Goal: Task Accomplishment & Management: Manage account settings

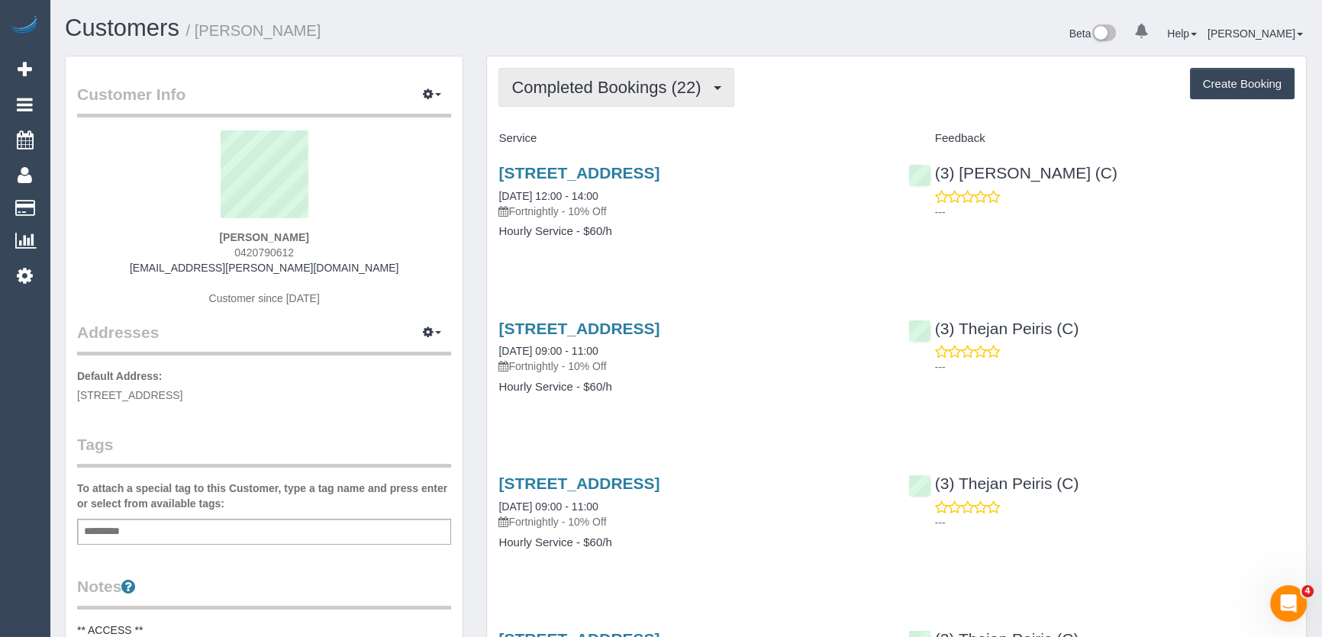
click at [663, 97] on button "Completed Bookings (22)" at bounding box center [615, 87] width 235 height 39
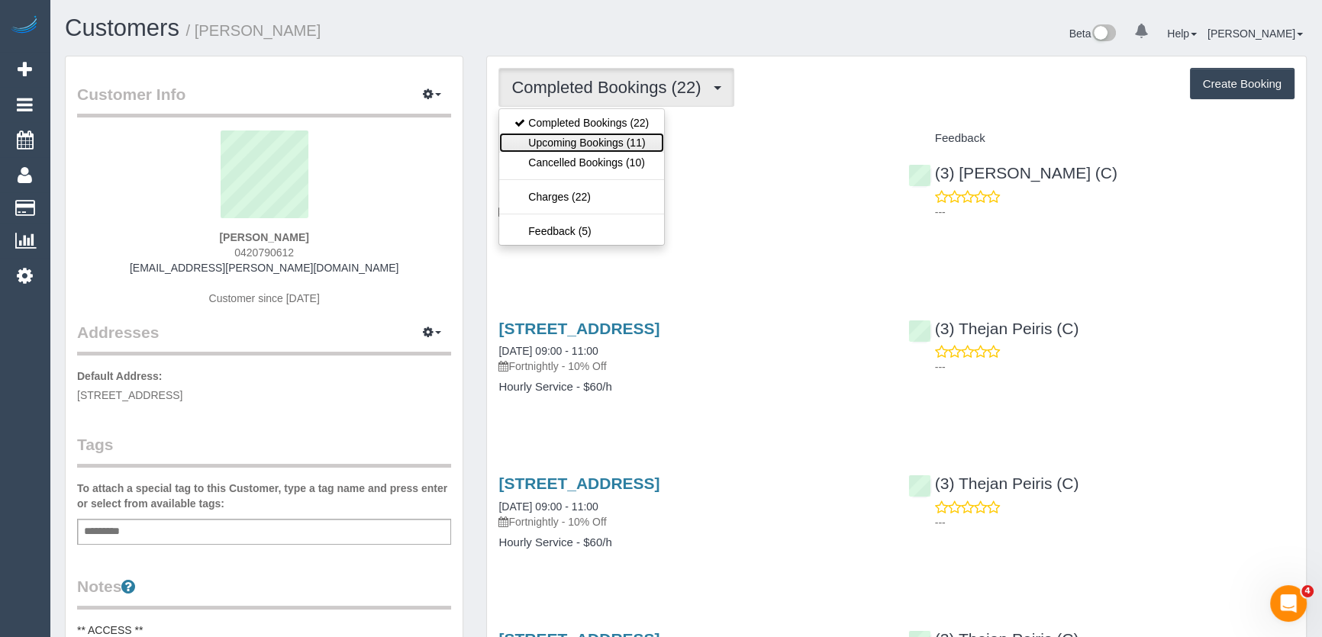
click at [641, 137] on link "Upcoming Bookings (11)" at bounding box center [581, 143] width 165 height 20
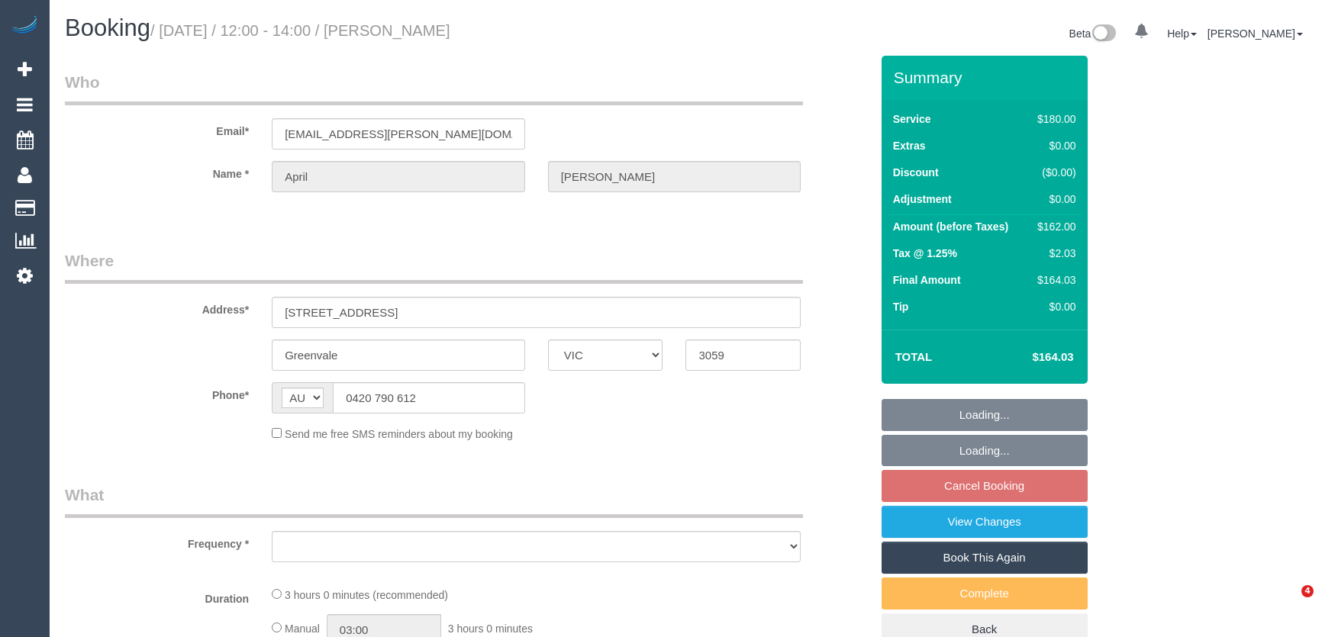
select select "VIC"
select select "object:707"
select select "number:27"
select select "number:19"
select select "number:33"
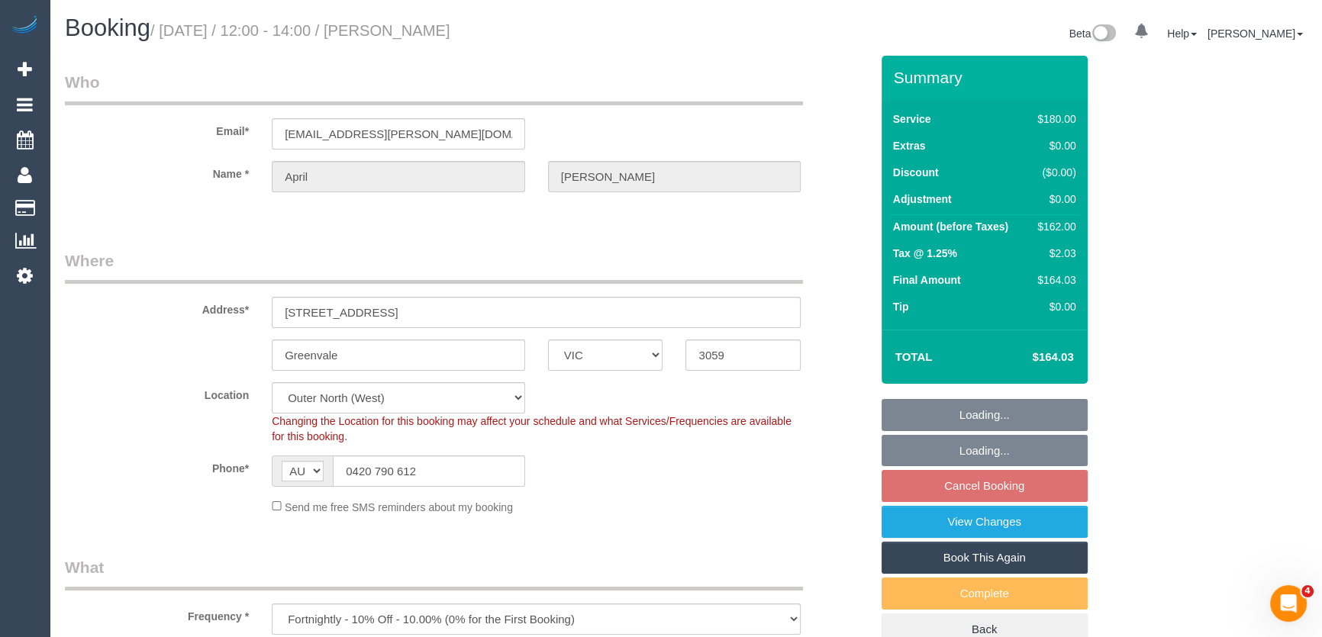
select select "string:stripe-pm_1OujM22GScqysDRVV6ggUq2G"
select select "180"
select select "object:1254"
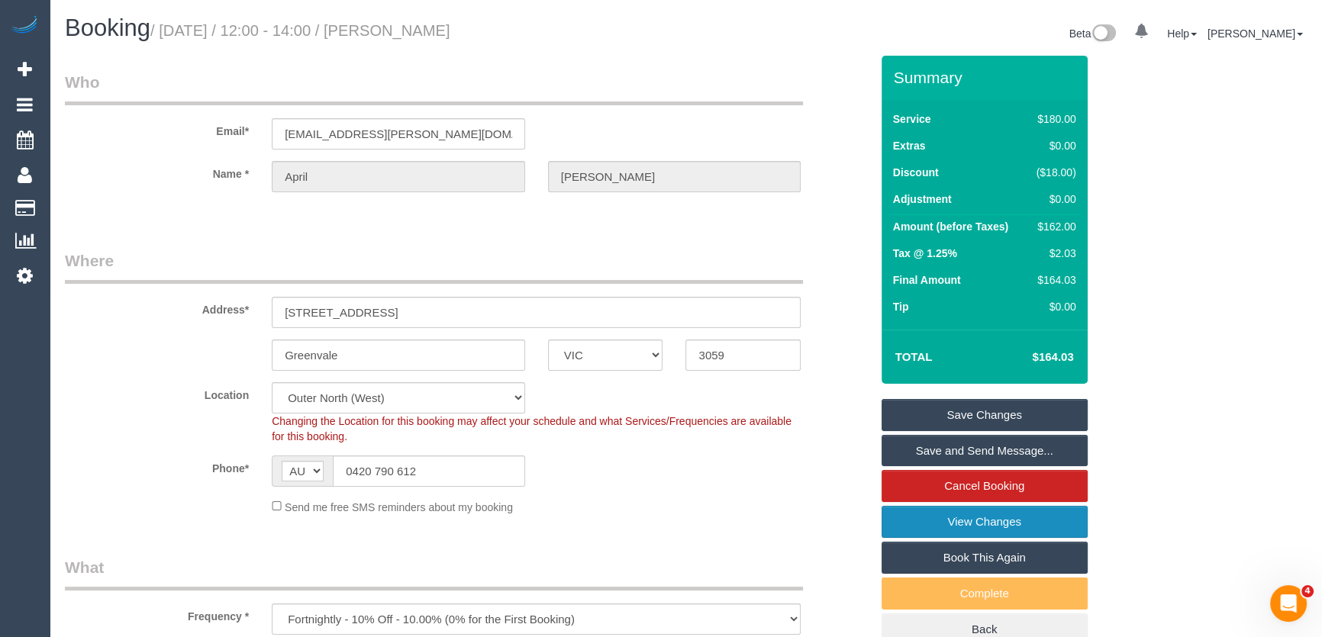
click at [896, 517] on link "View Changes" at bounding box center [985, 522] width 206 height 32
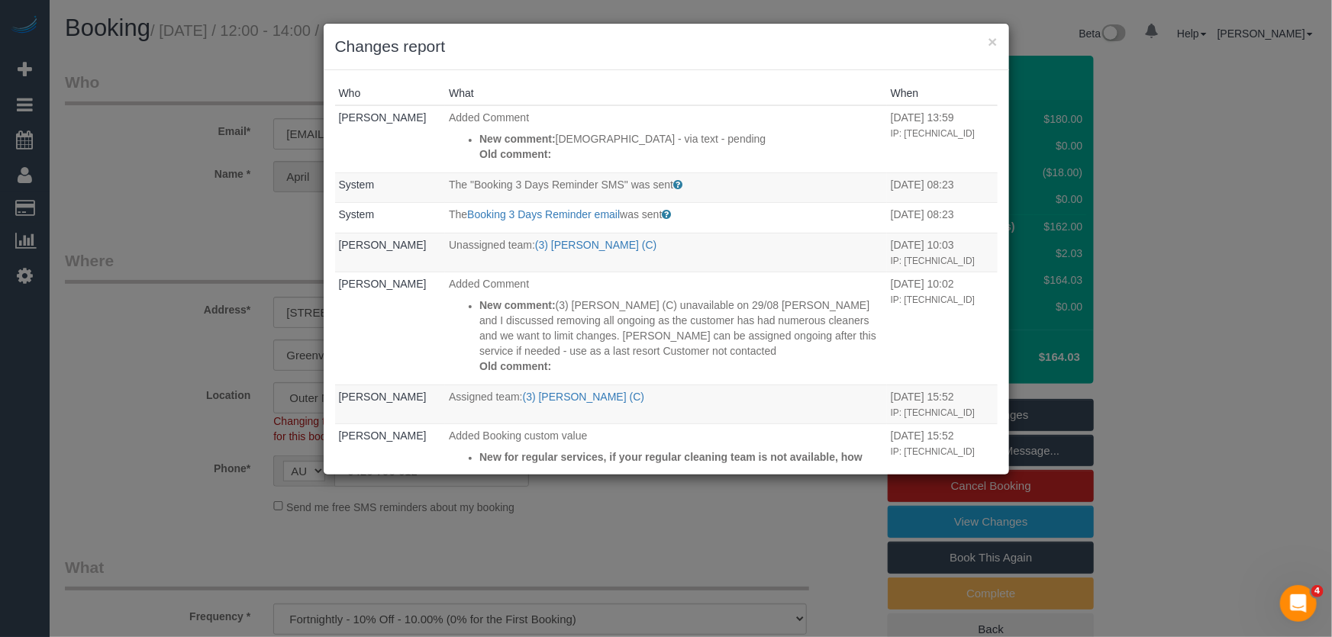
click at [166, 345] on div "× Changes report Who What When Jessica Trentin Added Comment New comment: Buddh…" at bounding box center [666, 318] width 1332 height 637
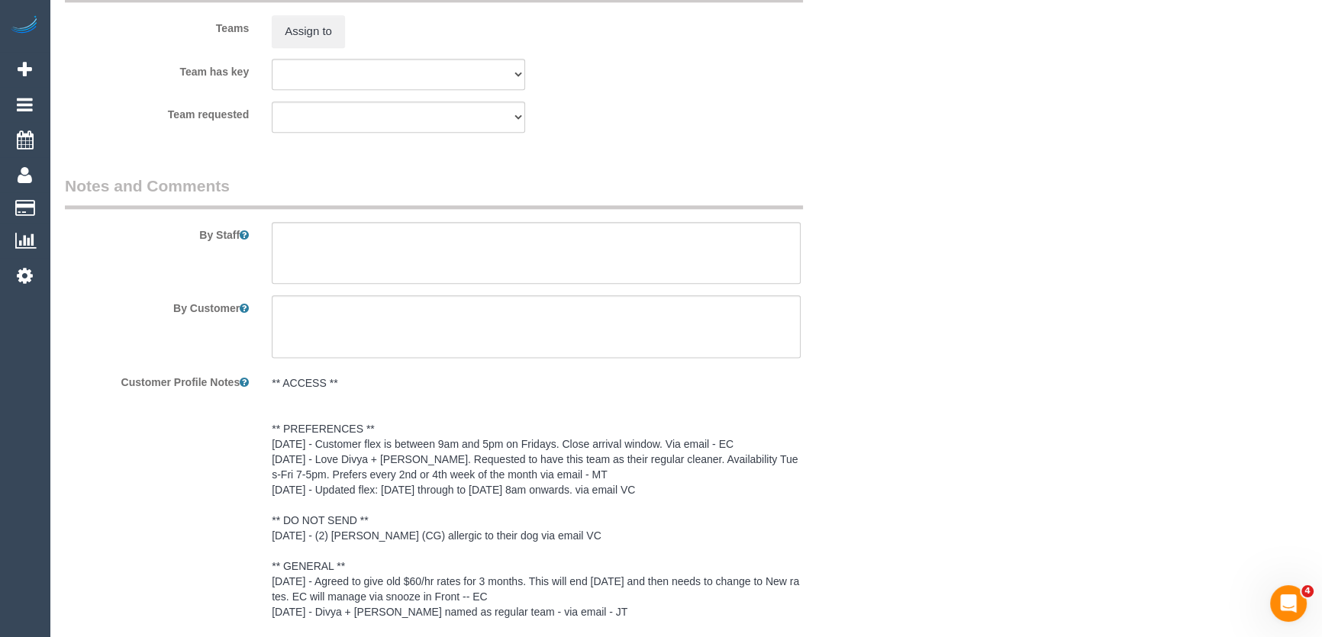
scroll to position [2567, 0]
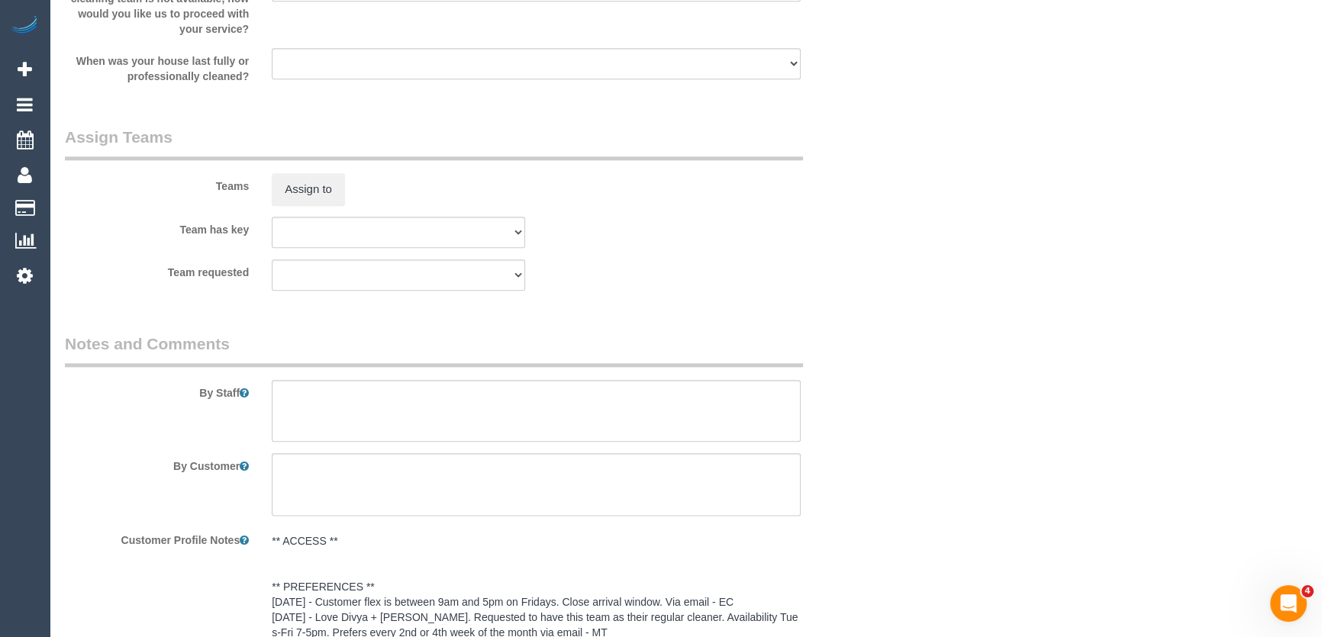
scroll to position [1942, 0]
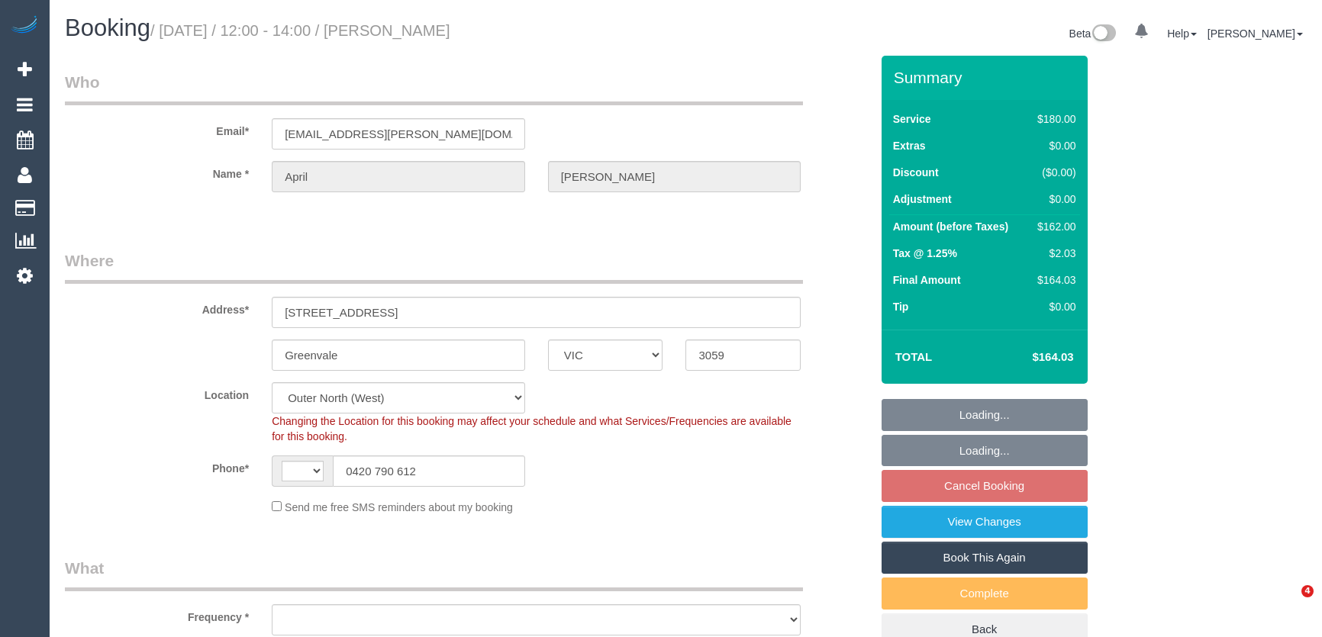
select select "VIC"
select select "string:AU"
select select "string:stripe-pm_1OujM22GScqysDRVV6ggUq2G"
select select "number:27"
select select "number:19"
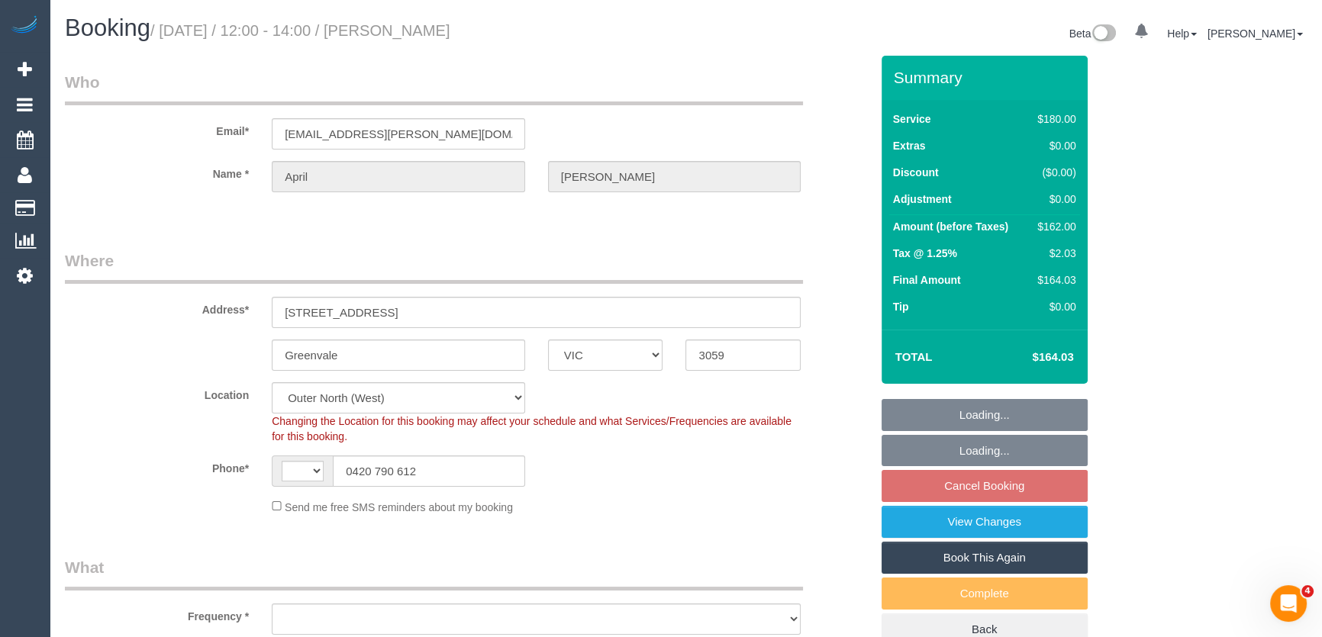
select select "number:33"
select select "object:1090"
select select "180"
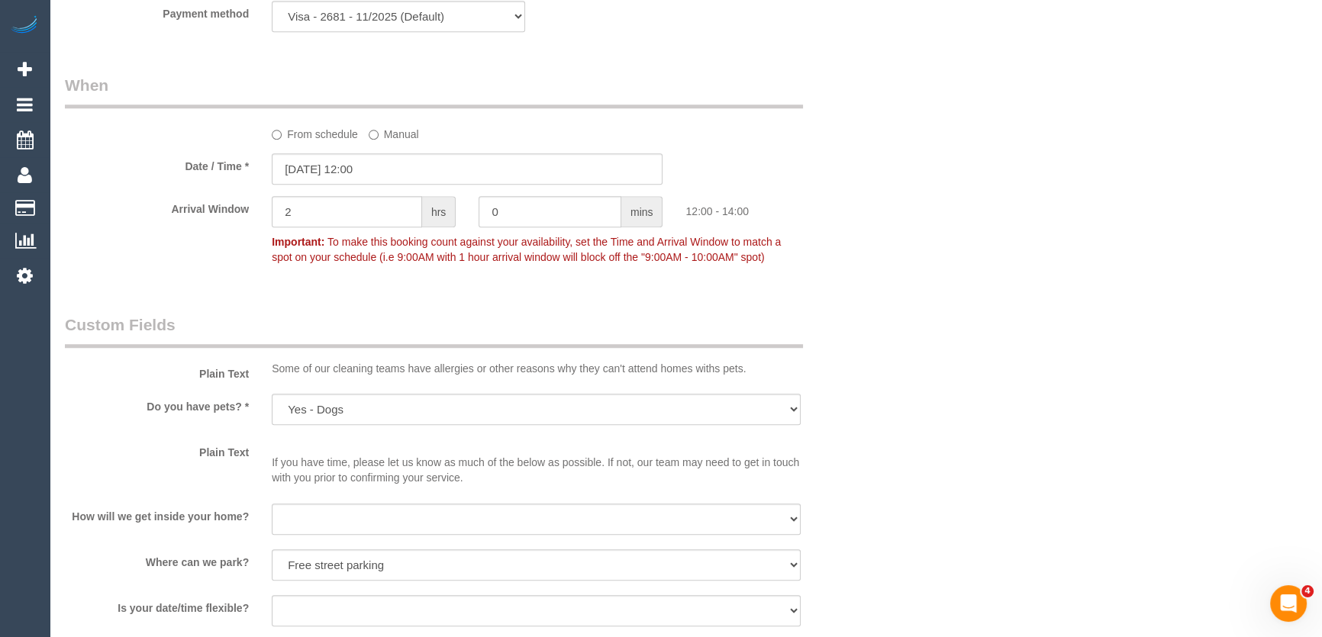
scroll to position [1595, 0]
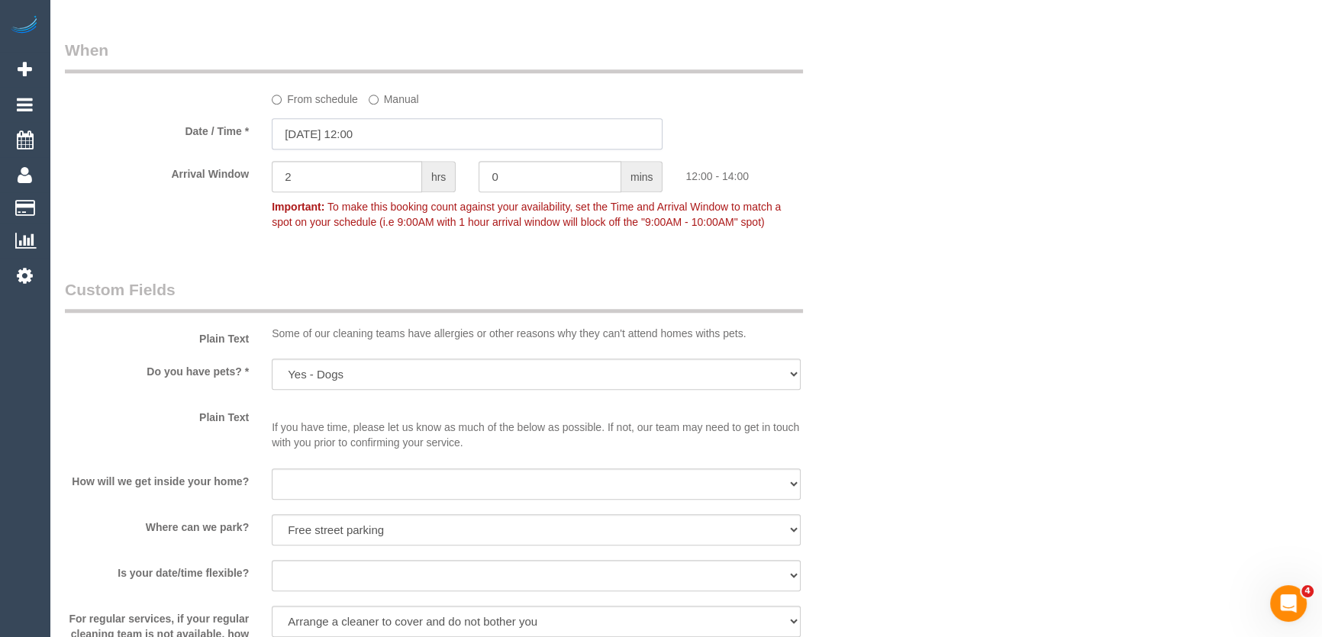
click at [392, 140] on input "[DATE] 12:00" at bounding box center [467, 133] width 391 height 31
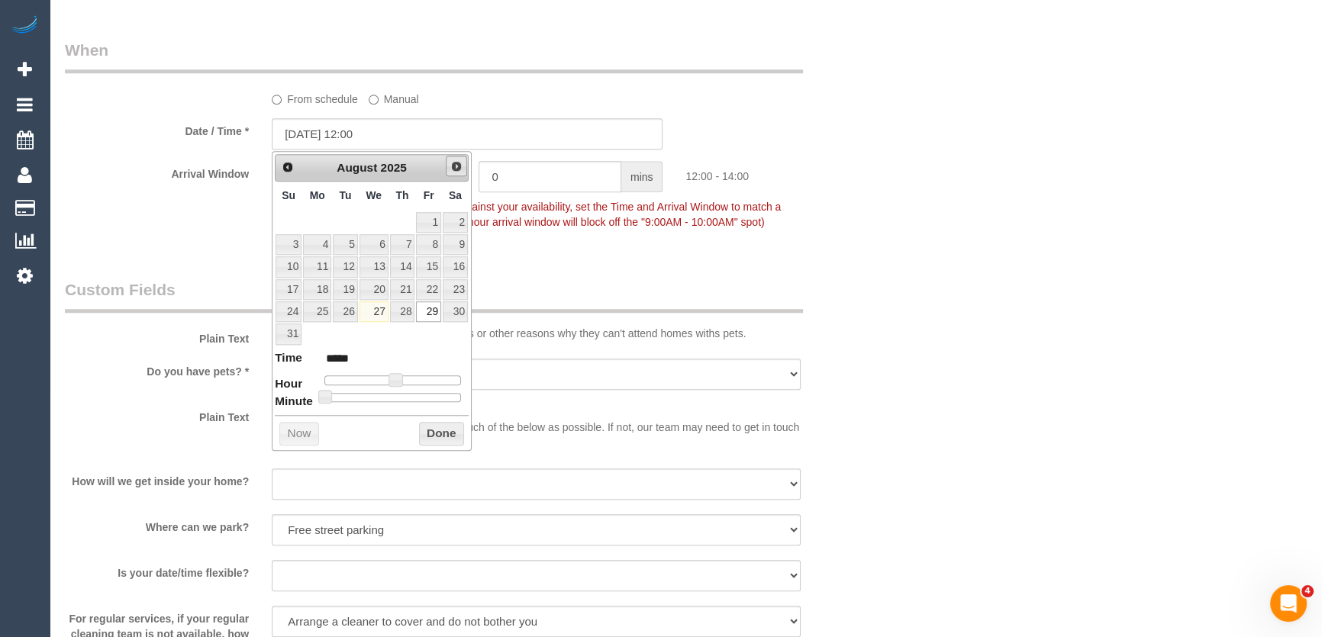
click at [454, 169] on span "Next" at bounding box center [456, 166] width 12 height 12
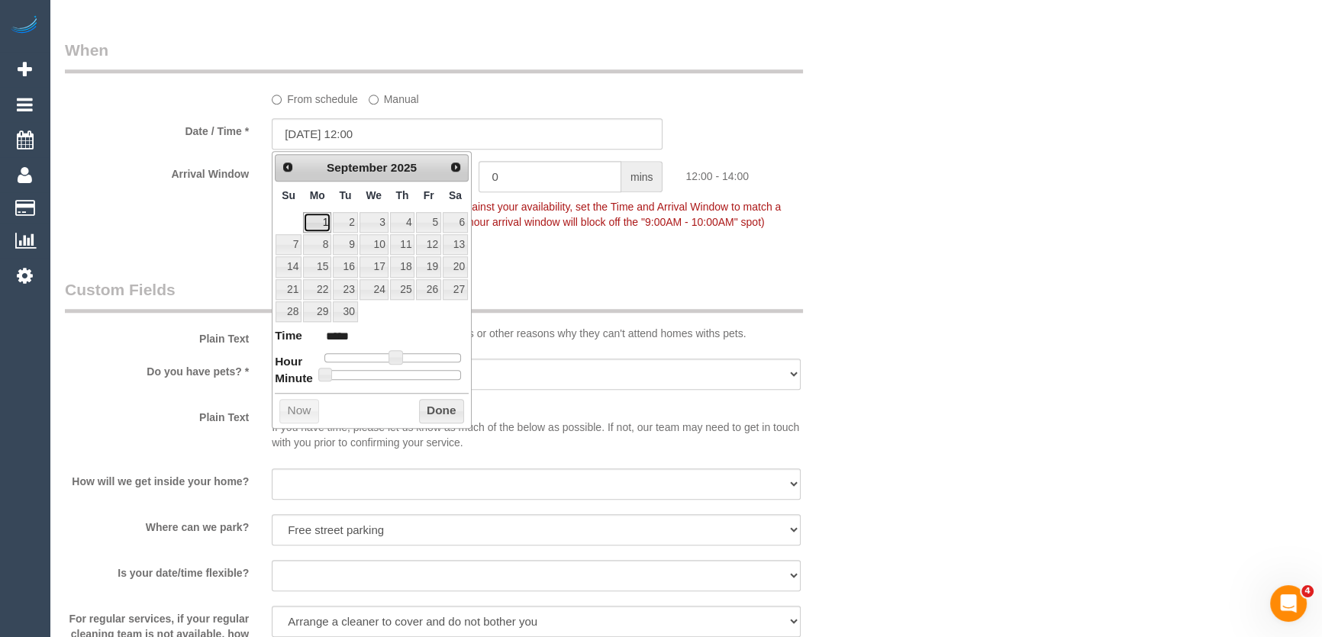
click at [314, 223] on link "1" at bounding box center [317, 222] width 28 height 21
type input "01/09/2025 11:00"
type input "*****"
type input "01/09/2025 10:00"
type input "*****"
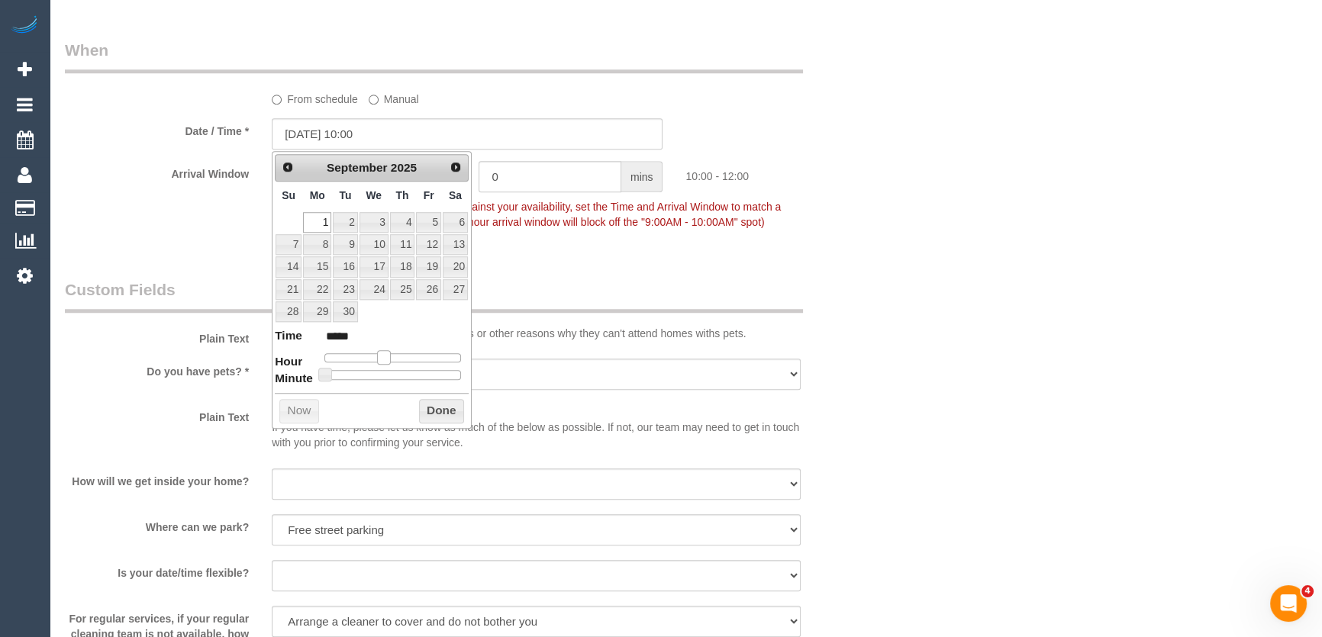
drag, startPoint x: 396, startPoint y: 353, endPoint x: 386, endPoint y: 353, distance: 10.0
click at [386, 353] on span at bounding box center [384, 357] width 14 height 14
click at [580, 259] on div "Who Email* april.e.carreon@gmail.com Name * April Carreon Where Address* 10 Map…" at bounding box center [467, 195] width 828 height 3469
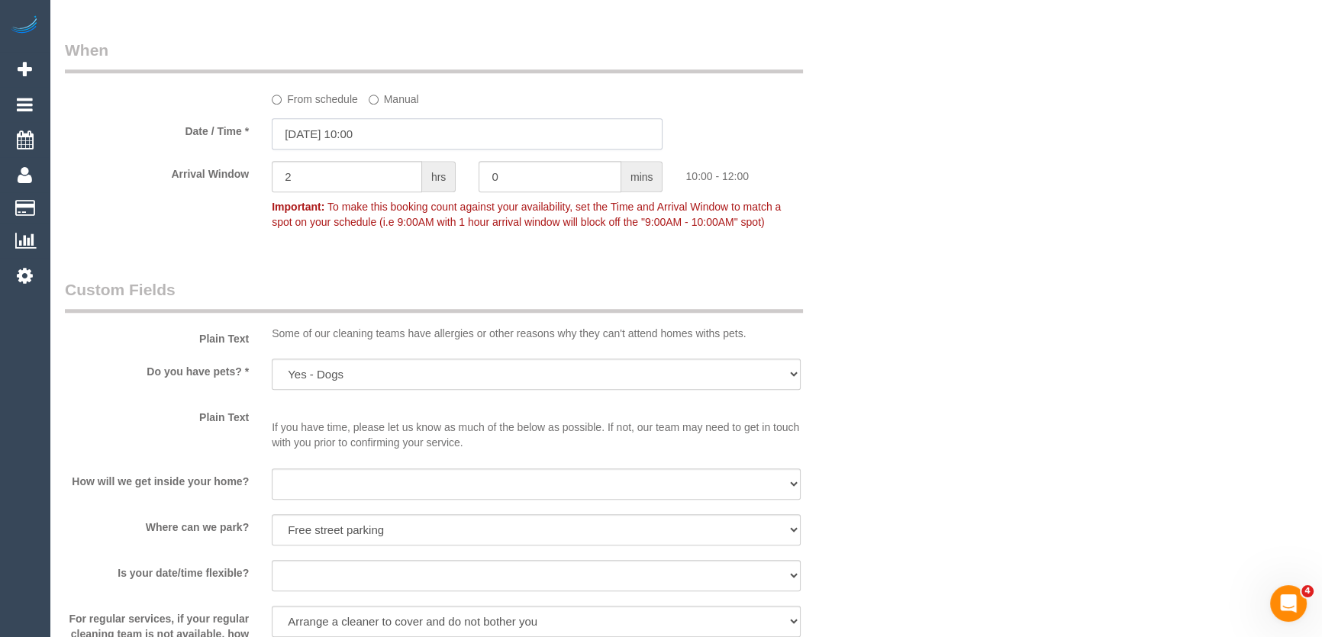
click at [408, 137] on input "01/09/2025 10:00" at bounding box center [467, 133] width 391 height 31
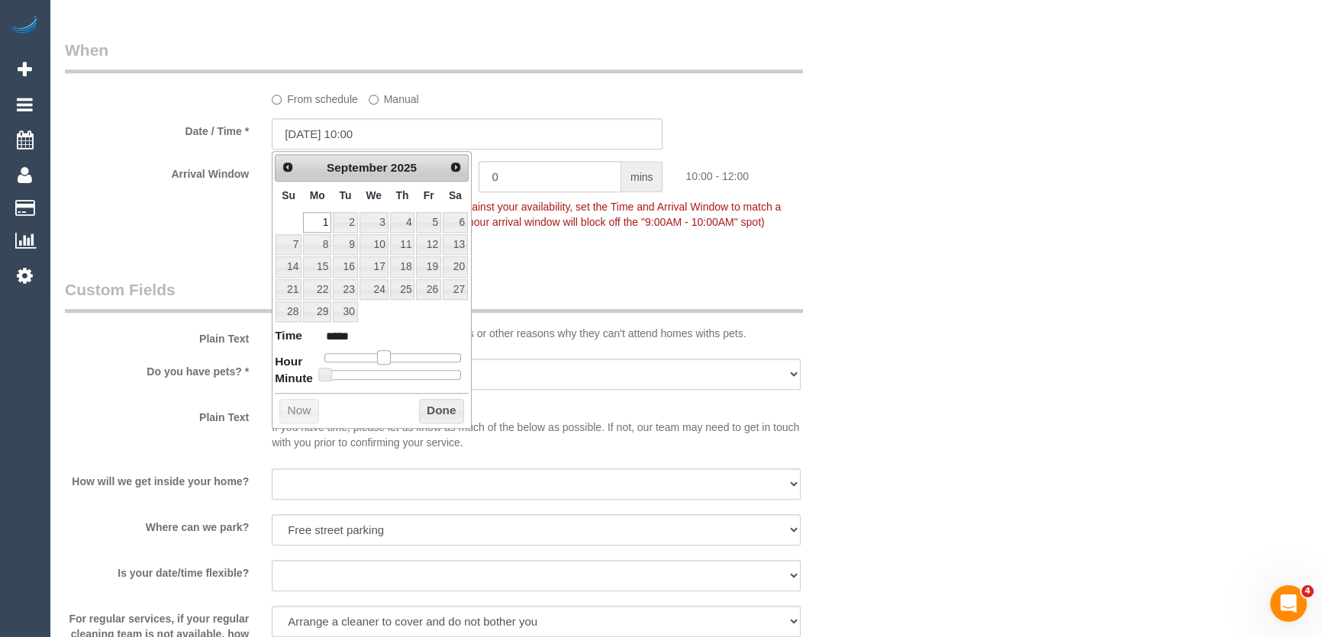
type input "01/09/2025 09:00"
type input "*****"
click at [378, 358] on span at bounding box center [378, 357] width 14 height 14
click at [554, 280] on legend "Custom Fields" at bounding box center [434, 296] width 738 height 34
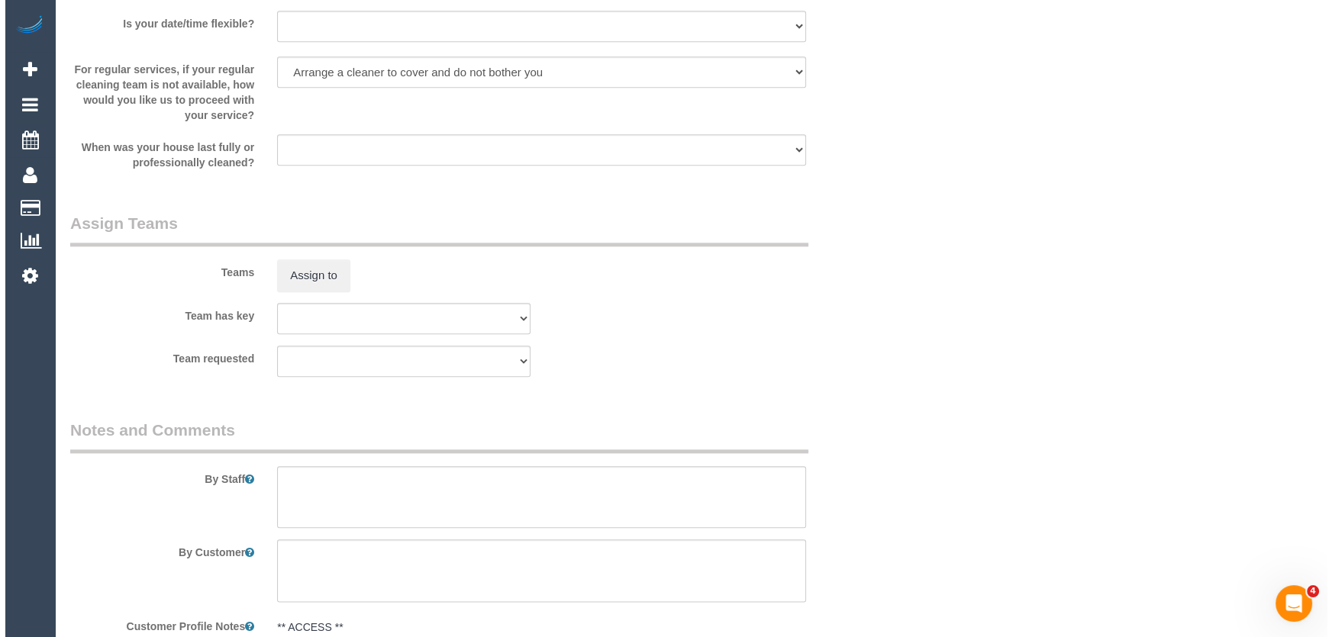
scroll to position [2151, 0]
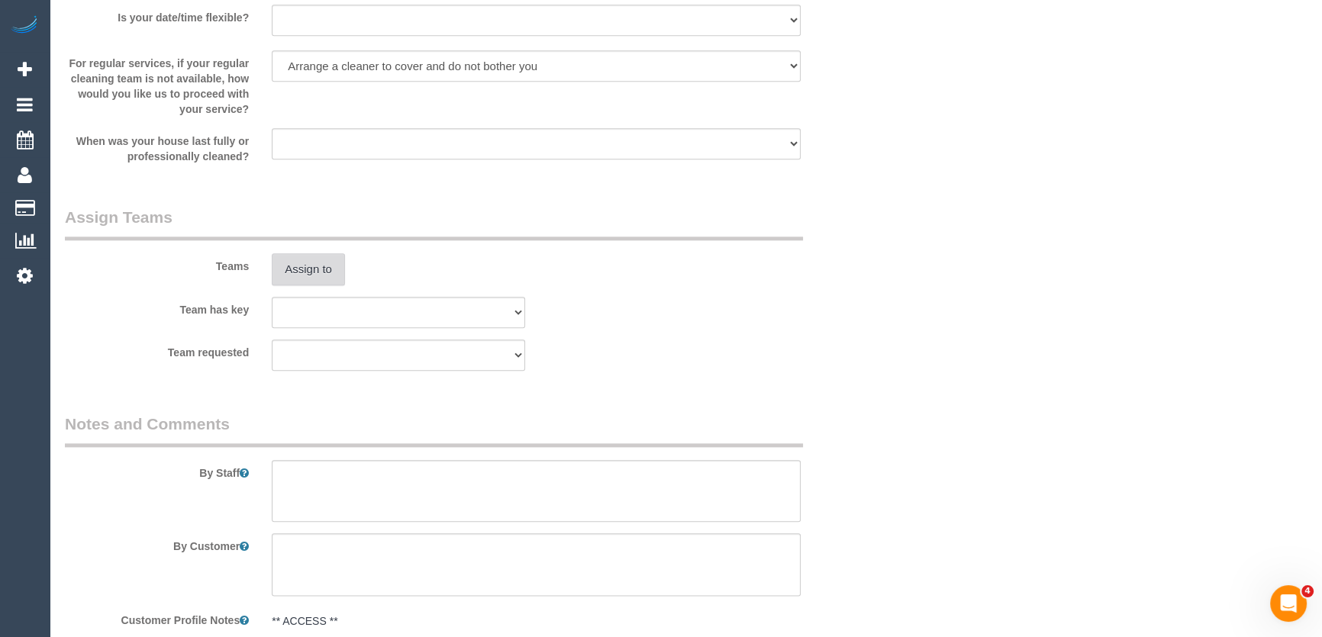
click at [321, 275] on button "Assign to" at bounding box center [308, 269] width 73 height 32
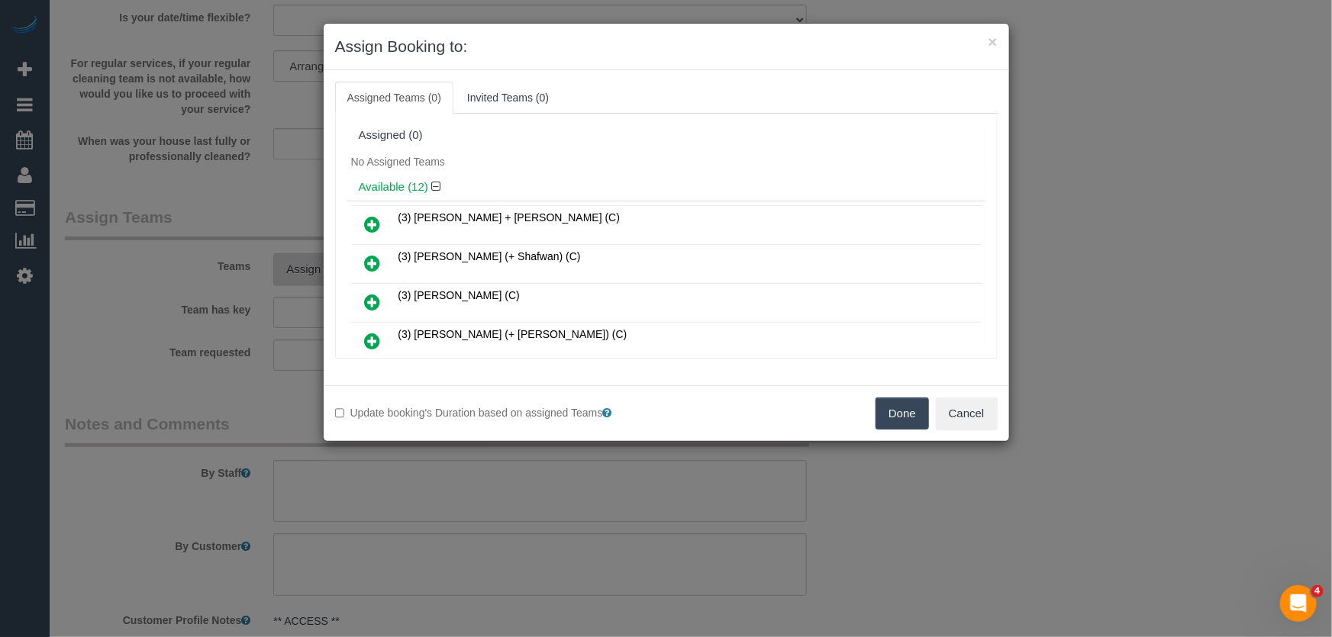
scroll to position [172, 0]
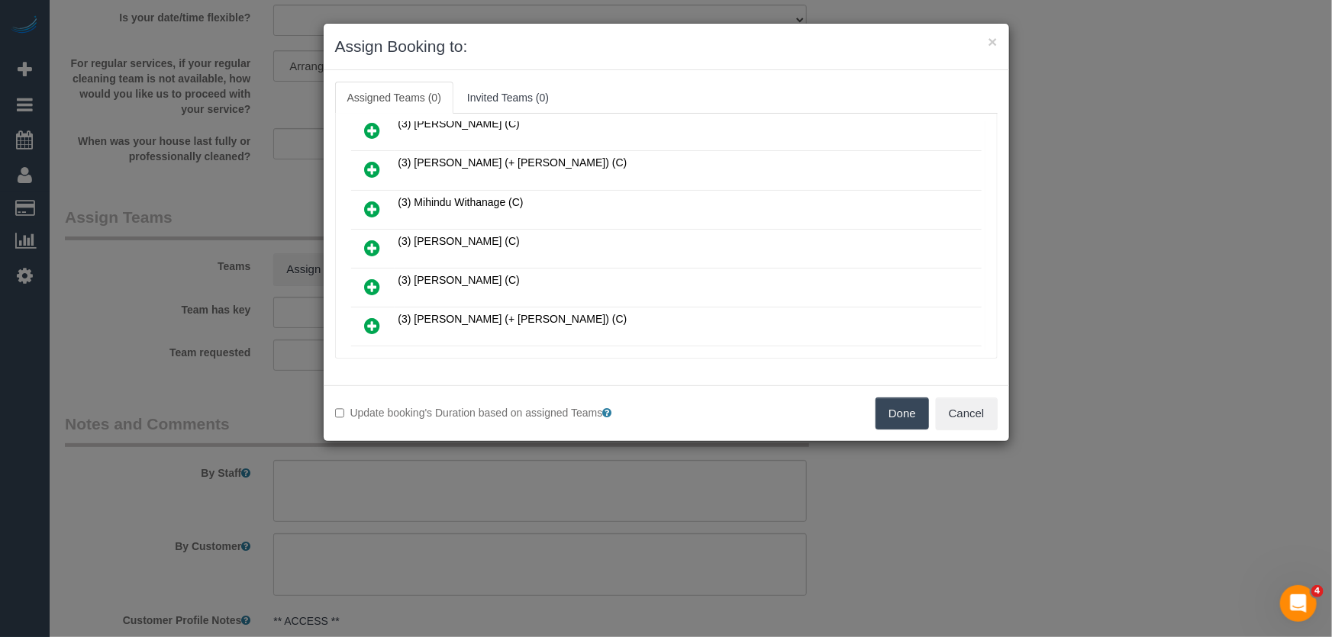
click at [372, 246] on icon at bounding box center [373, 248] width 16 height 18
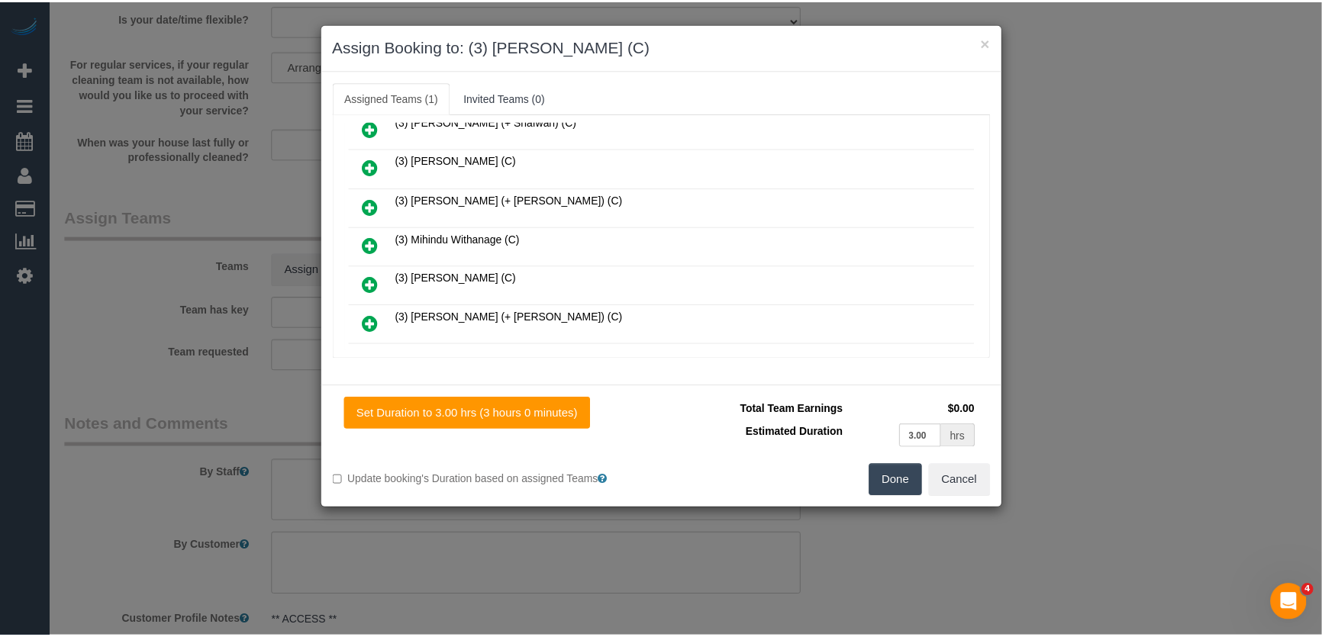
scroll to position [207, 0]
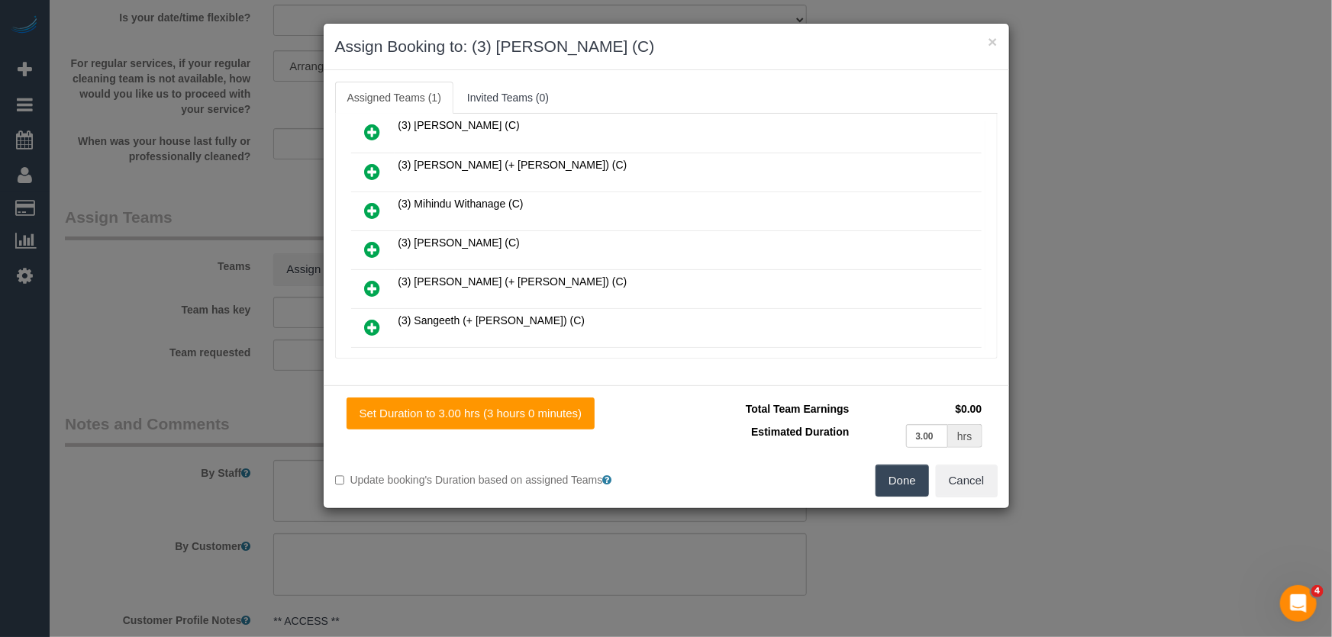
click at [885, 473] on button "Done" at bounding box center [901, 481] width 53 height 32
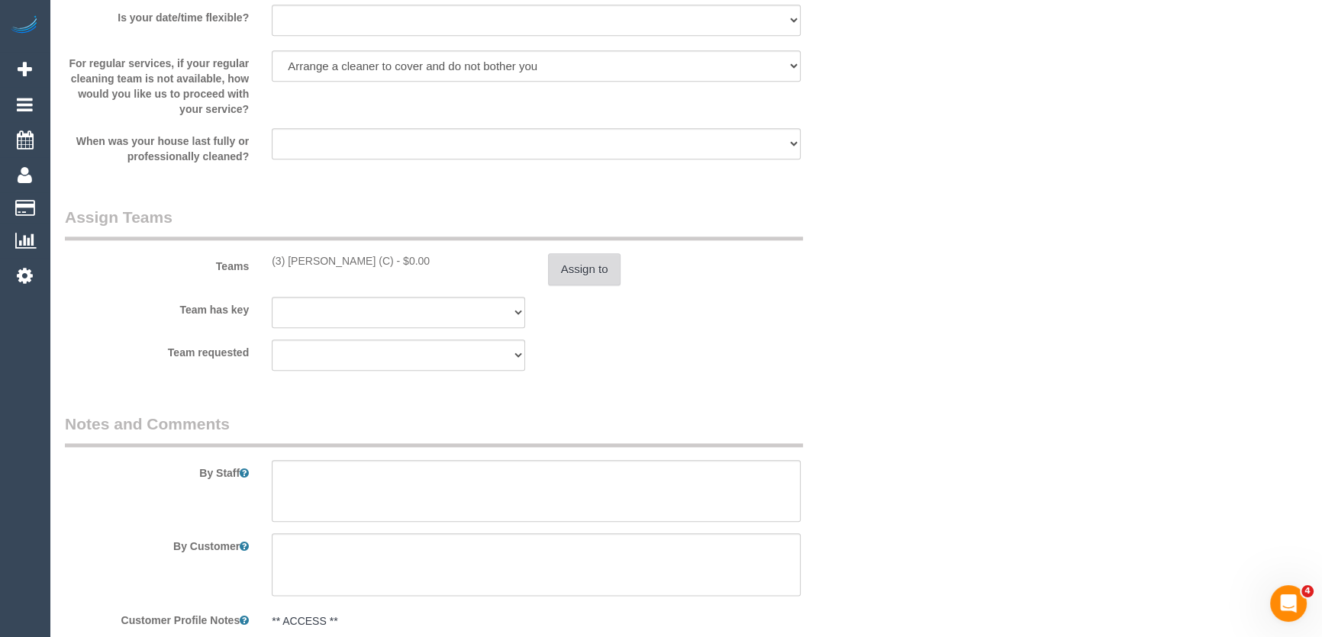
click at [602, 269] on button "Assign to" at bounding box center [584, 269] width 73 height 32
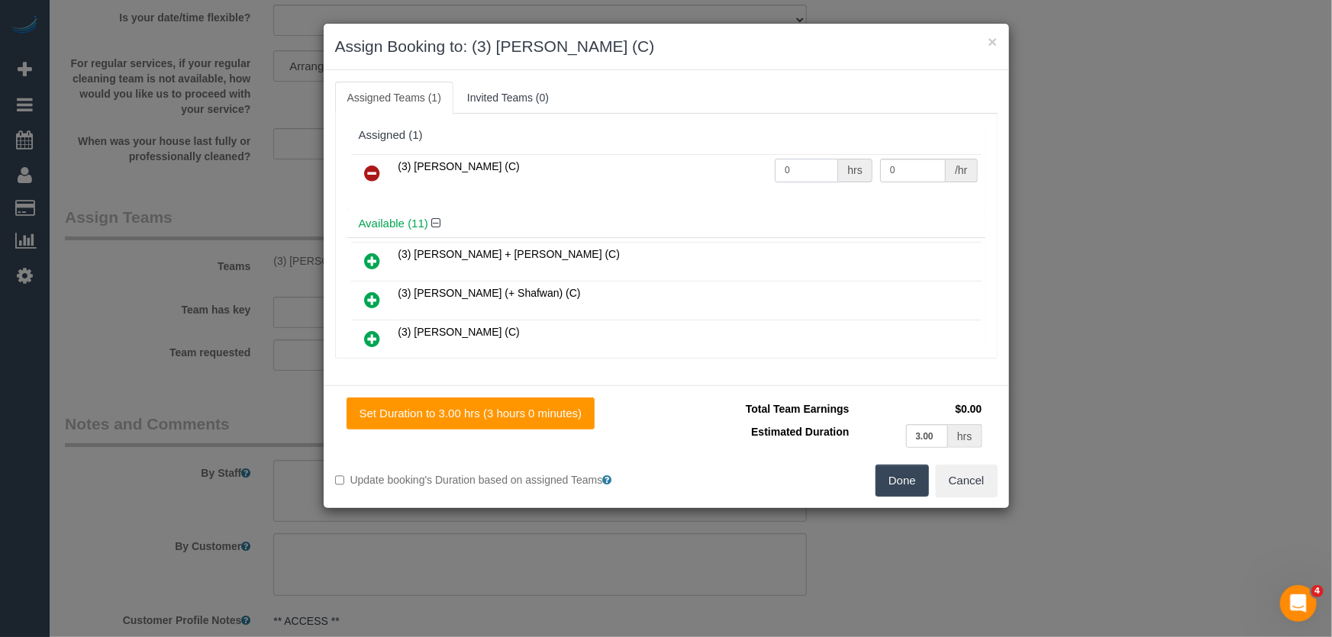
click at [794, 176] on input "0" at bounding box center [806, 171] width 63 height 24
type input "3"
type input "35"
click at [910, 484] on button "Done" at bounding box center [901, 481] width 53 height 32
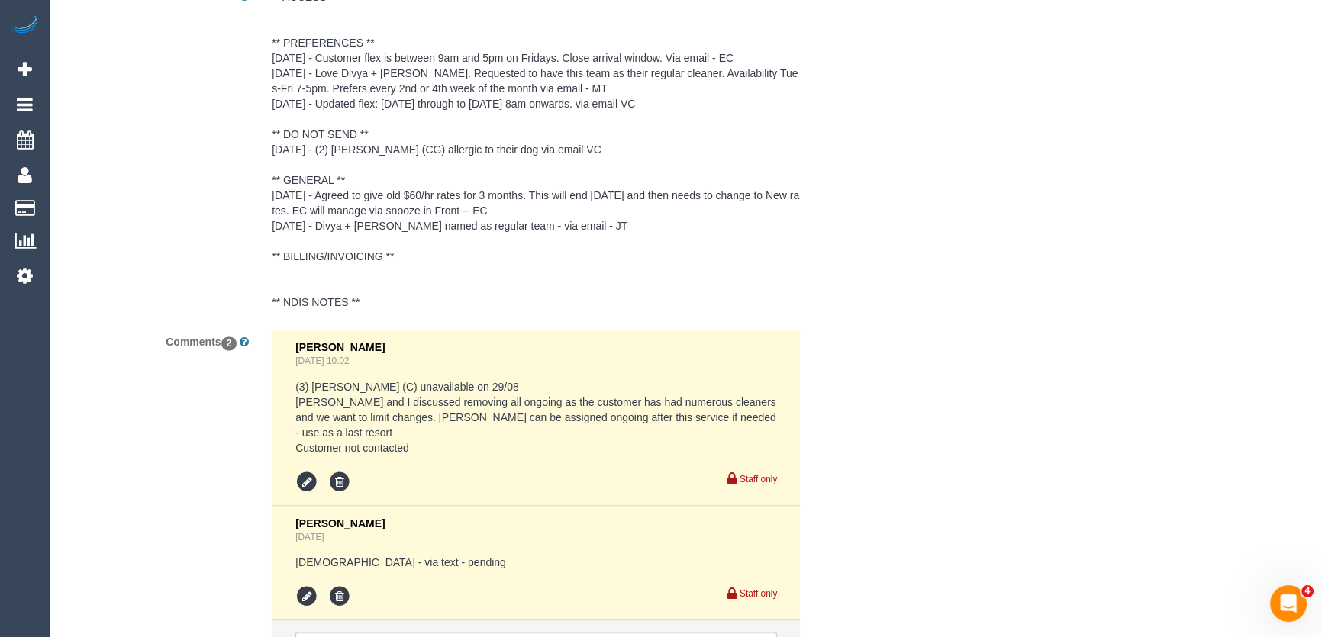
scroll to position [2923, 0]
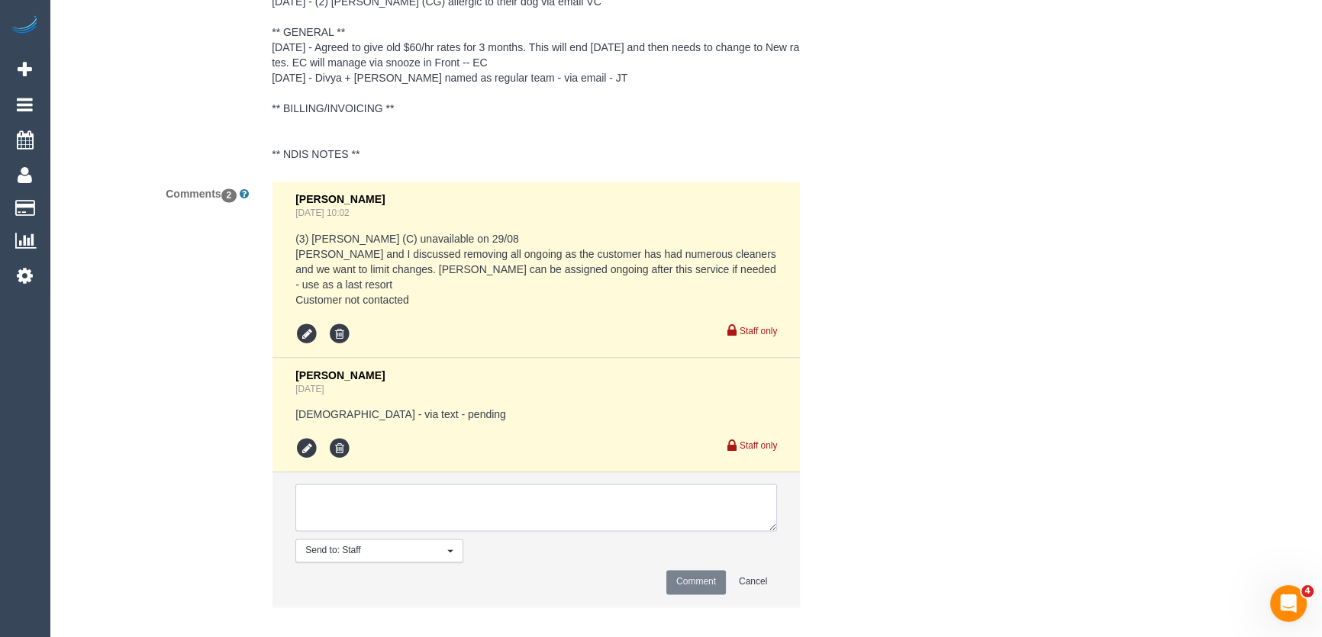
click at [352, 491] on textarea at bounding box center [536, 507] width 482 height 47
type textarea "inf customer of new regular cleaner, day/time"
click at [677, 570] on button "Comment" at bounding box center [696, 582] width 60 height 24
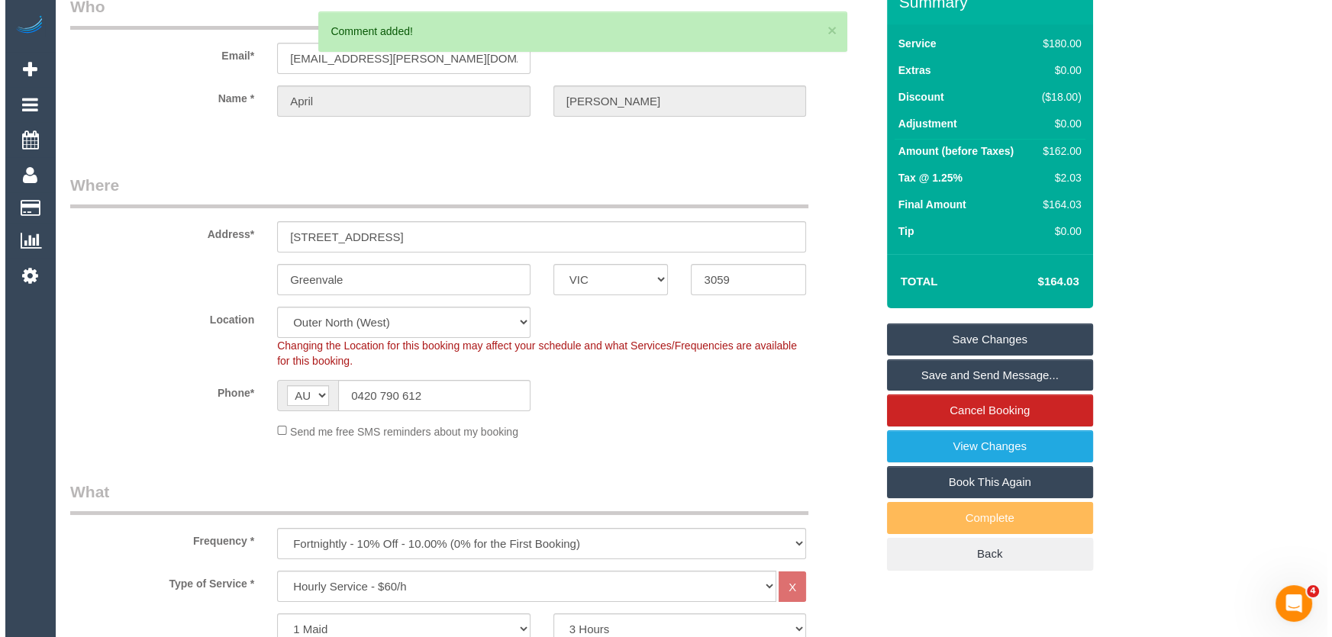
scroll to position [0, 0]
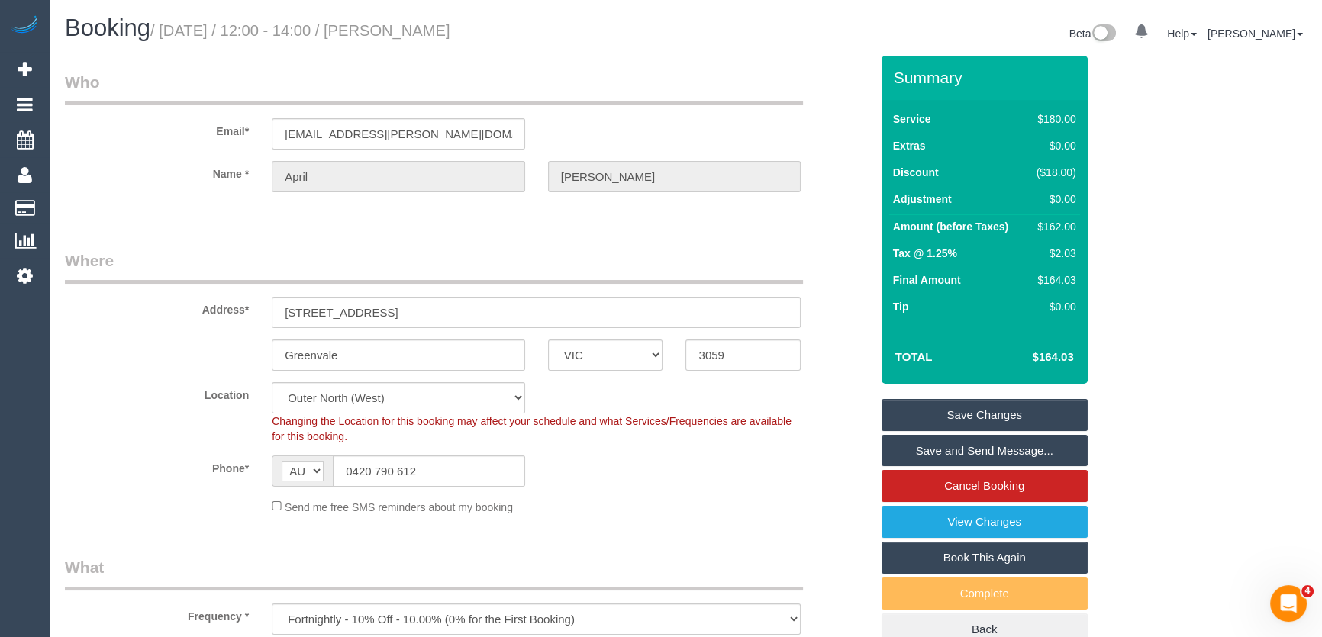
click at [408, 37] on small "/ August 29, 2025 / 12:00 - 14:00 / April Carreon" at bounding box center [300, 30] width 300 height 17
copy small "April Carreon"
click at [962, 412] on link "Save Changes" at bounding box center [985, 415] width 206 height 32
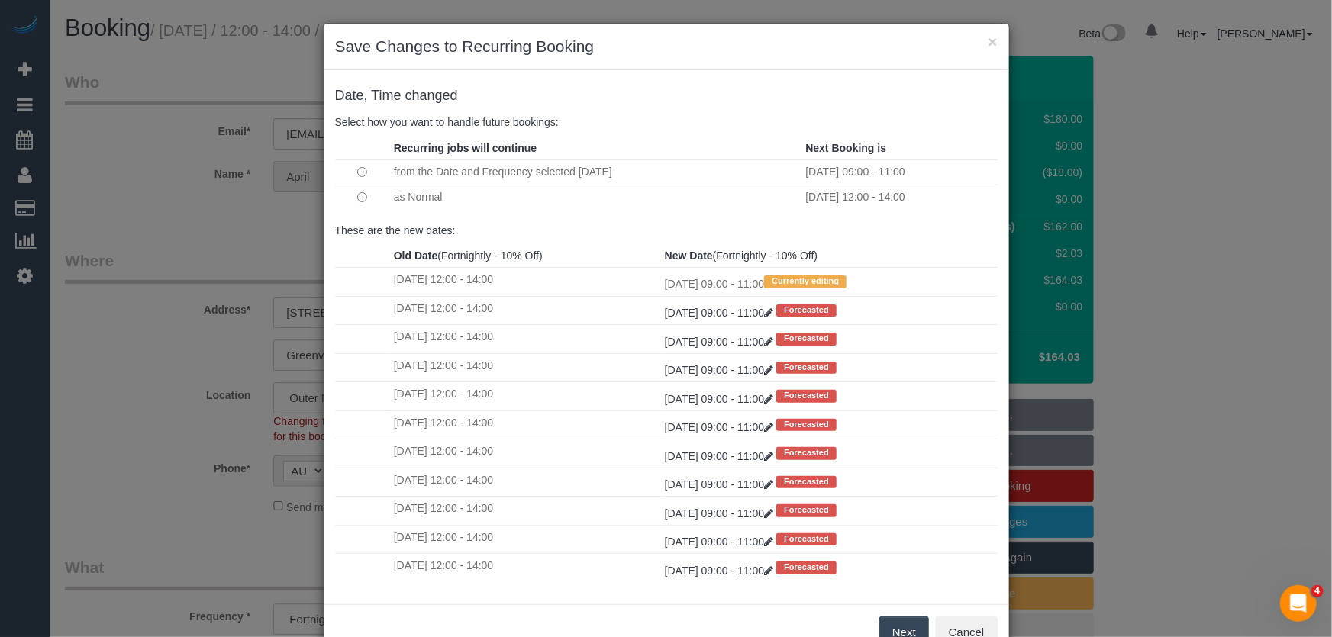
click at [896, 626] on button "Next" at bounding box center [904, 633] width 50 height 32
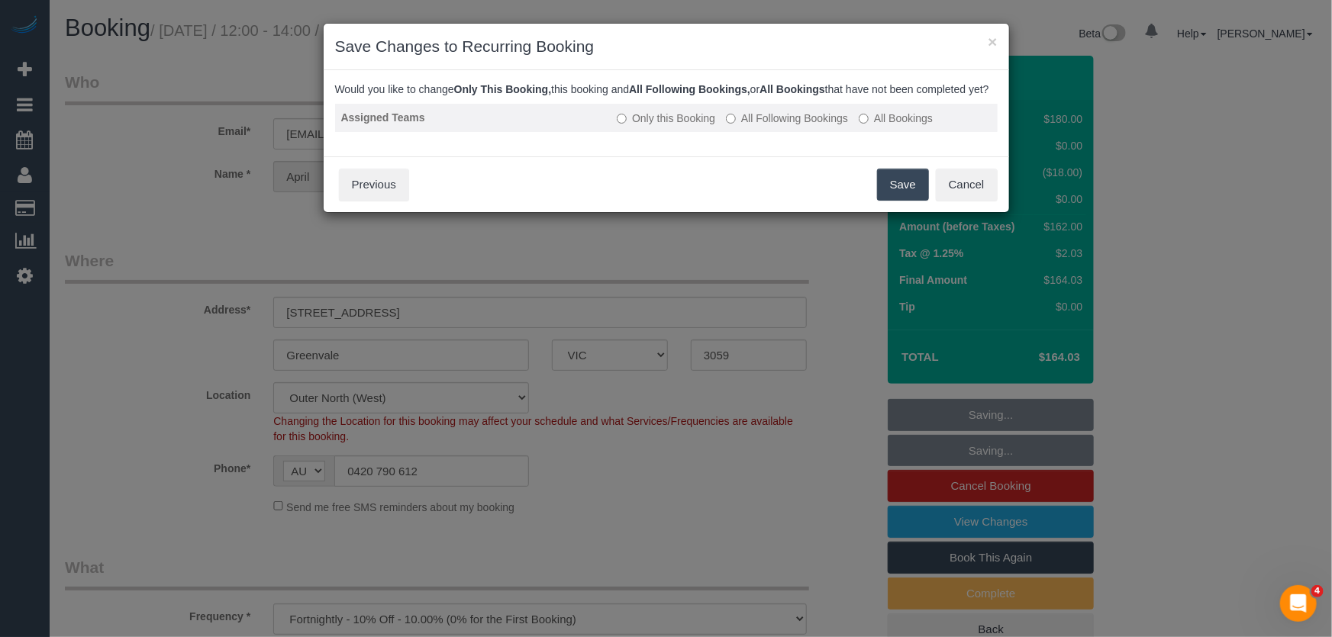
click at [800, 126] on label "All Following Bookings" at bounding box center [787, 118] width 122 height 15
click at [891, 201] on button "Save" at bounding box center [903, 185] width 52 height 32
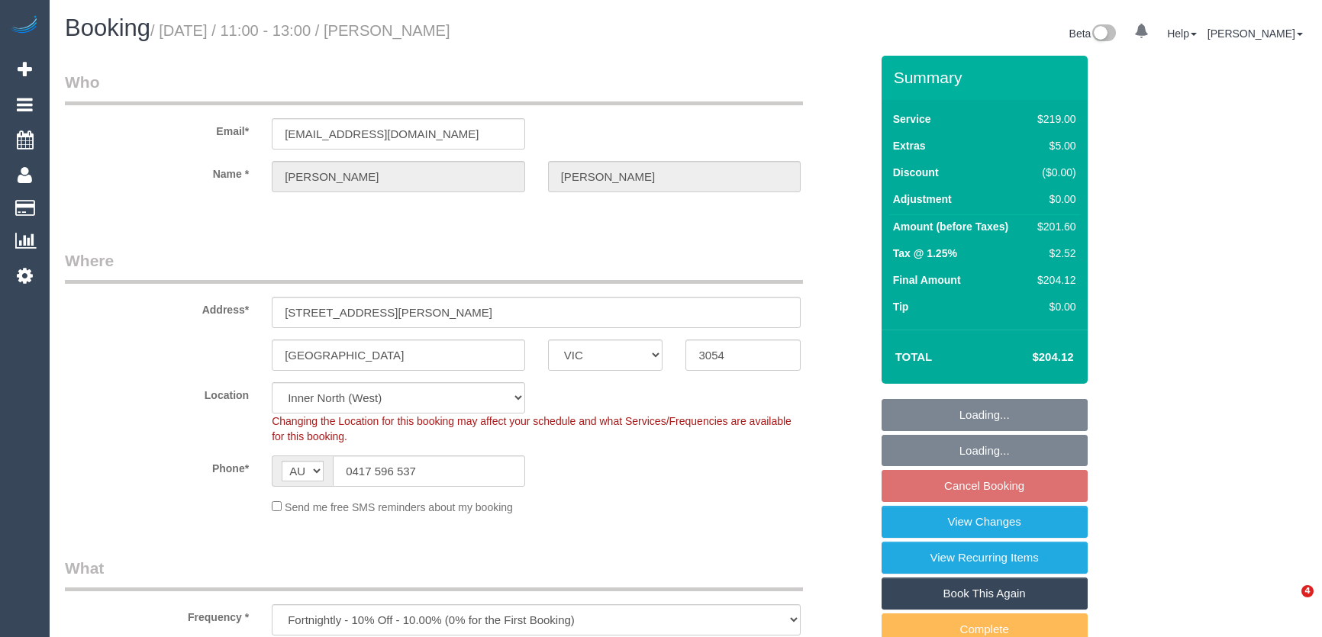
select select "VIC"
select select "number:28"
select select "number:14"
select select "number:19"
select select "number:24"
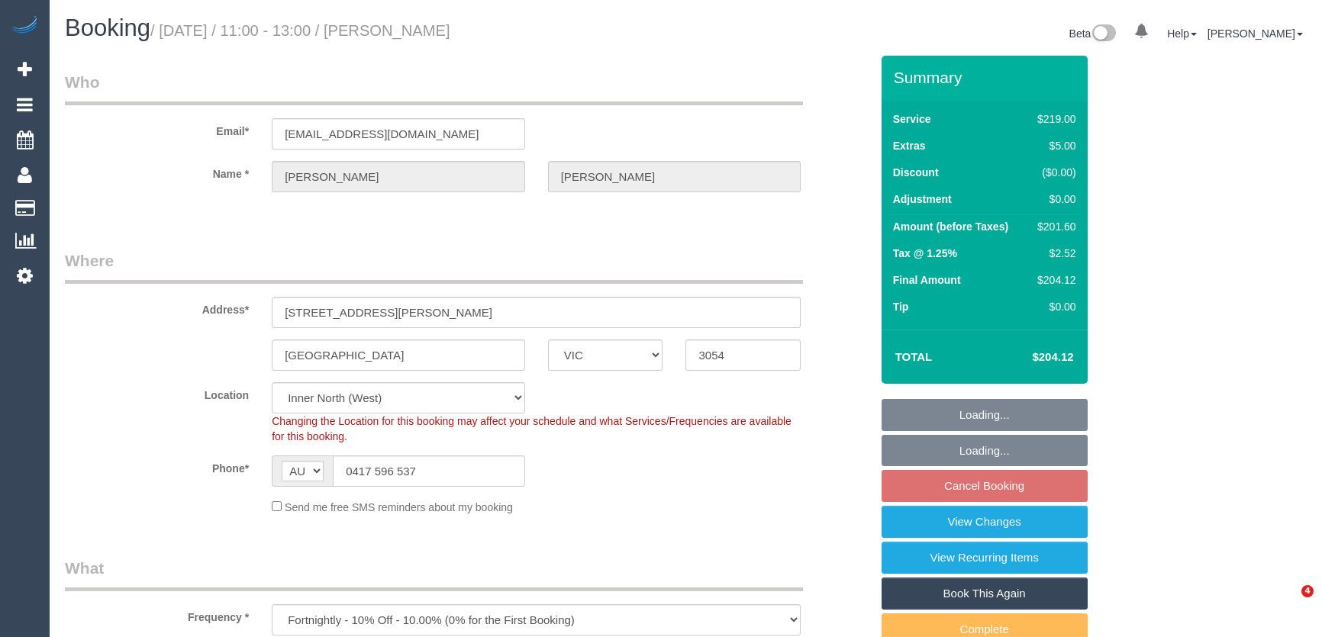
select select "number:26"
select select "object:1648"
select select "spot5"
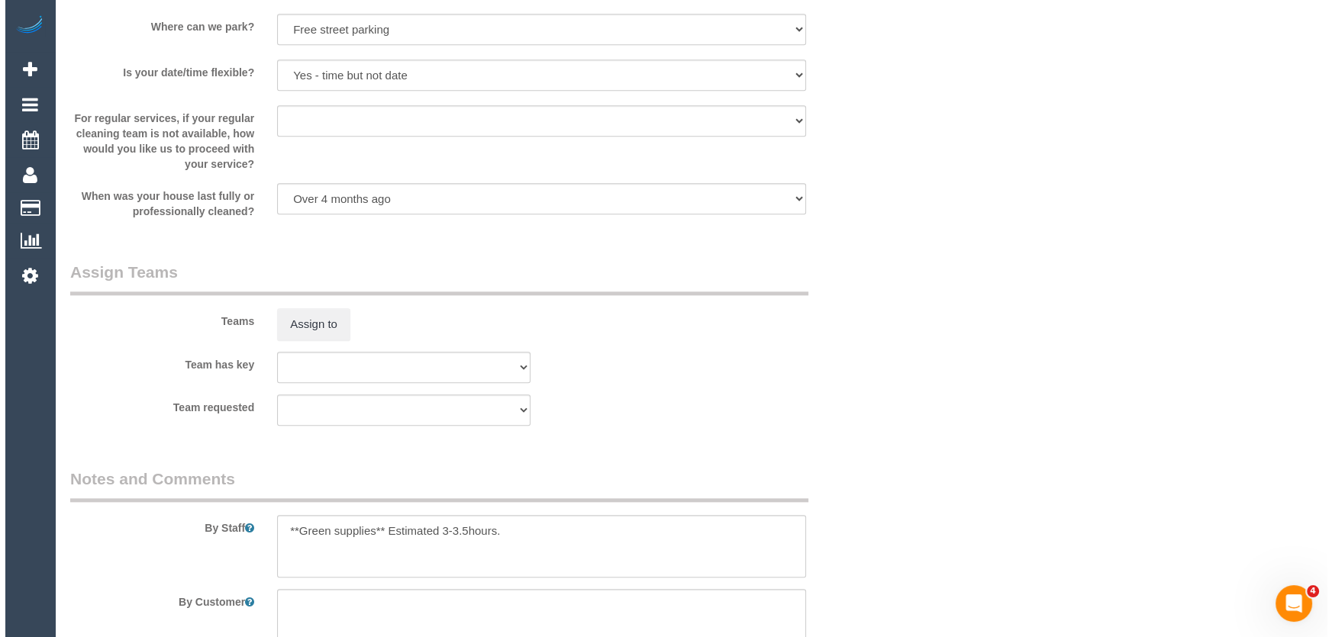
scroll to position [2081, 0]
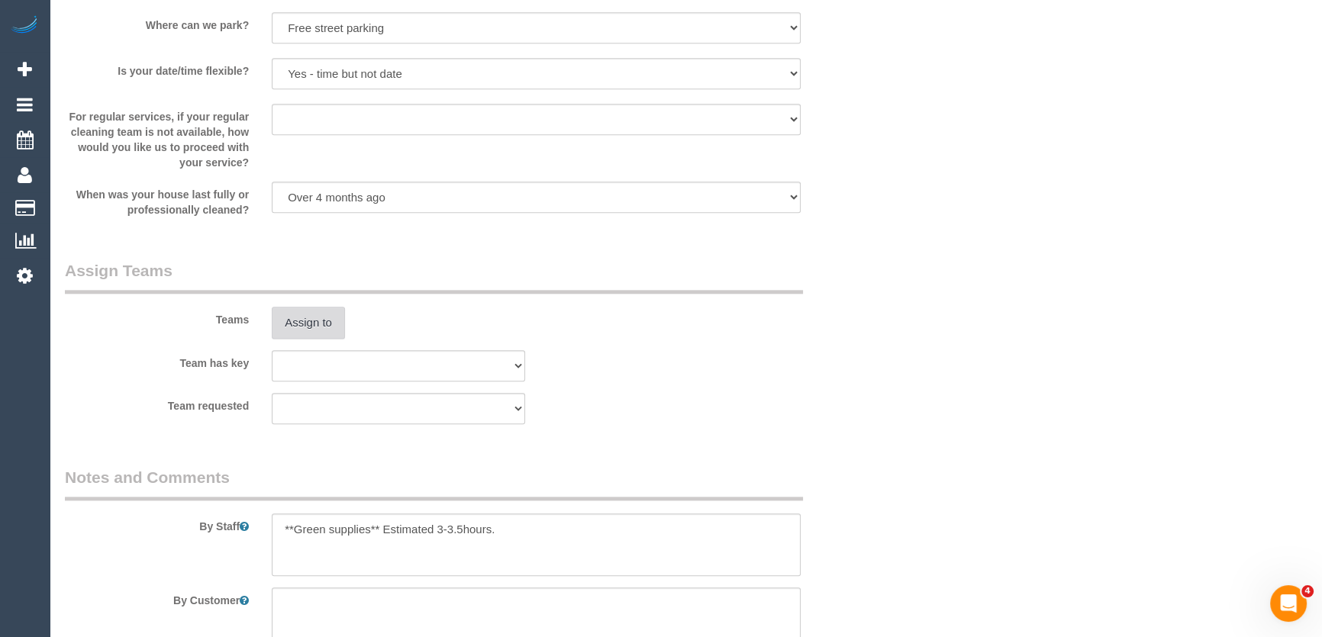
click at [298, 328] on button "Assign to" at bounding box center [308, 323] width 73 height 32
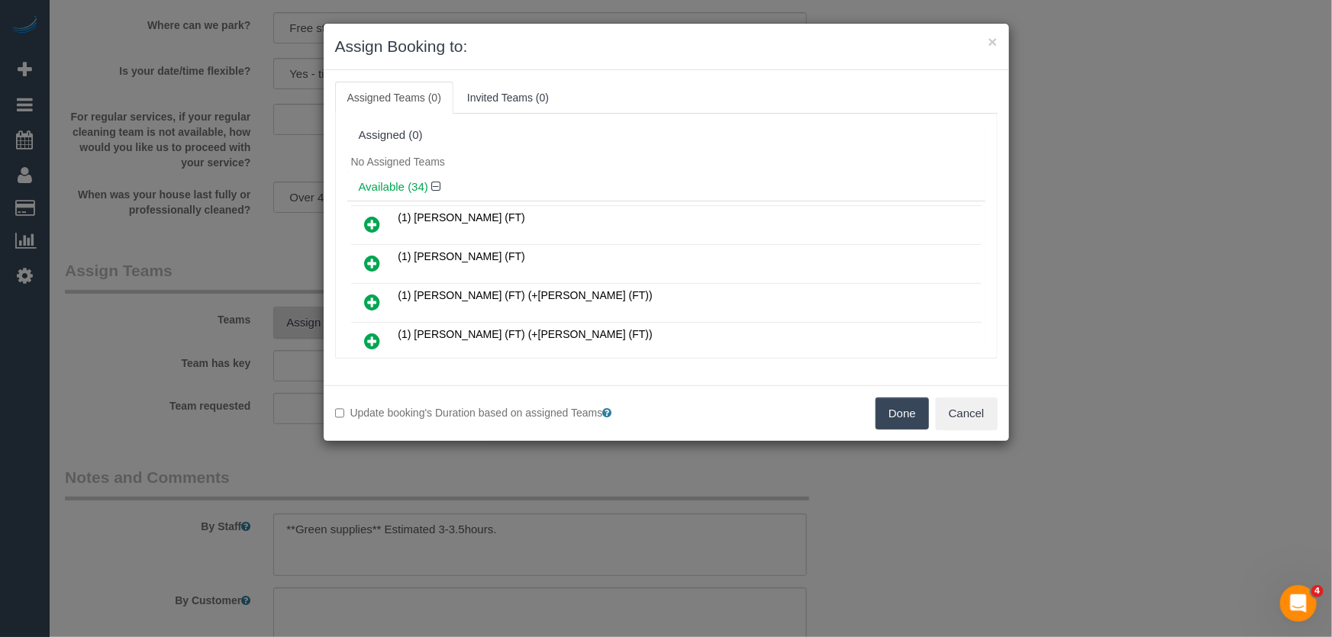
scroll to position [440, 0]
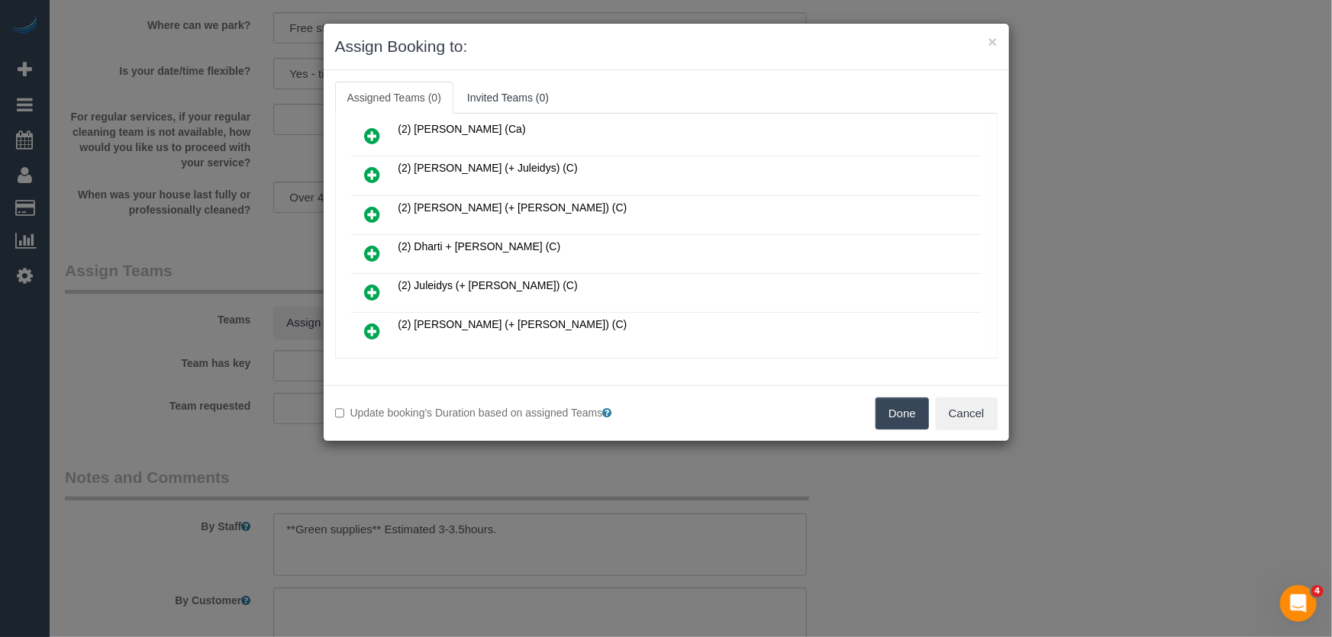
click at [374, 244] on icon at bounding box center [373, 253] width 16 height 18
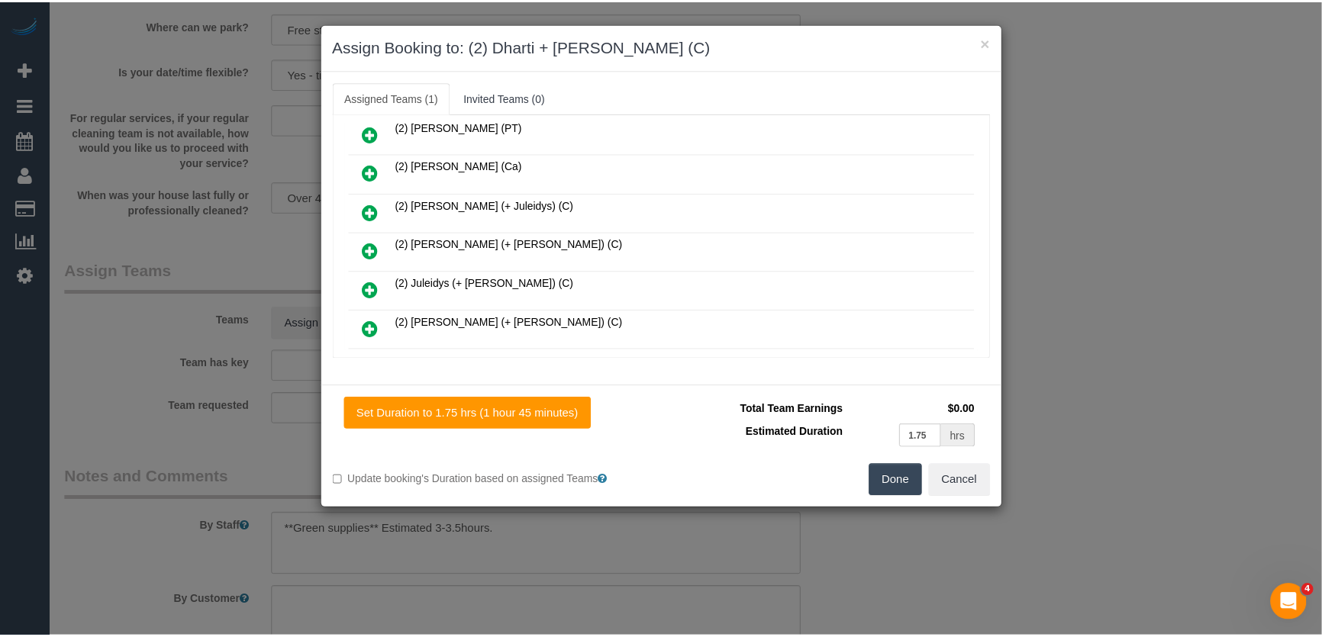
scroll to position [475, 0]
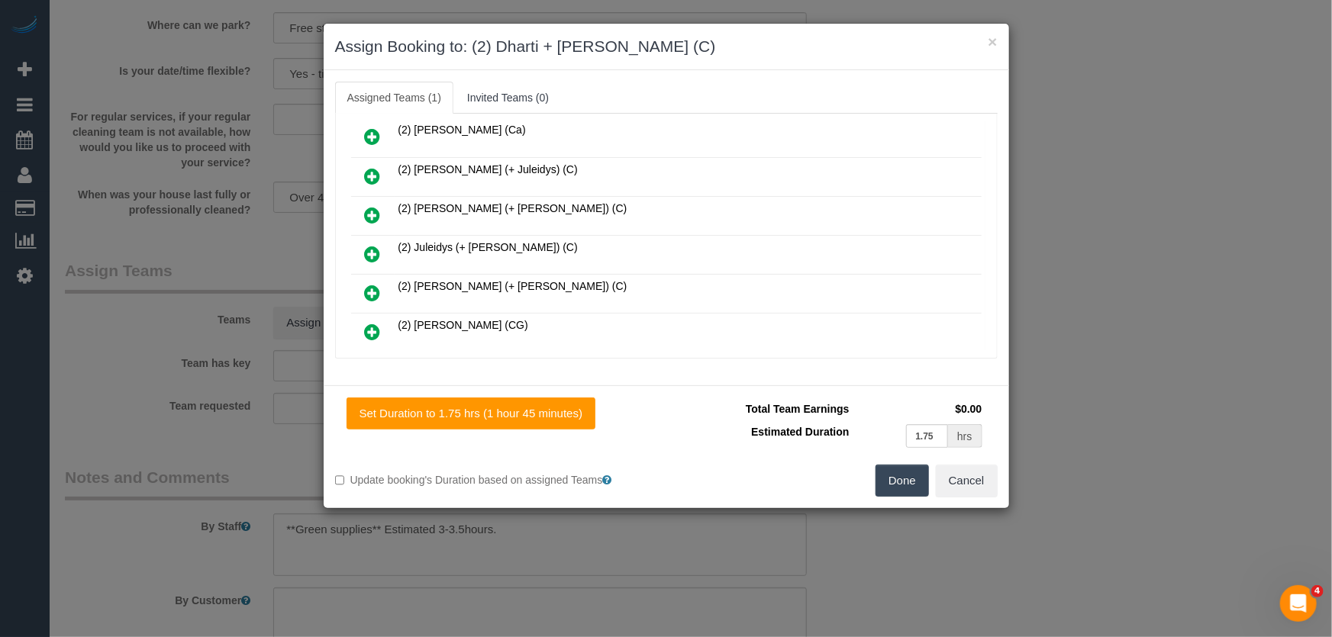
click at [885, 481] on button "Done" at bounding box center [901, 481] width 53 height 32
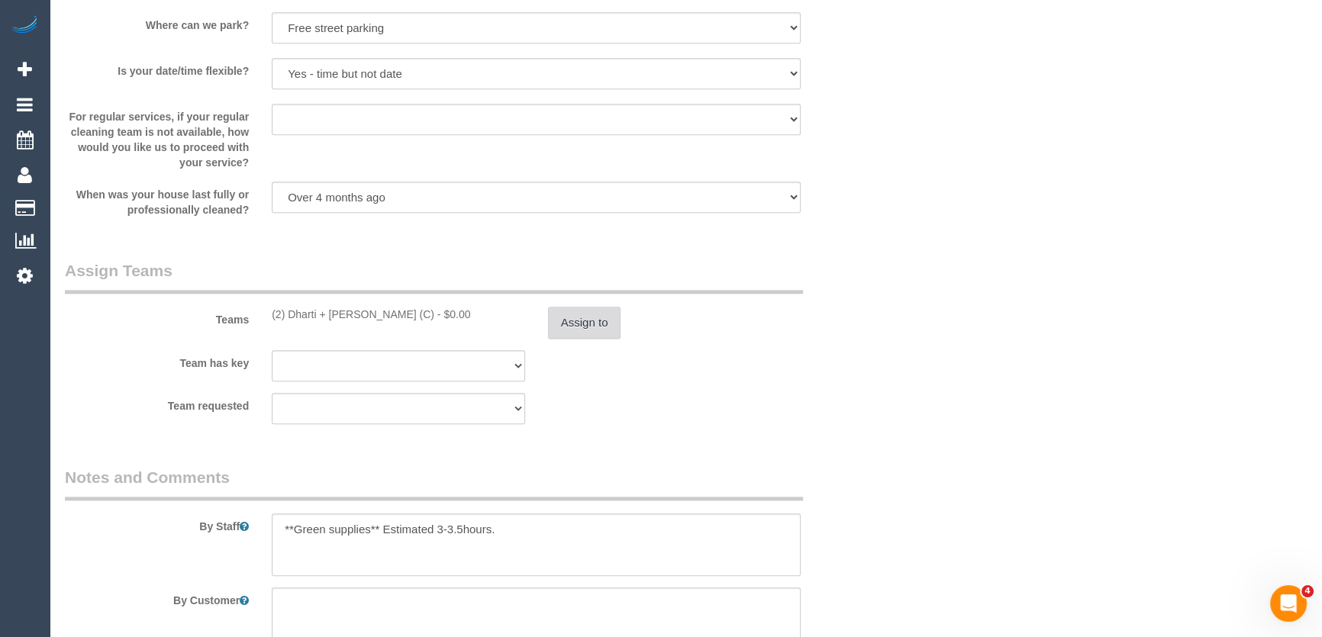
click at [578, 324] on button "Assign to" at bounding box center [584, 323] width 73 height 32
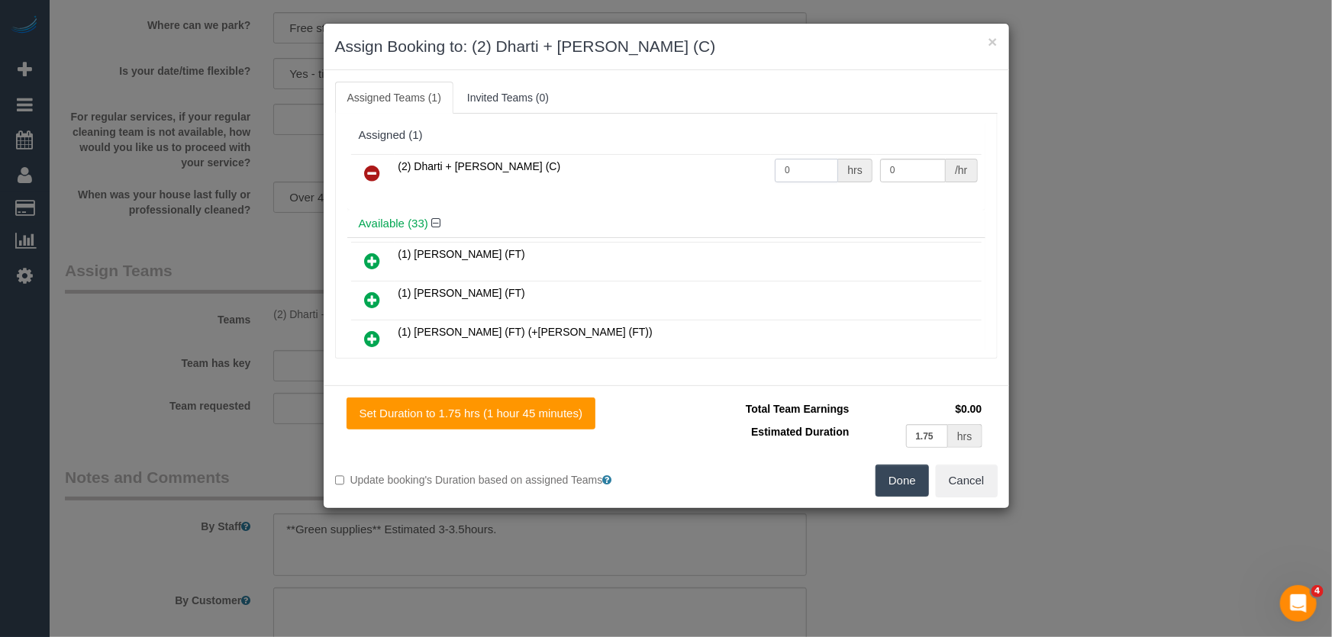
click at [796, 169] on input "0" at bounding box center [806, 171] width 63 height 24
type input "1"
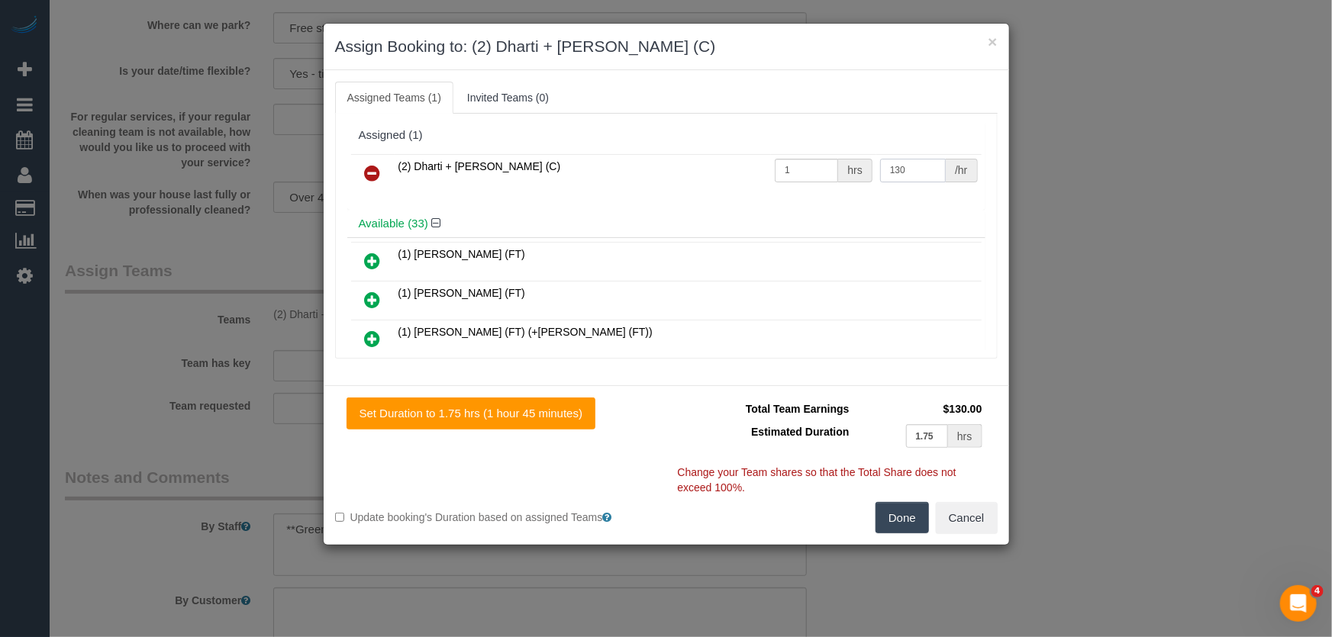
type input "130"
click at [893, 524] on button "Done" at bounding box center [901, 518] width 53 height 32
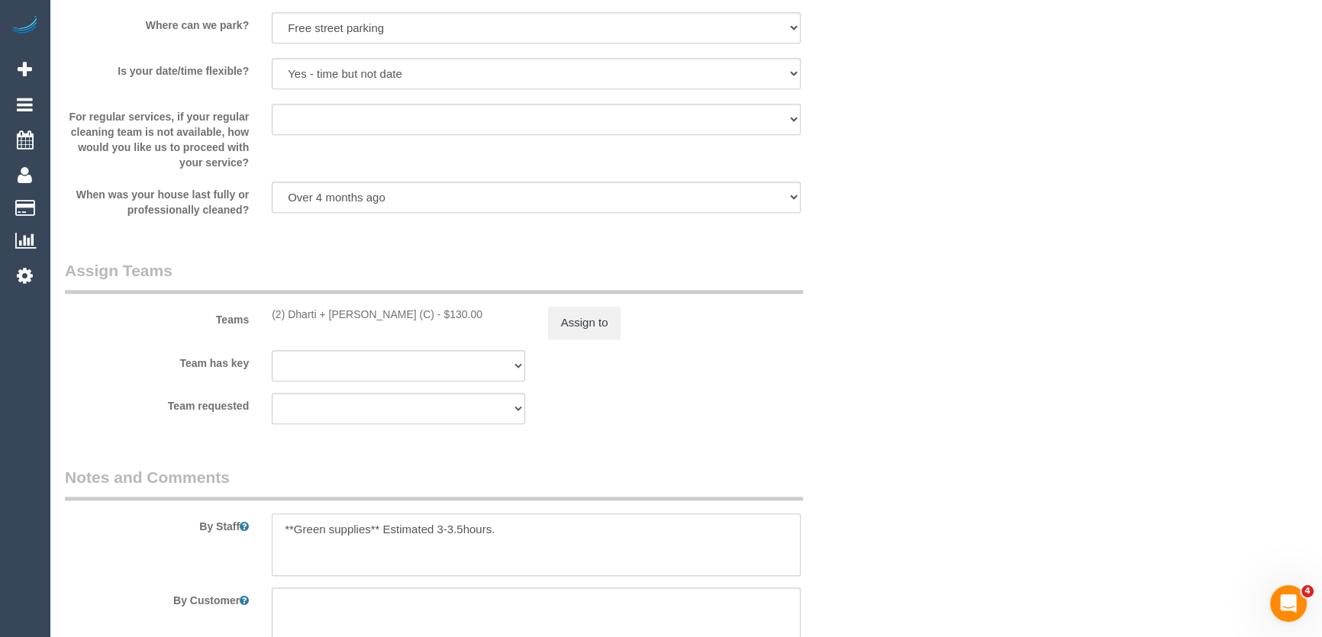
click at [275, 533] on textarea at bounding box center [536, 545] width 529 height 63
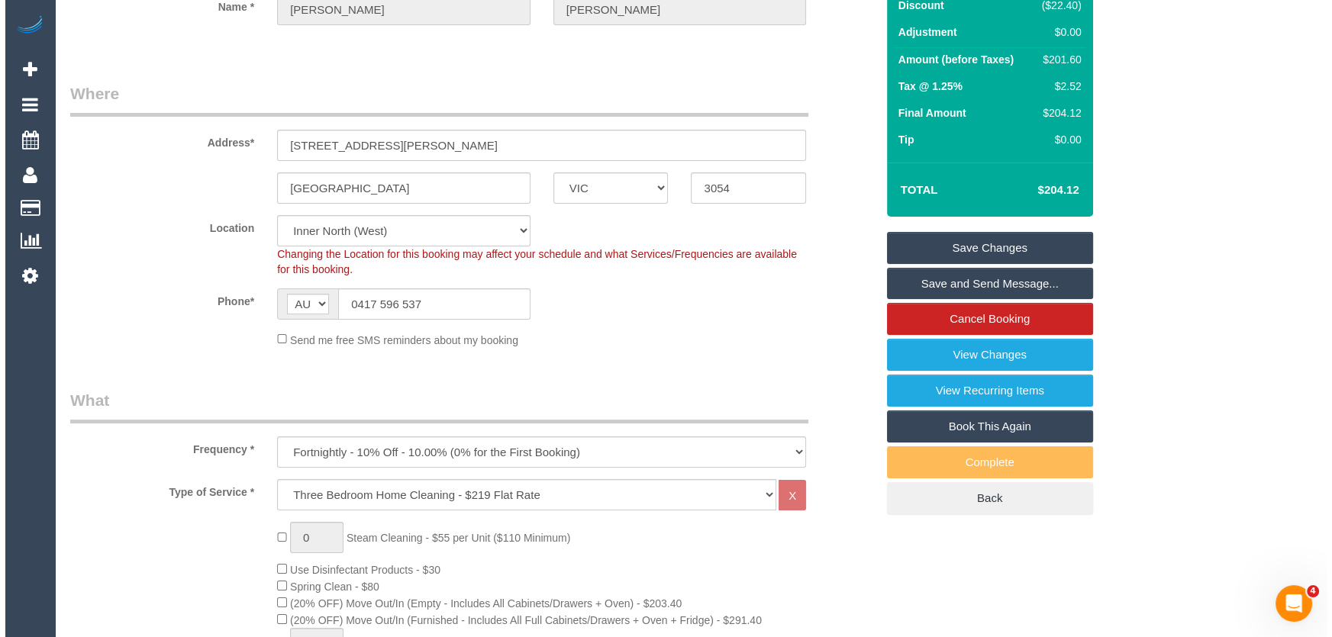
scroll to position [0, 0]
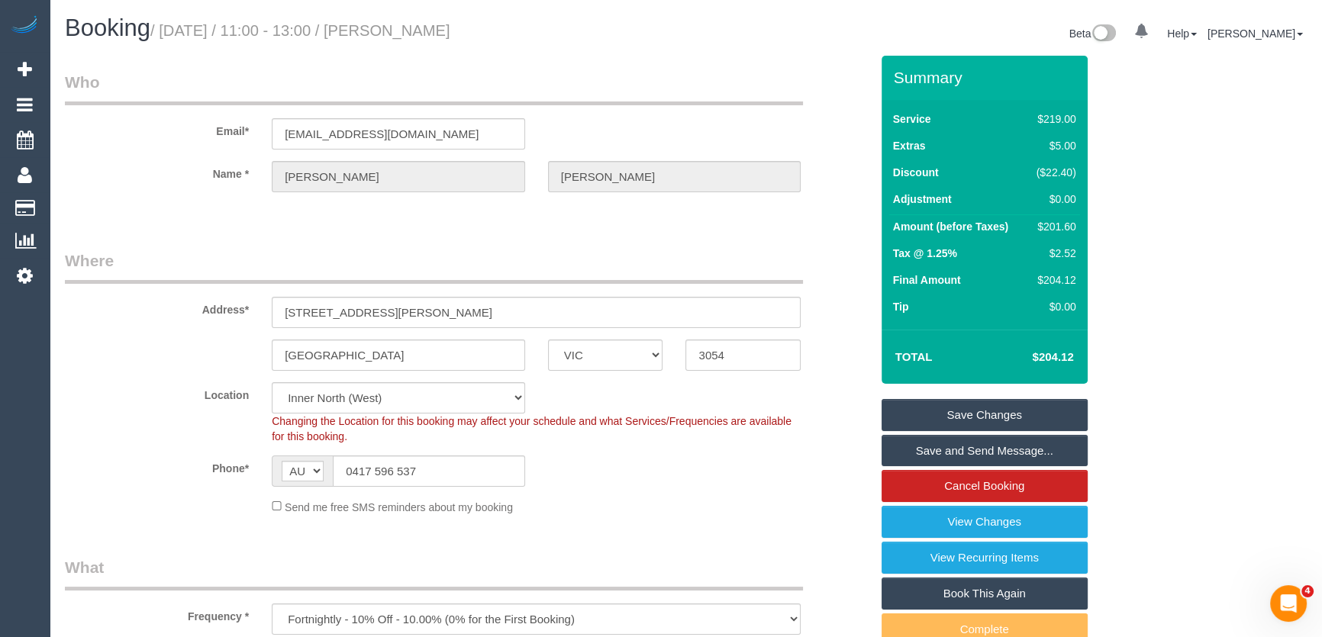
type textarea "*cover* **Green supplies** Estimated 3-3.5hours."
click at [443, 33] on small "/ September 02, 2025 / 11:00 - 13:00 / Daniel McFarlane" at bounding box center [300, 30] width 300 height 17
copy small "Daniel McFarlane"
click at [953, 443] on link "Save and Send Message..." at bounding box center [985, 451] width 206 height 32
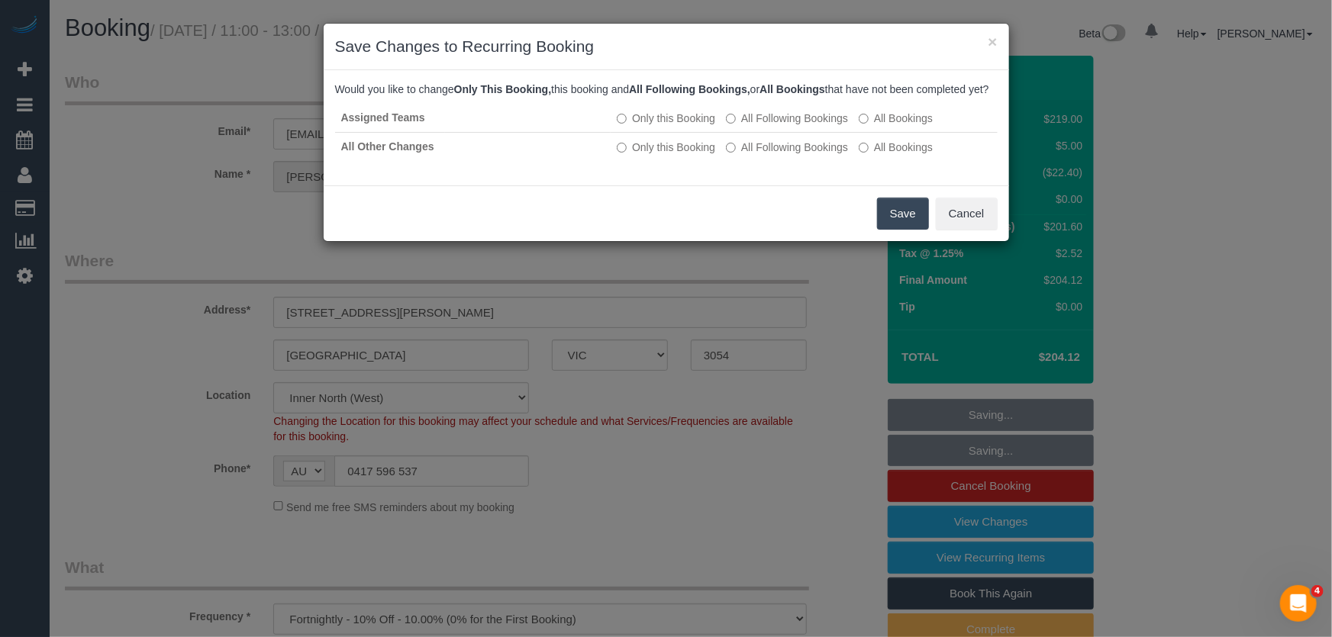
click at [902, 230] on button "Save" at bounding box center [903, 214] width 52 height 32
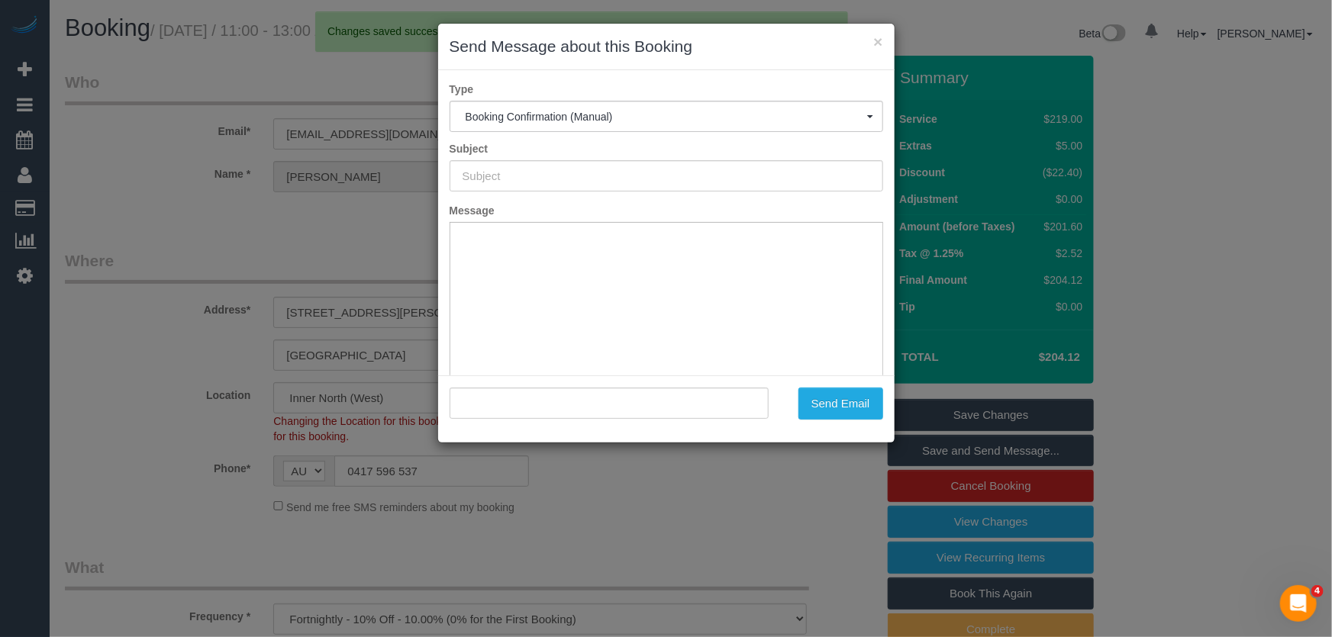
type input "Booking Confirmed"
type input ""Daniel McFarlane" <danielmcfarlane@hotmail.com>"
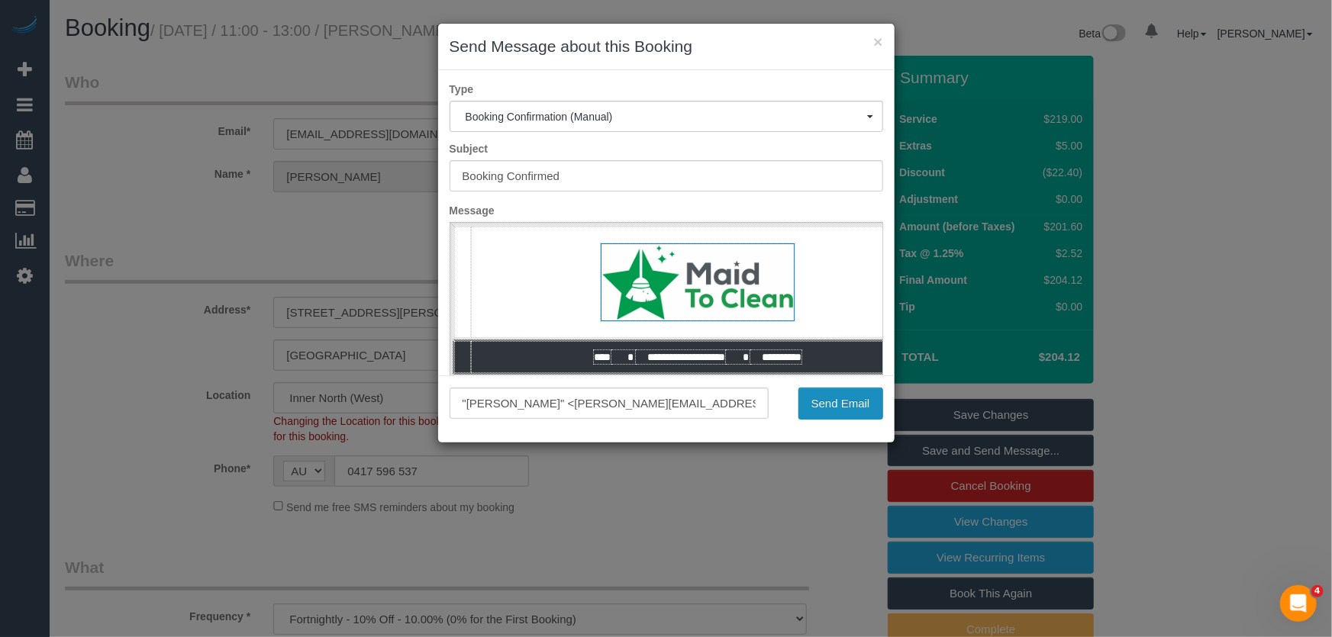
click at [836, 411] on button "Send Email" at bounding box center [840, 404] width 85 height 32
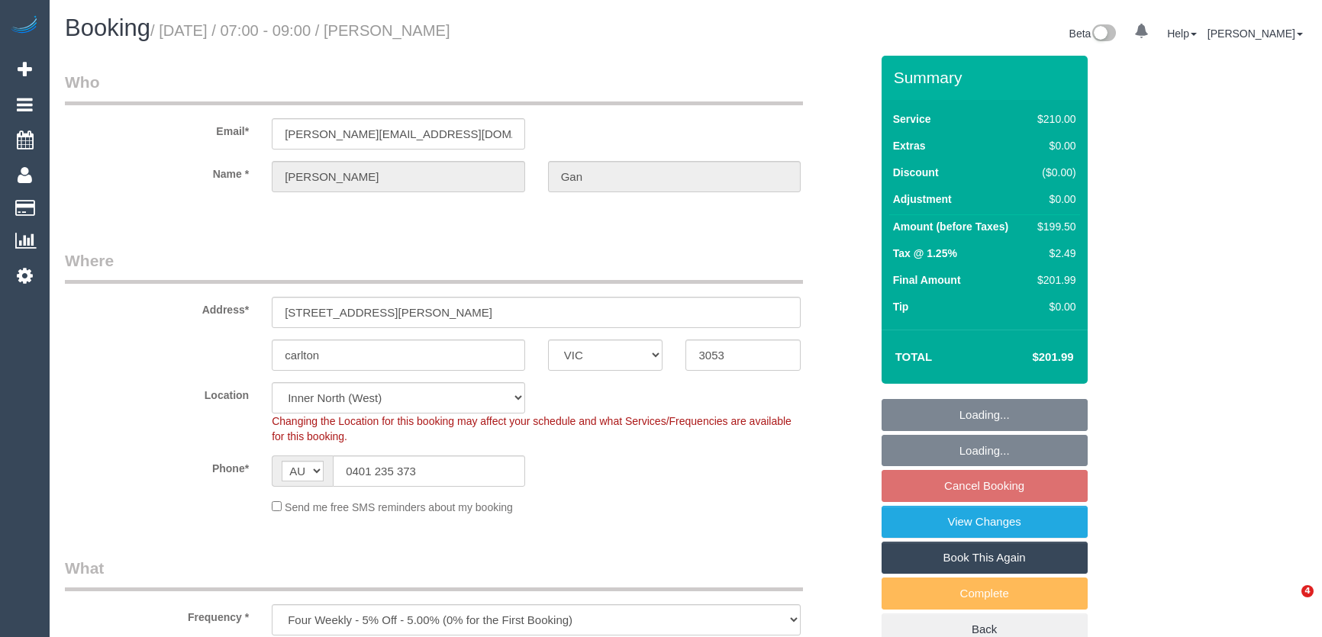
select select "VIC"
select select "180"
select select "spot1"
select select "number:28"
select select "number:14"
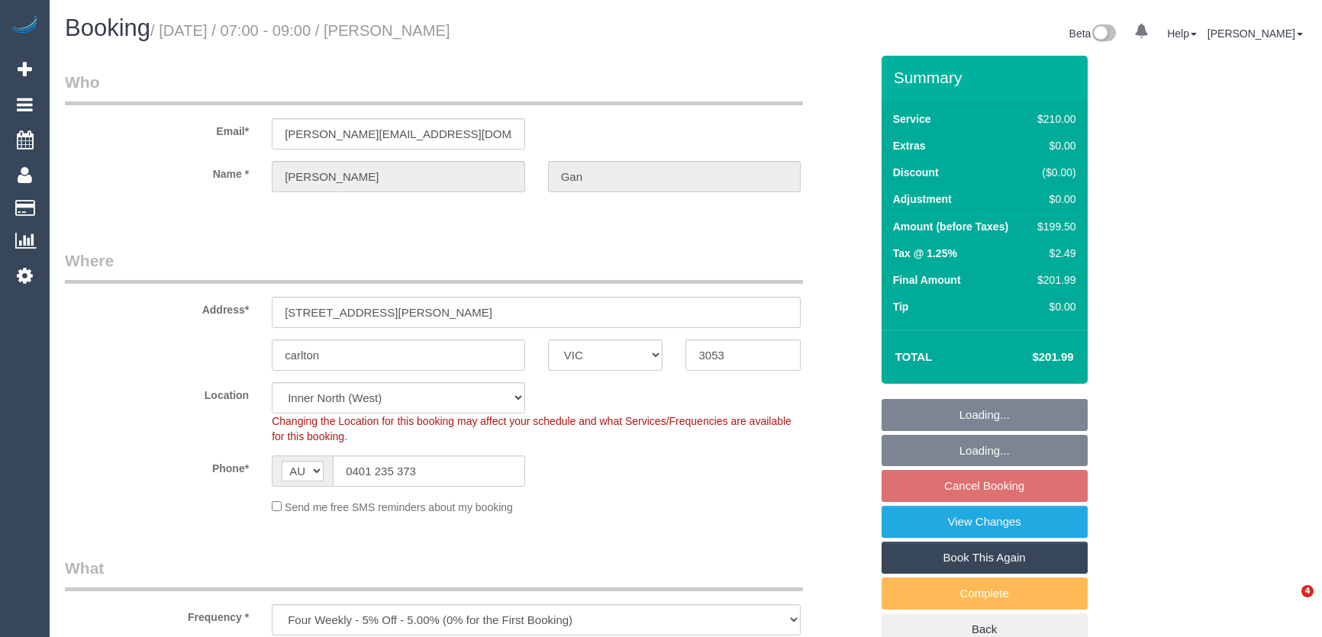
select select "number:19"
select select "number:25"
select select "number:35"
select select "number:11"
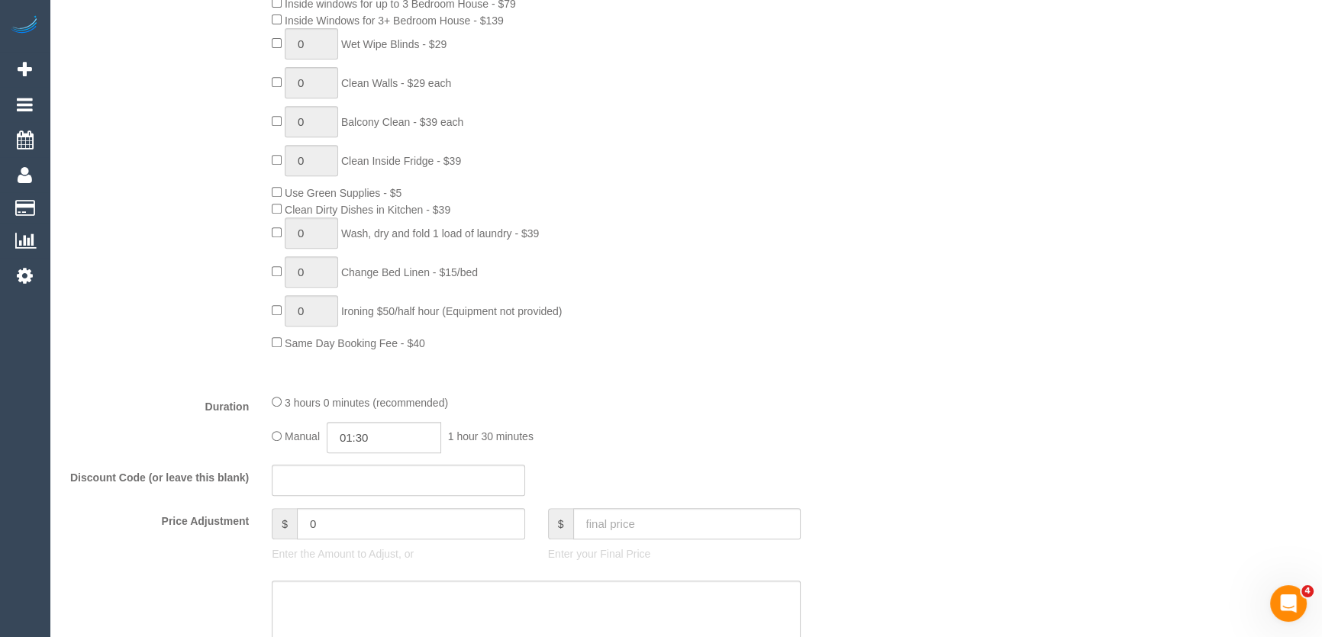
scroll to position [1110, 0]
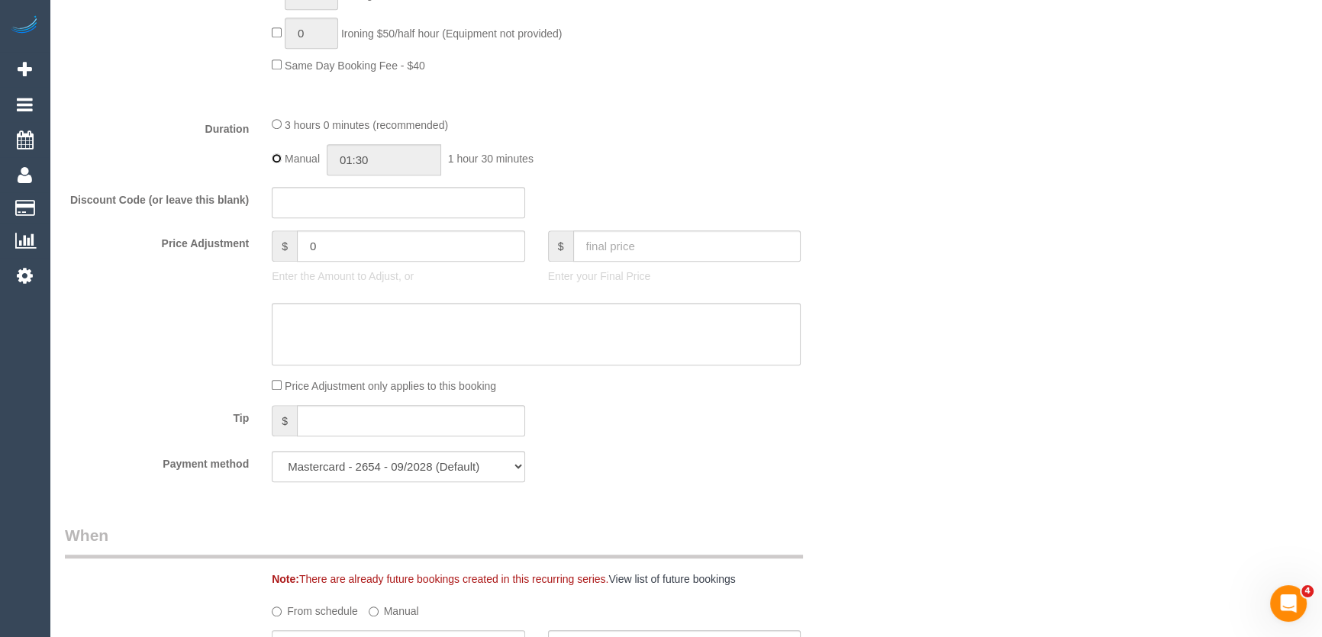
type input "03:00"
select select "spot41"
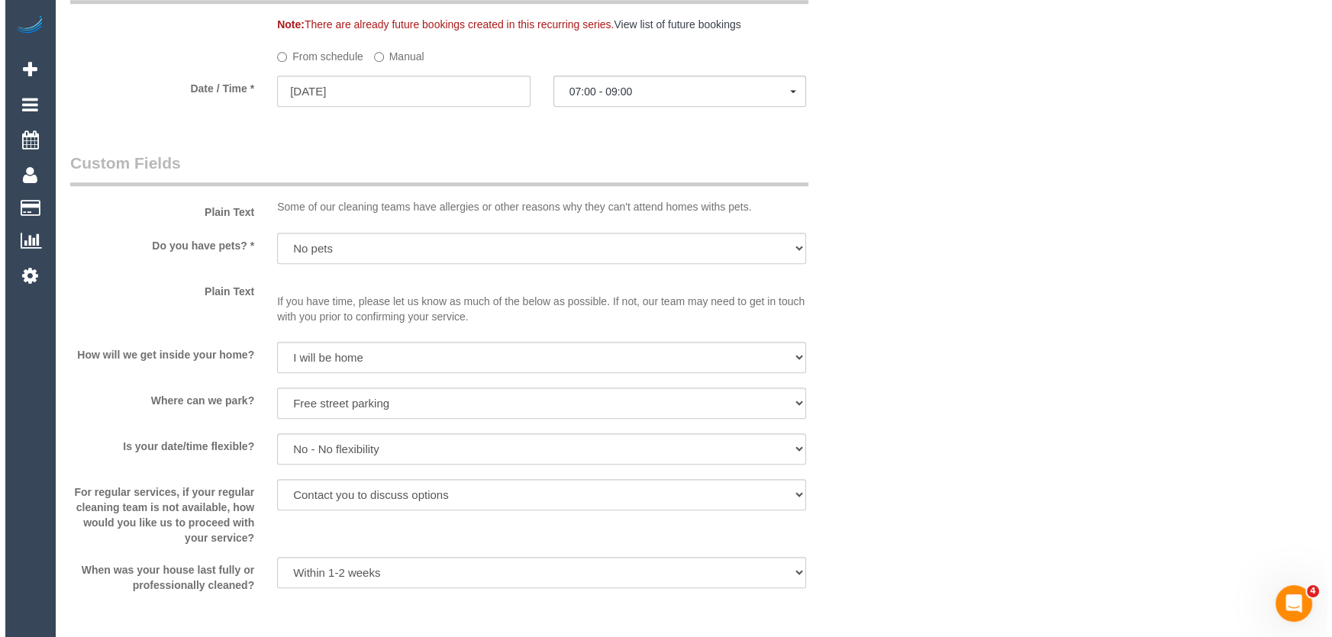
scroll to position [1942, 0]
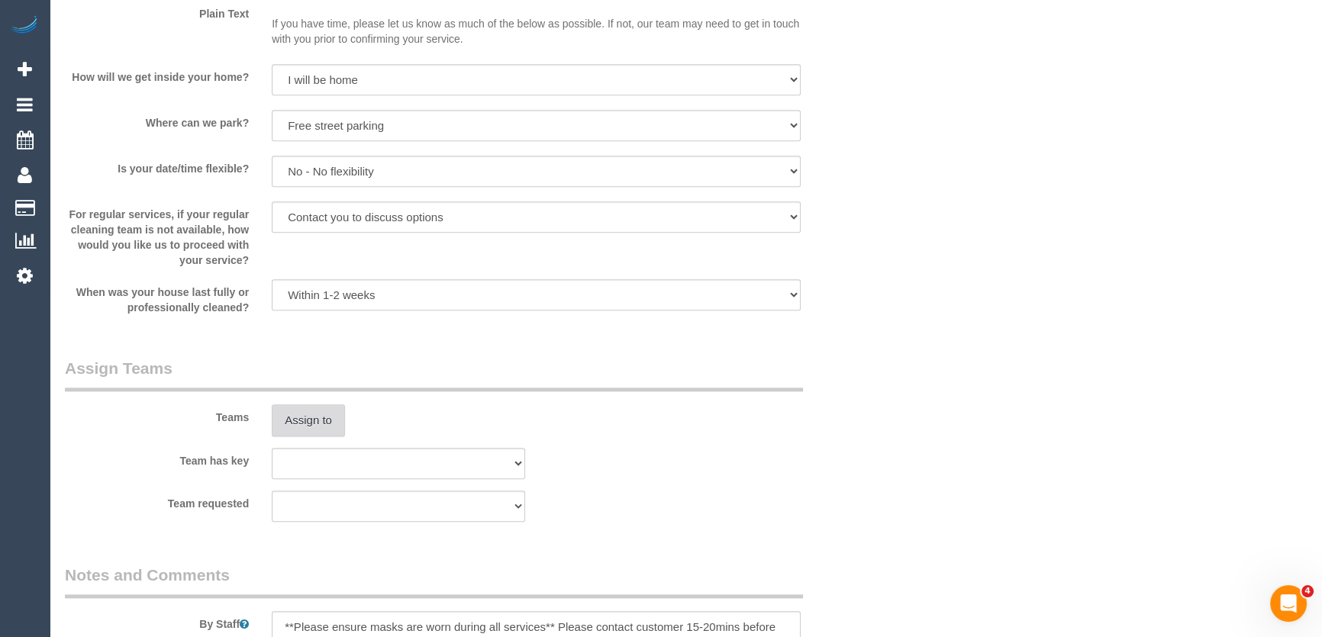
click at [322, 421] on button "Assign to" at bounding box center [308, 421] width 73 height 32
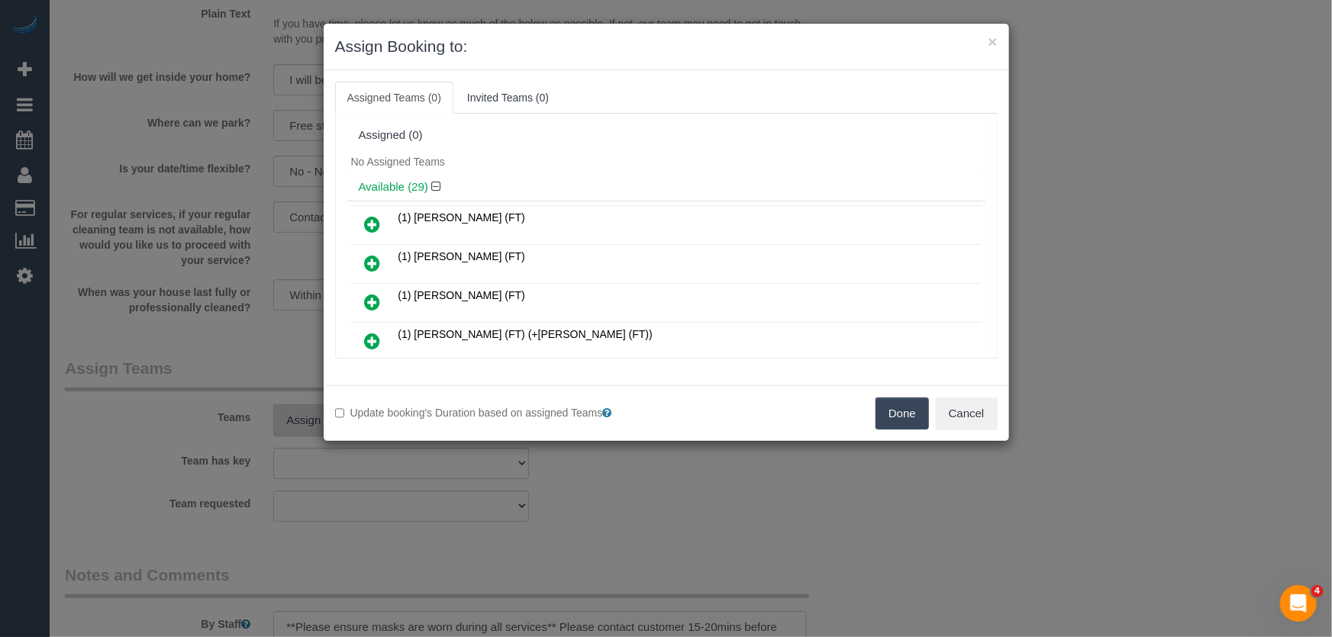
scroll to position [821, 0]
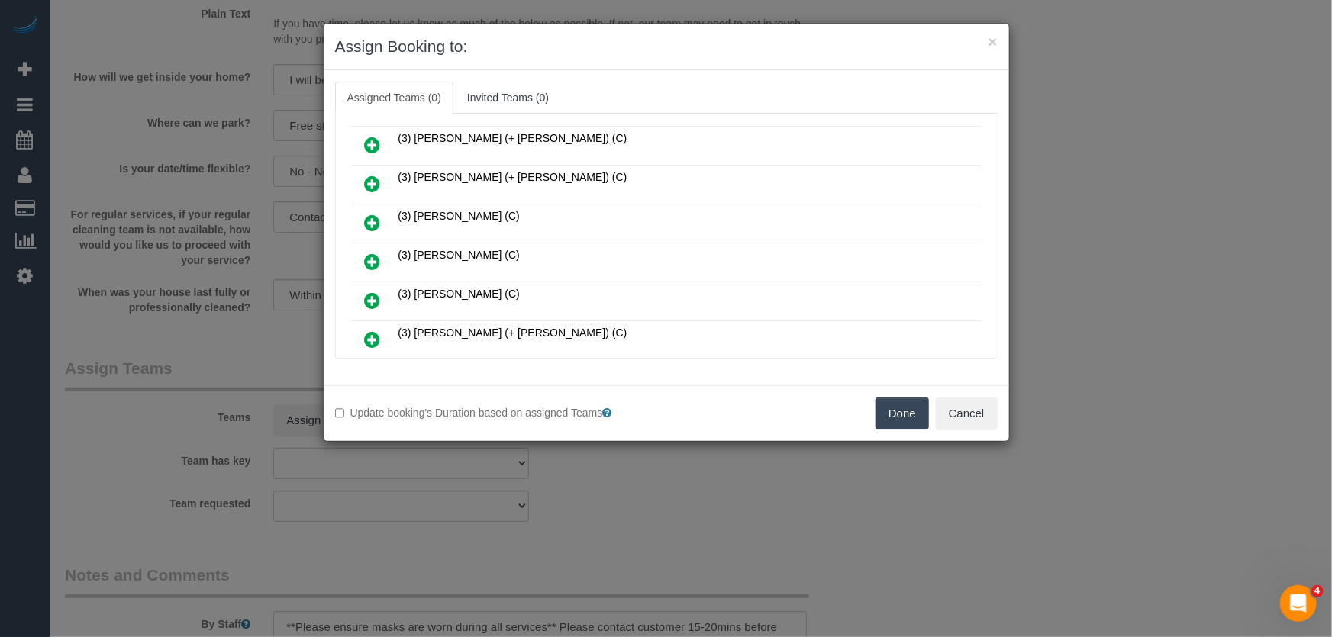
click at [376, 253] on icon at bounding box center [373, 262] width 16 height 18
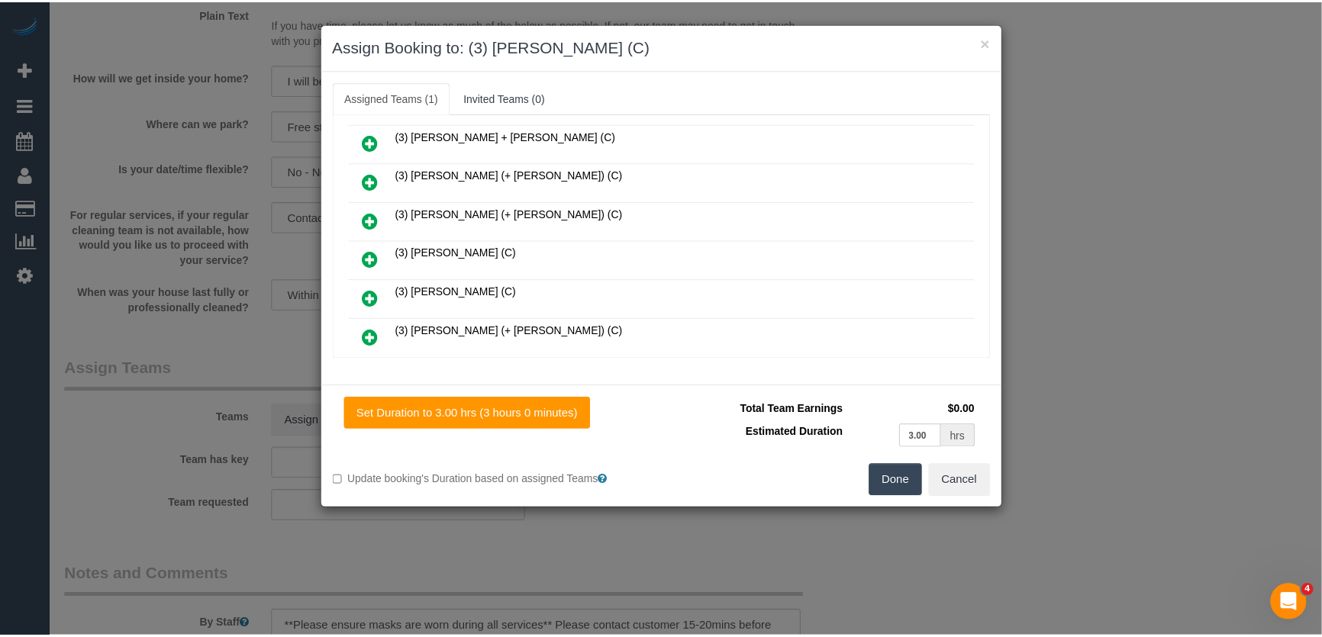
scroll to position [857, 0]
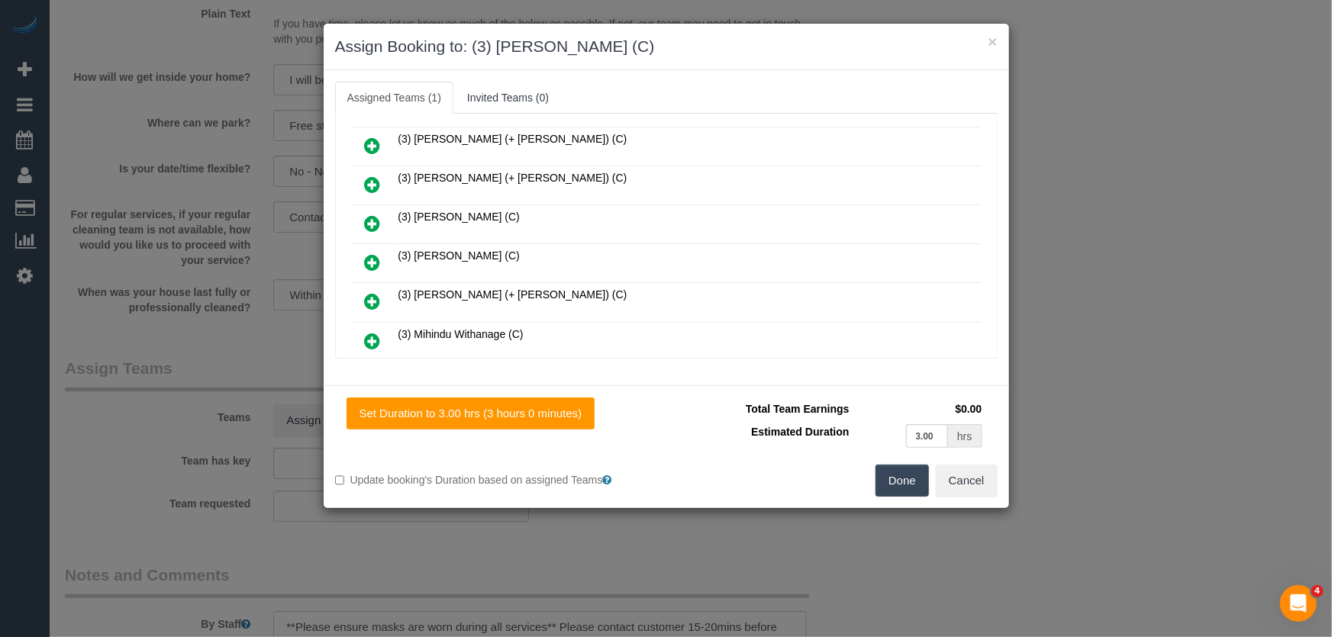
click at [891, 482] on button "Done" at bounding box center [901, 481] width 53 height 32
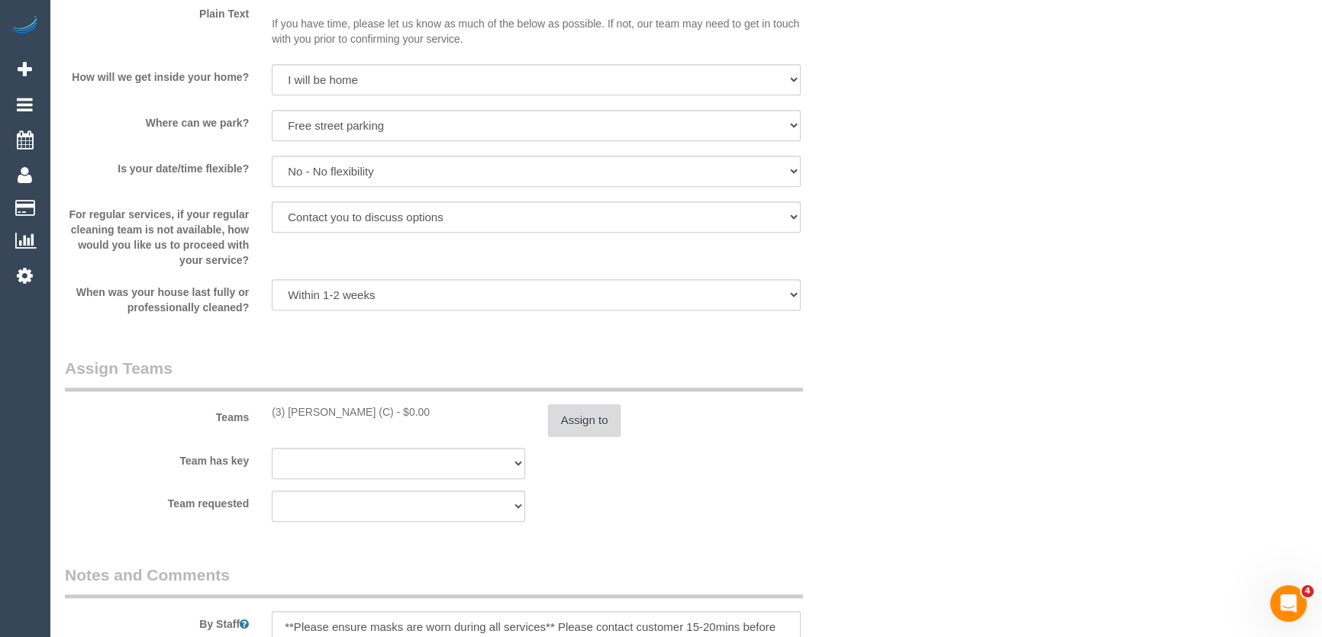
click at [590, 420] on button "Assign to" at bounding box center [584, 421] width 73 height 32
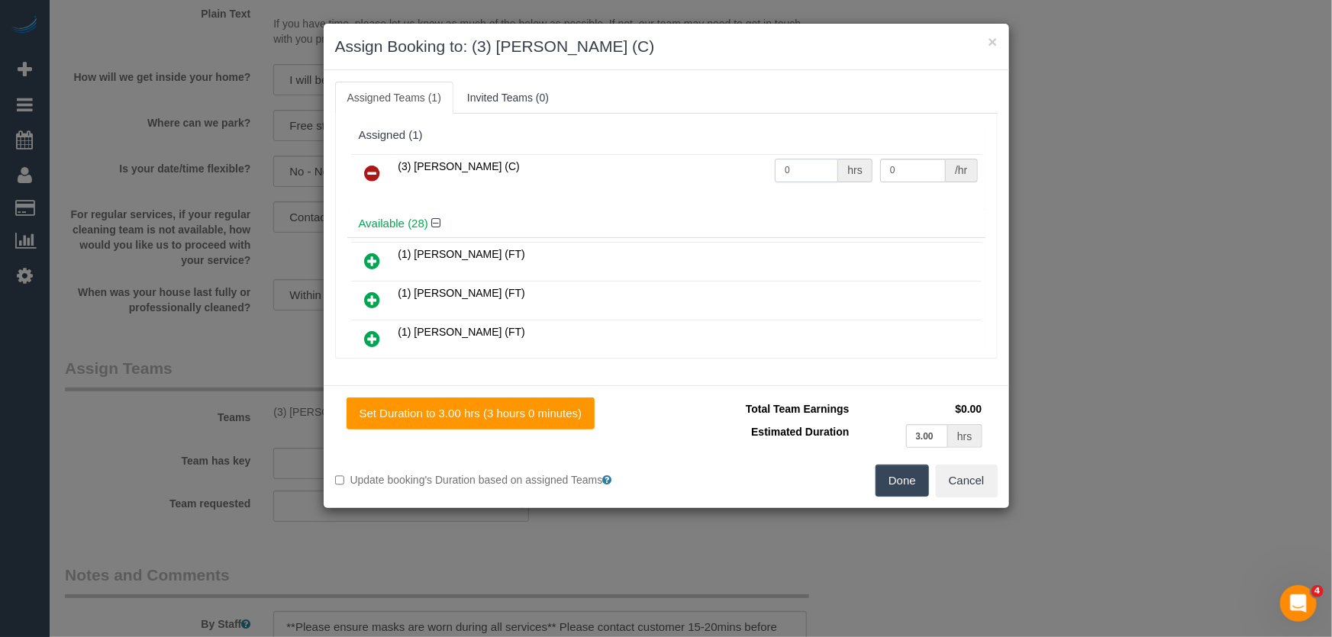
click at [801, 172] on input "0" at bounding box center [806, 171] width 63 height 24
type input "3"
type input "35"
drag, startPoint x: 898, startPoint y: 473, endPoint x: 888, endPoint y: 473, distance: 9.9
click at [896, 473] on button "Done" at bounding box center [901, 481] width 53 height 32
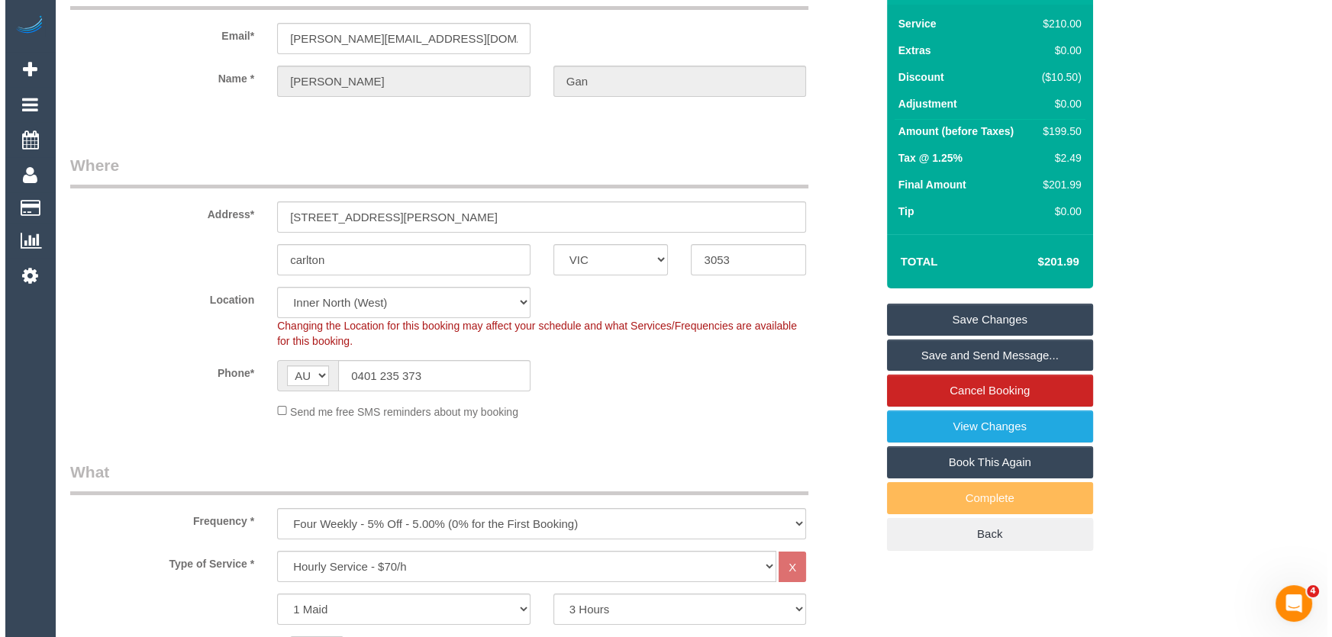
scroll to position [0, 0]
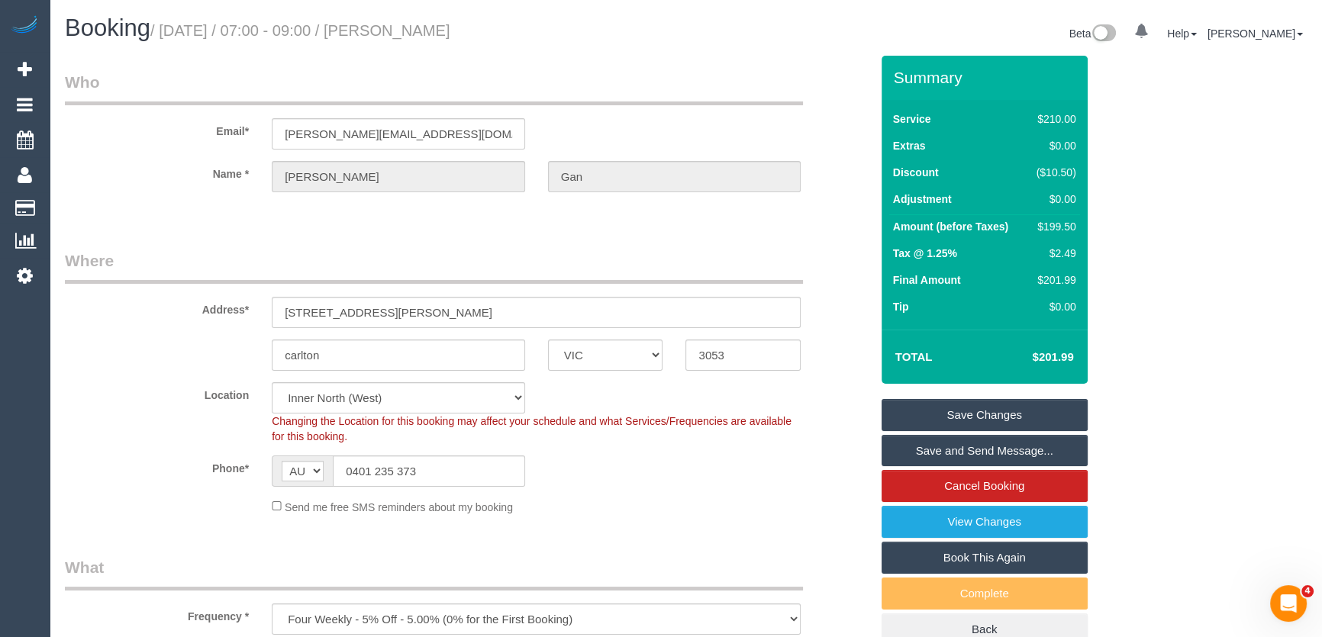
click at [430, 32] on small "/ September 02, 2025 / 07:00 - 09:00 / Jas Gan" at bounding box center [300, 30] width 300 height 17
copy small "Jas Gan"
click at [970, 415] on link "Save Changes" at bounding box center [985, 415] width 206 height 32
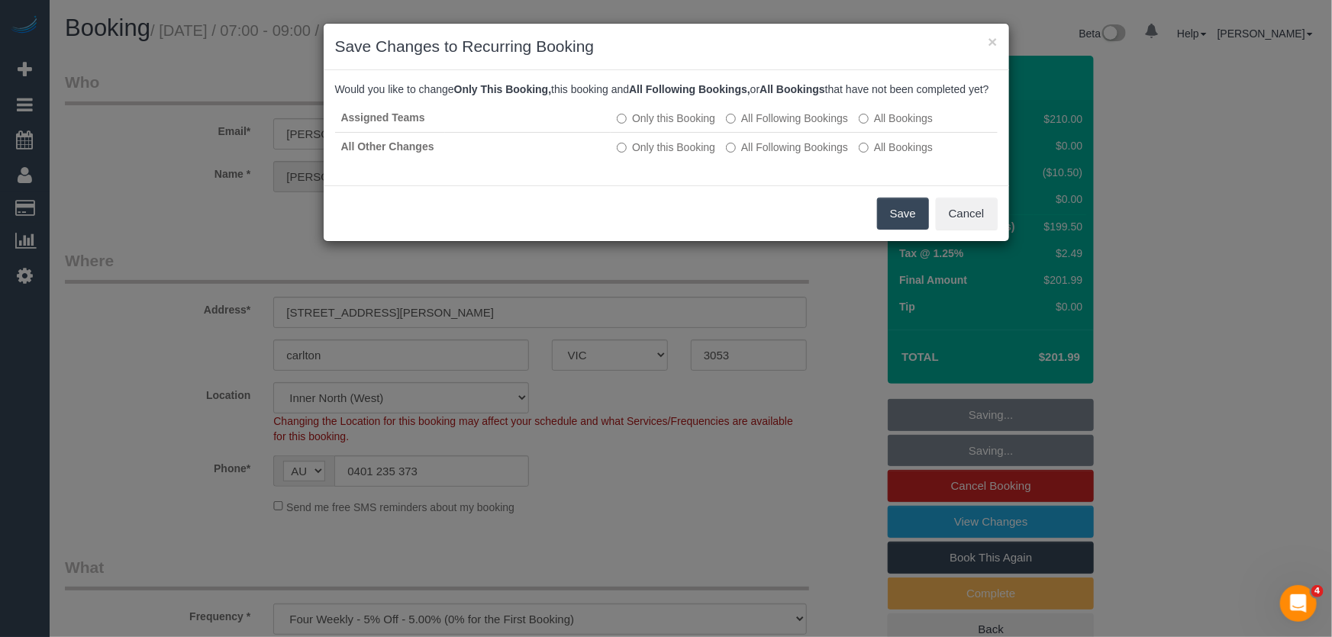
click at [900, 230] on button "Save" at bounding box center [903, 214] width 52 height 32
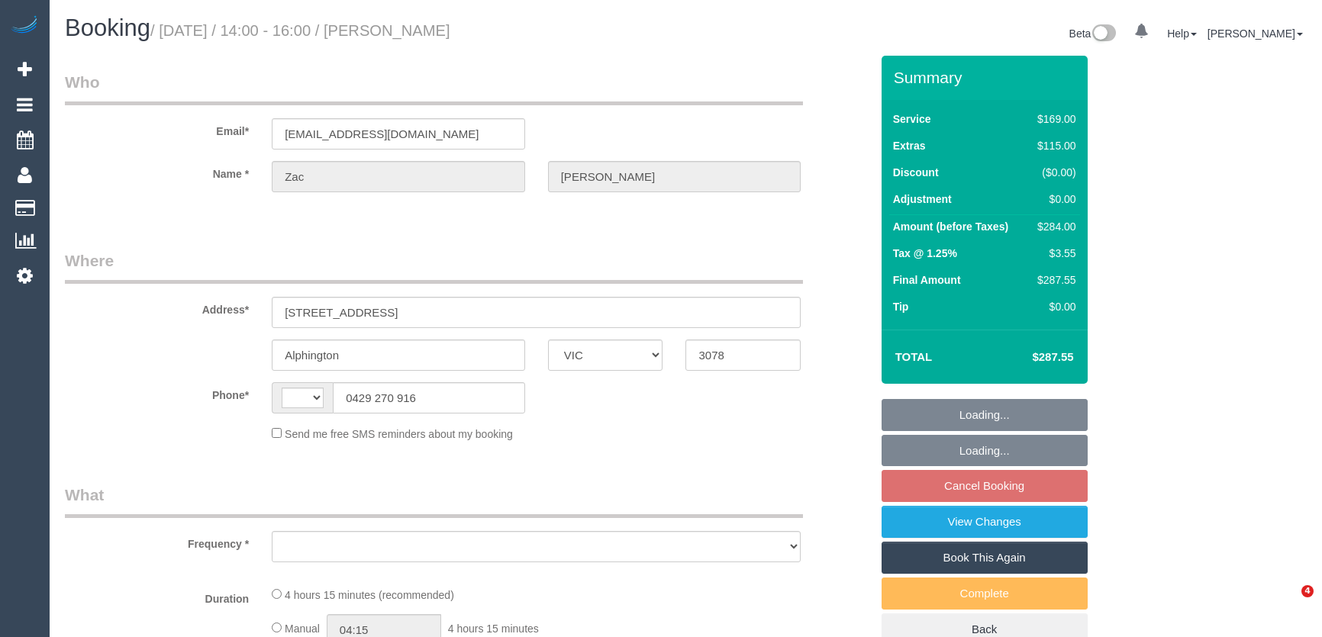
select select "VIC"
select select "string:AU"
select select "object:522"
select select "string:stripe-pm_1R1MB42GScqysDRVoQhLbT3g"
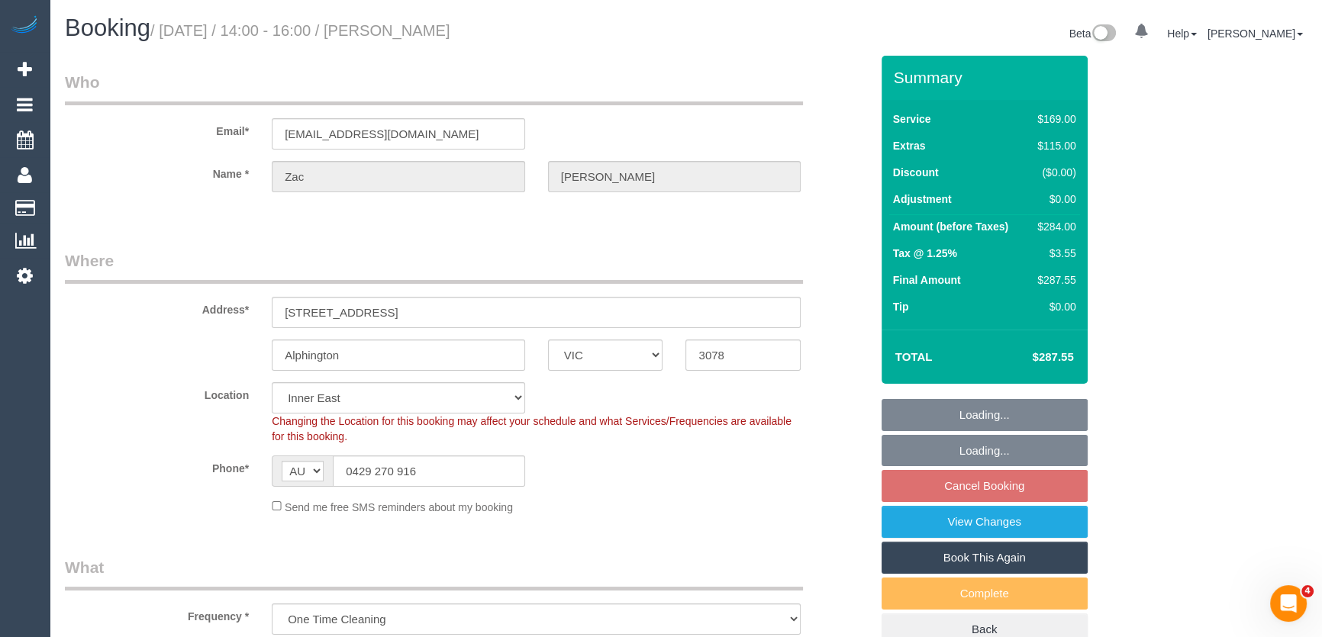
select select "spot5"
select select "number:28"
select select "number:14"
select select "number:19"
select select "number:25"
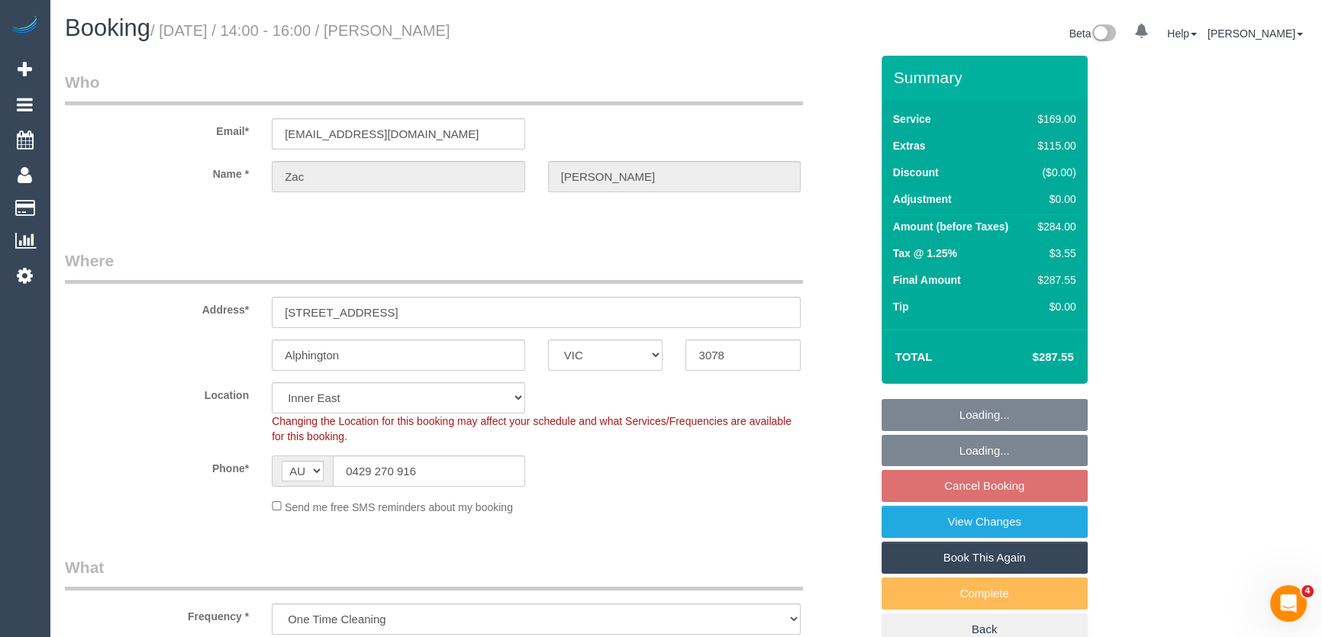
select select "number:35"
select select "number:26"
select select "object:1372"
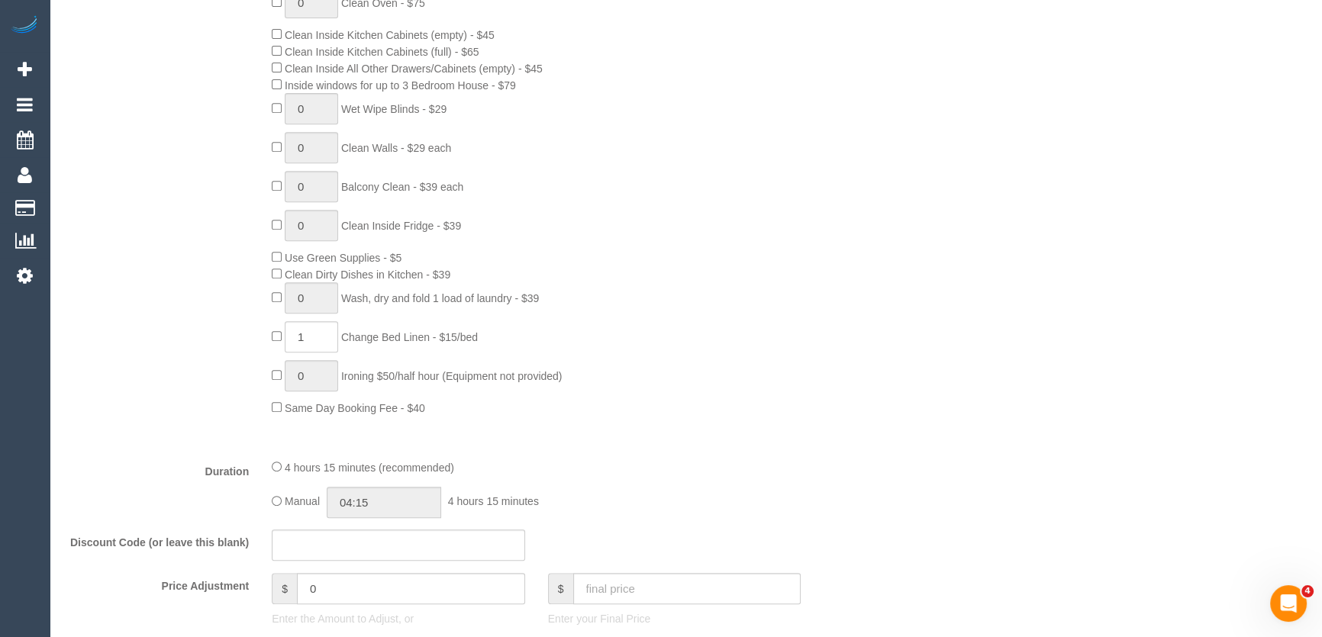
scroll to position [832, 0]
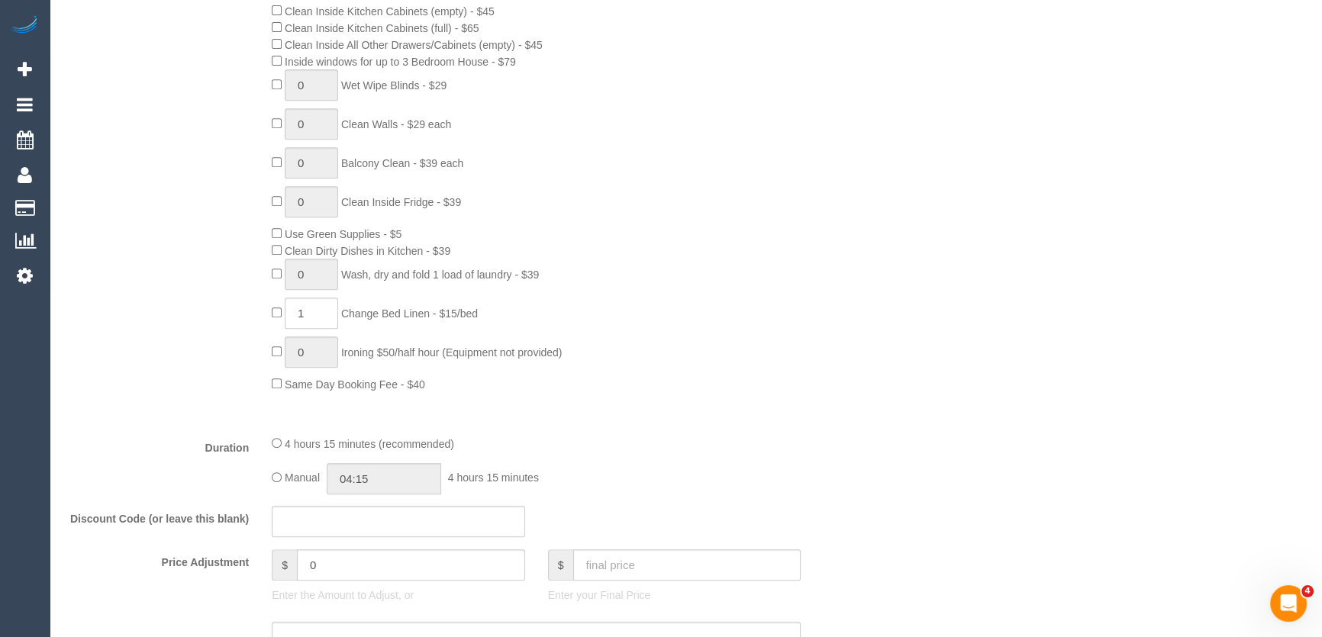
click at [725, 372] on div "0 Steam Cleaning - $55 per Unit ($110 Minimum) Use Disinfectant Products - $20 …" at bounding box center [570, 124] width 621 height 535
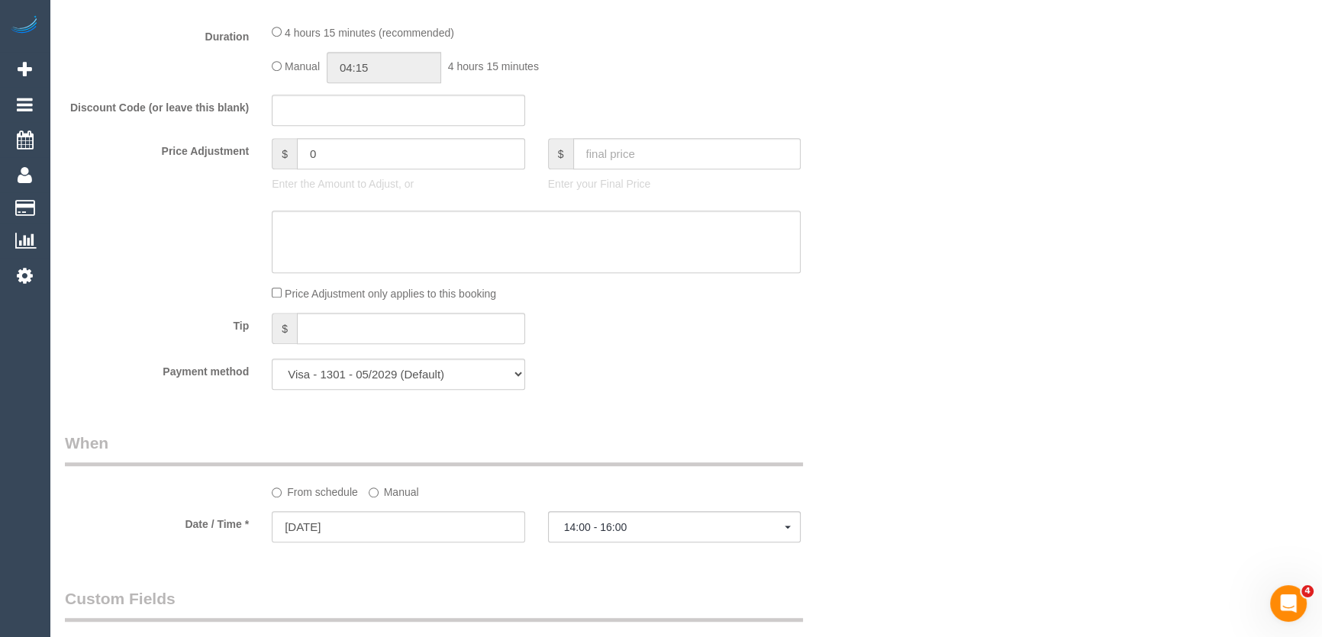
scroll to position [1249, 0]
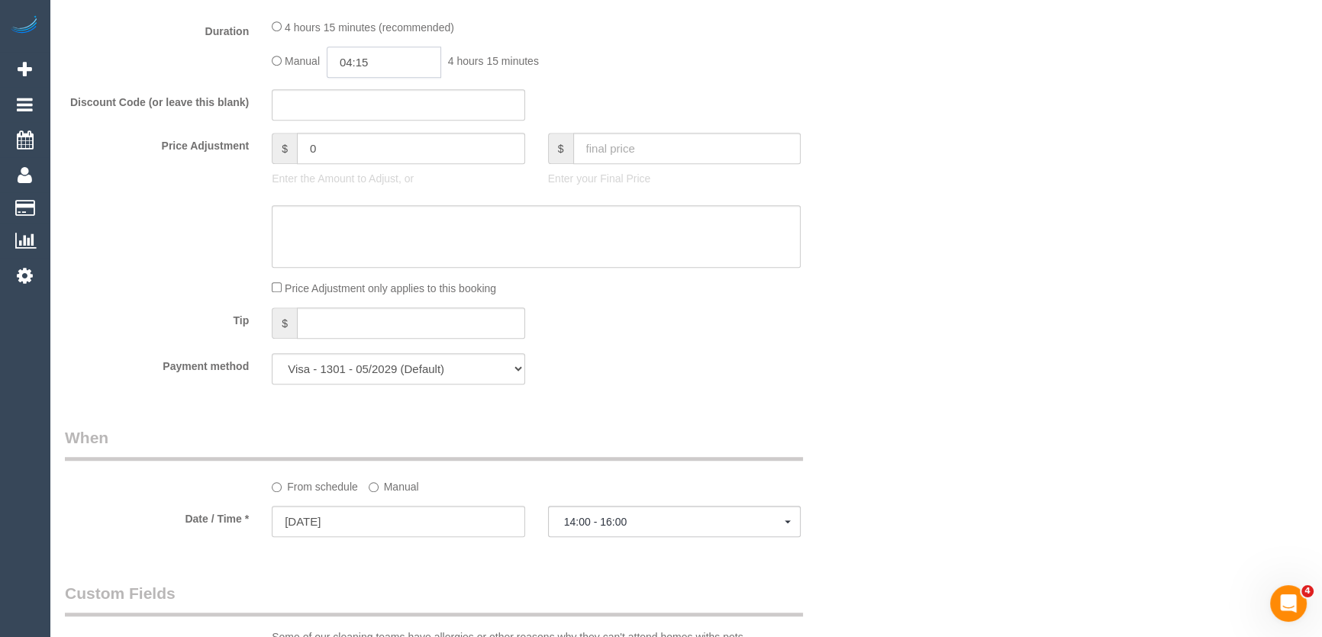
click at [398, 69] on input "04:15" at bounding box center [384, 62] width 114 height 31
type input "02:30"
click at [365, 181] on li "02:30" at bounding box center [368, 191] width 68 height 20
click at [675, 102] on div "Discount Code (or leave this blank)" at bounding box center [467, 105] width 828 height 32
select select "spot30"
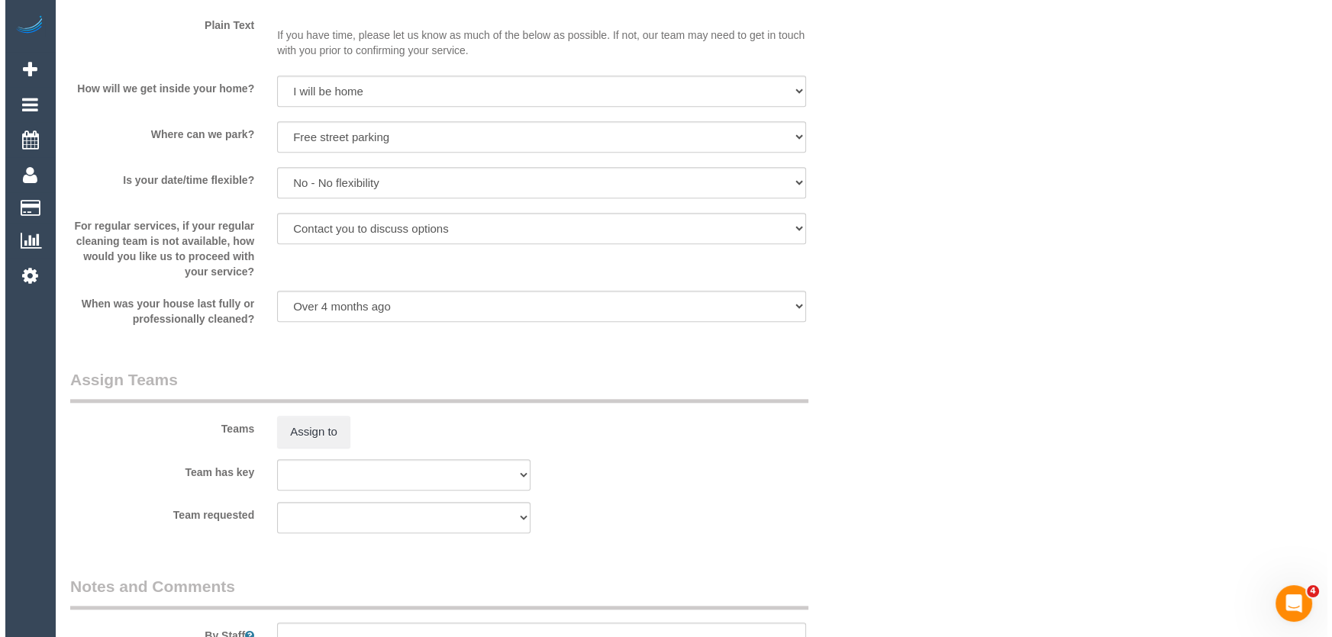
scroll to position [2081, 0]
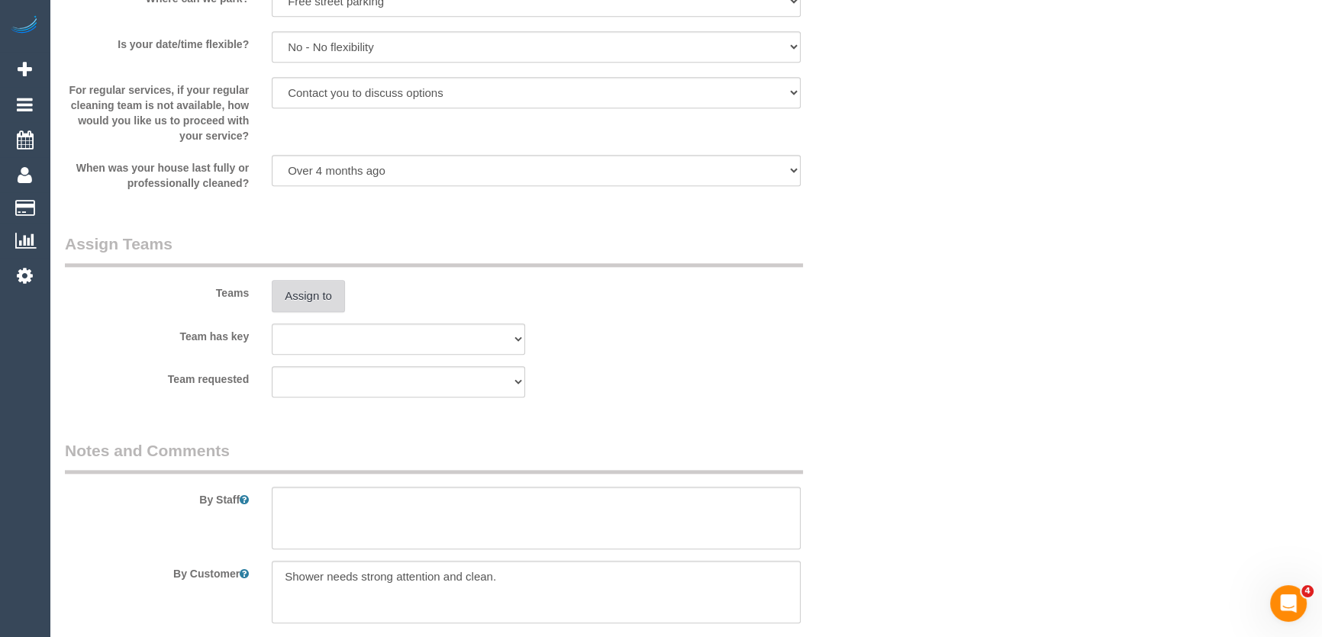
click at [311, 299] on button "Assign to" at bounding box center [308, 296] width 73 height 32
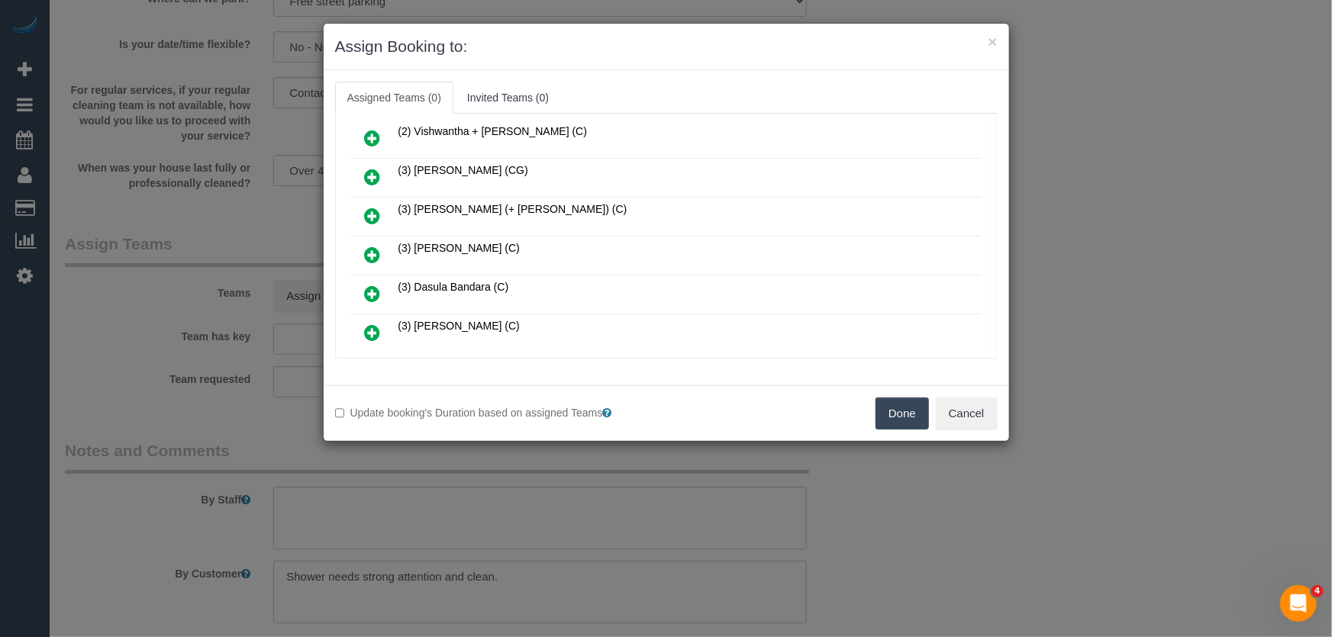
scroll to position [694, 0]
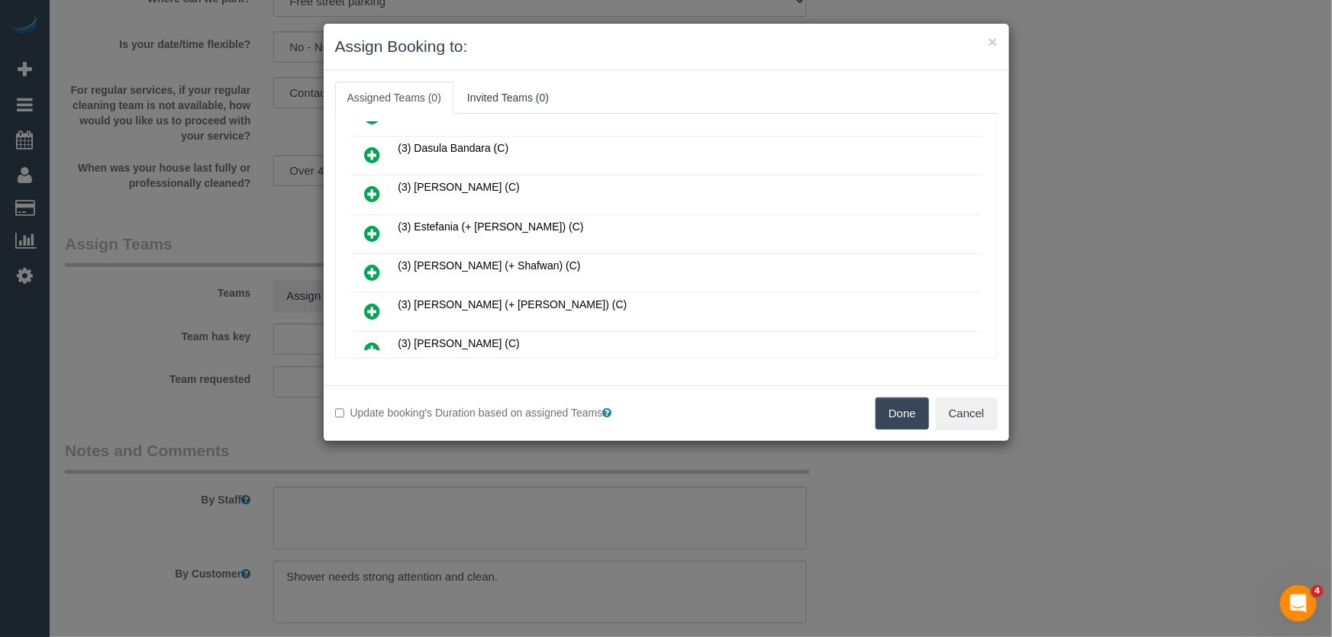
click at [373, 302] on icon at bounding box center [373, 311] width 16 height 18
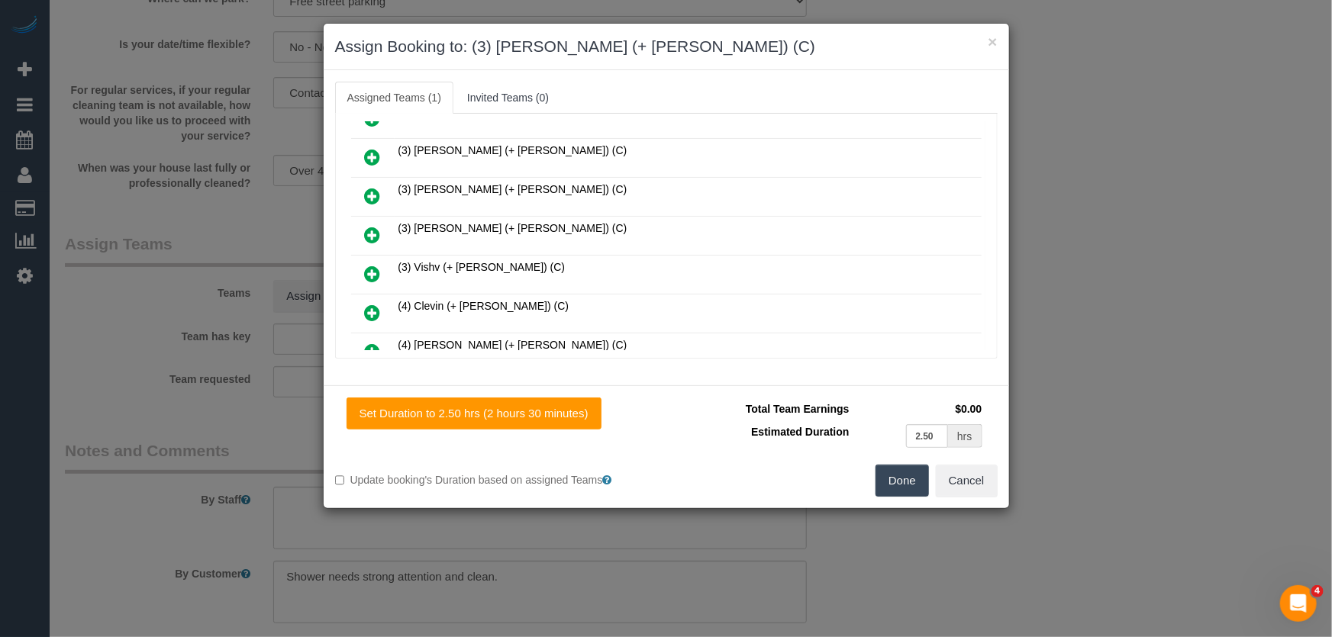
scroll to position [1354, 0]
click at [369, 225] on icon at bounding box center [373, 234] width 16 height 18
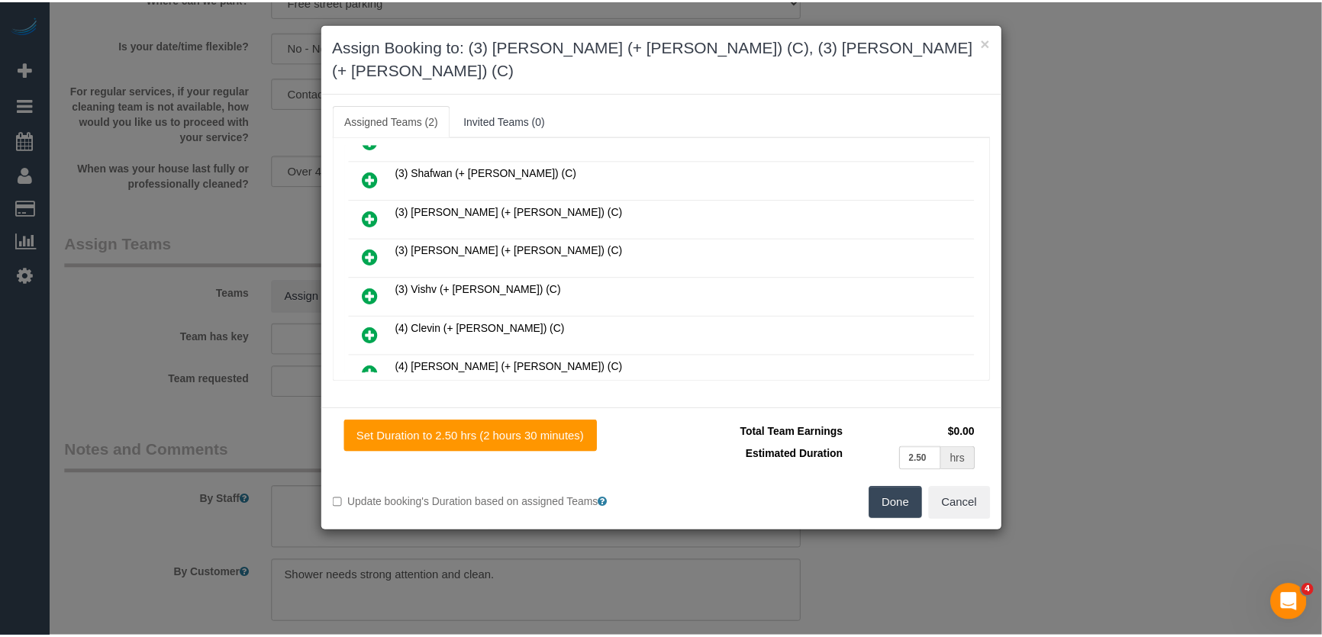
scroll to position [1392, 0]
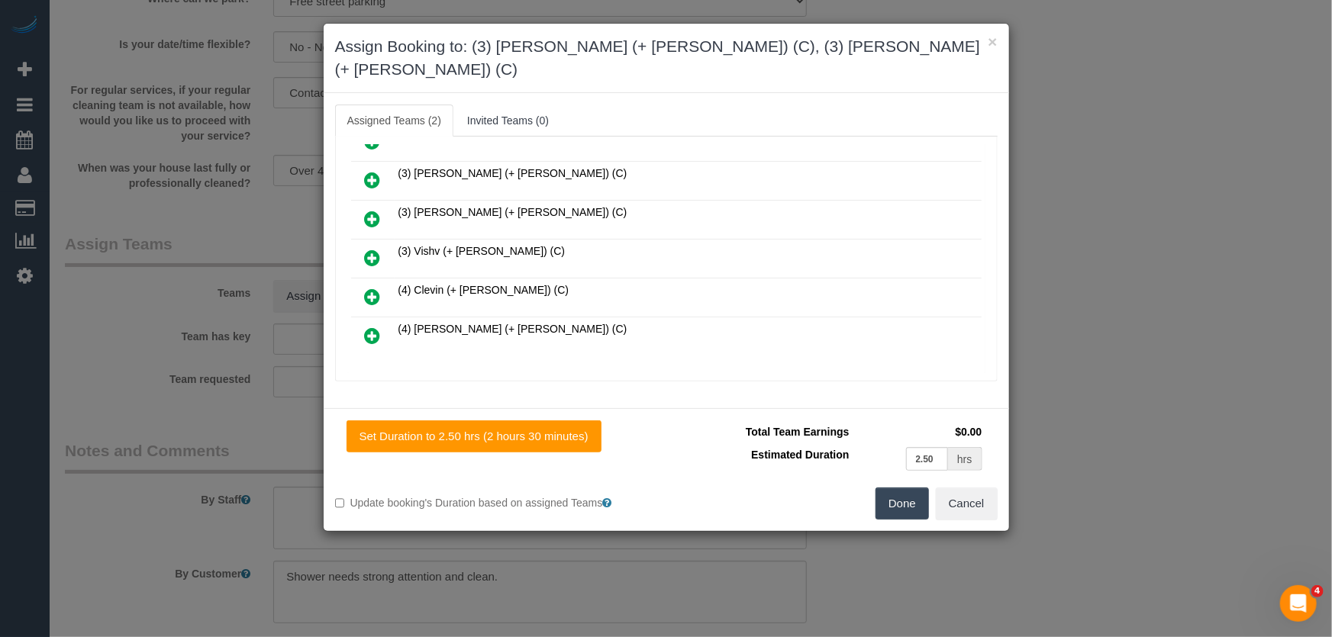
click at [900, 488] on button "Done" at bounding box center [901, 504] width 53 height 32
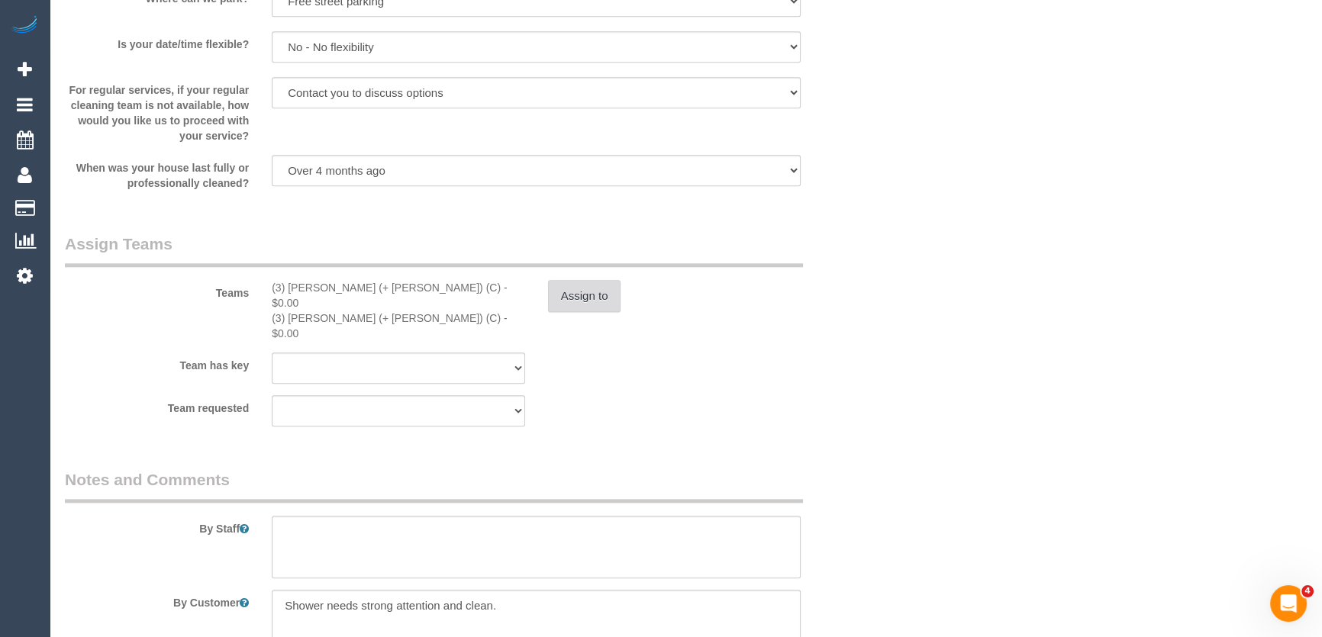
click at [587, 296] on button "Assign to" at bounding box center [584, 296] width 73 height 32
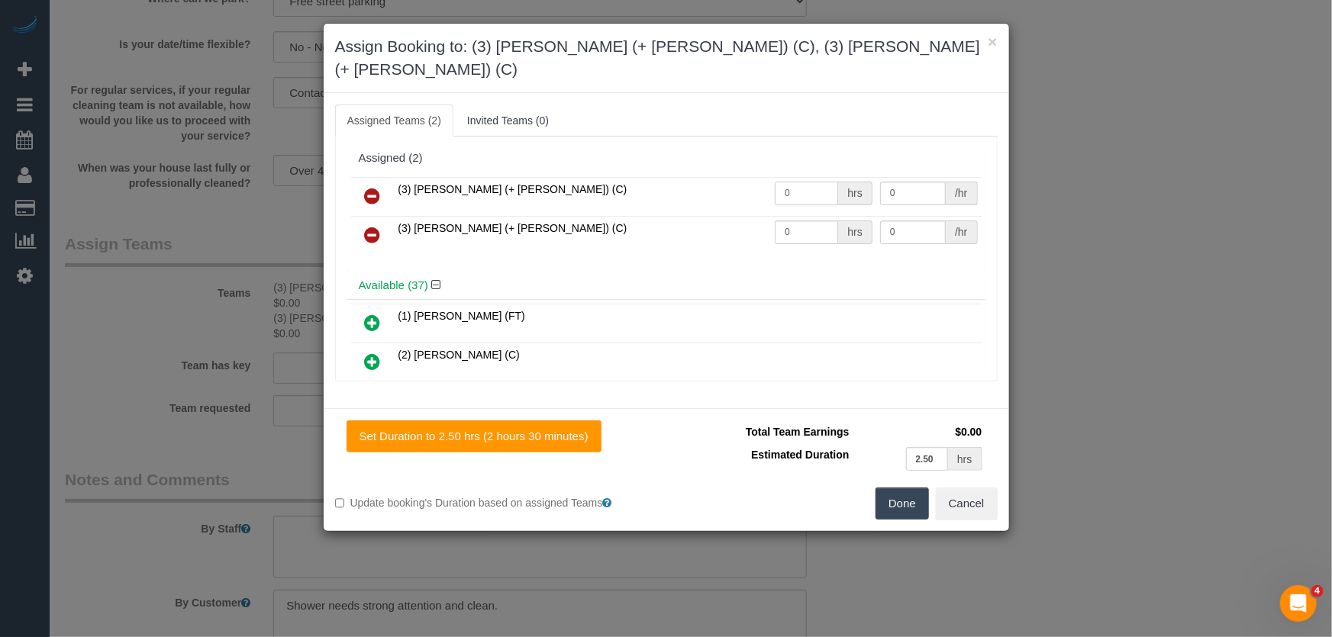
click at [811, 182] on input "0" at bounding box center [806, 194] width 63 height 24
type input "1"
type input "77.5"
click at [795, 221] on input "0" at bounding box center [806, 233] width 63 height 24
type input "1"
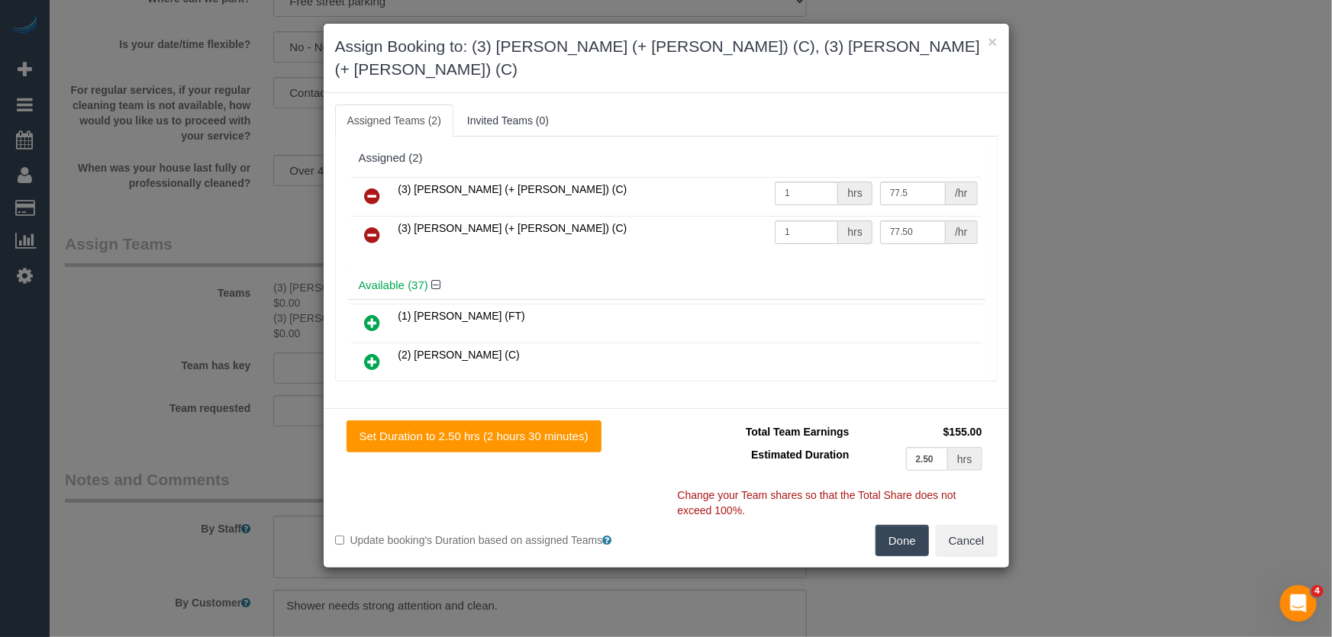
type input "77.5"
click at [898, 525] on button "Done" at bounding box center [901, 541] width 53 height 32
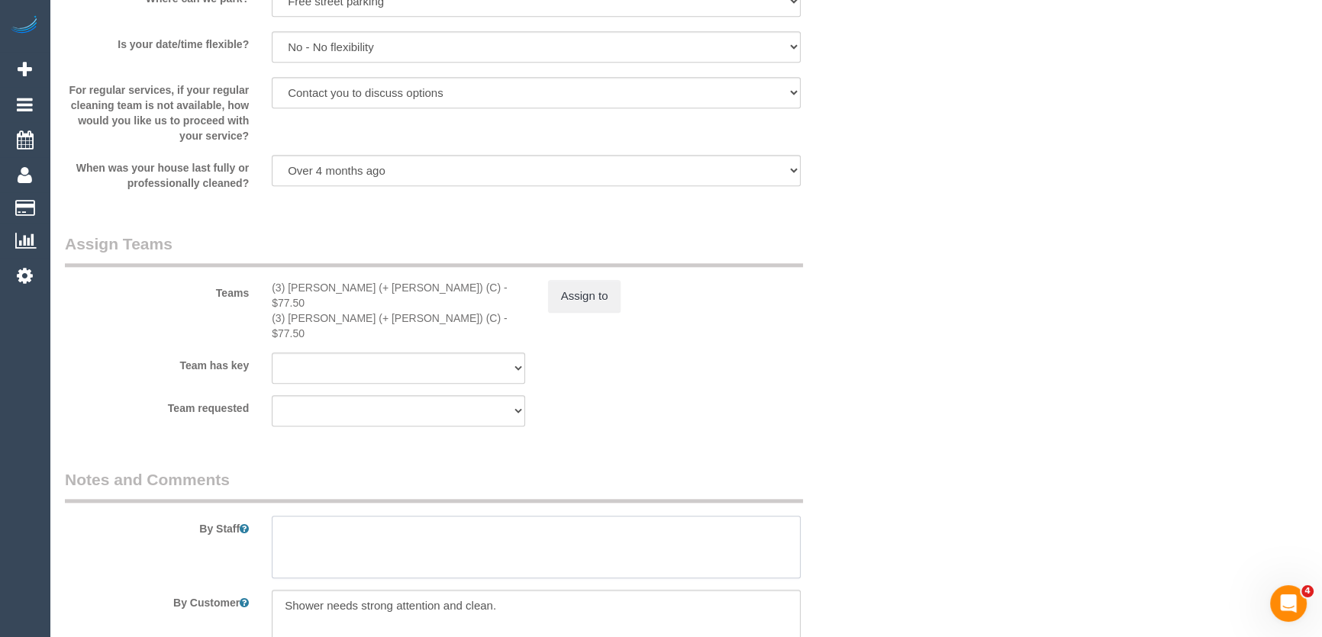
click at [466, 516] on textarea at bounding box center [536, 547] width 529 height 63
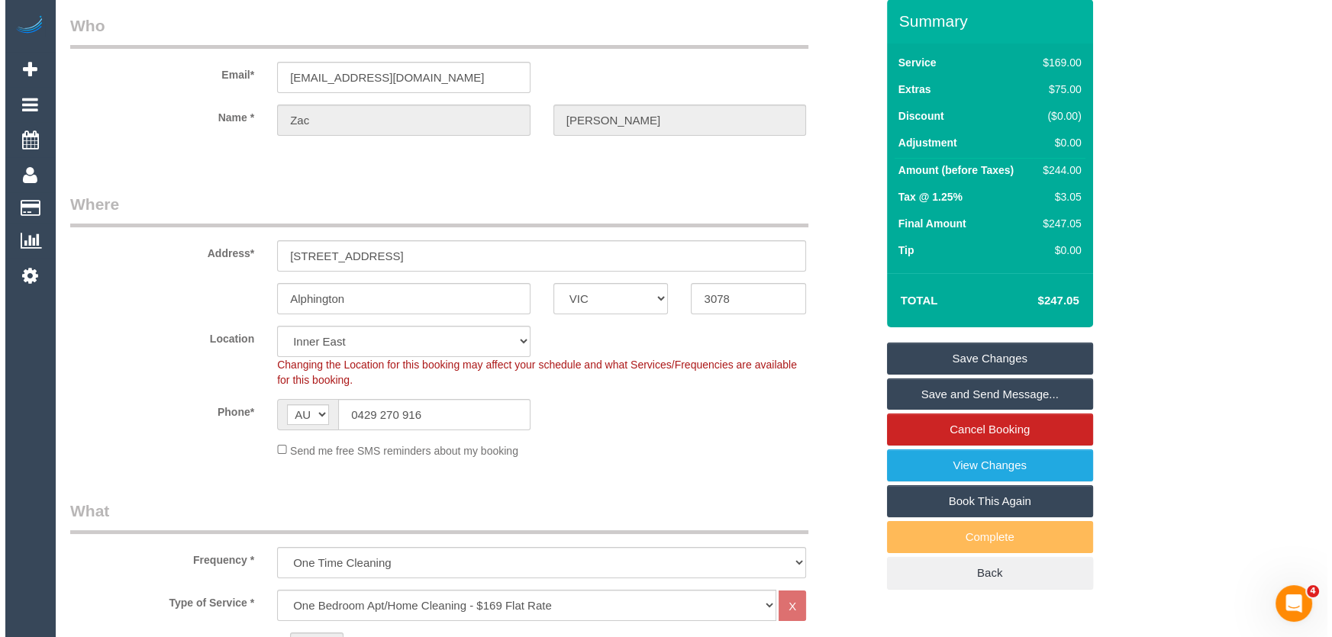
scroll to position [0, 0]
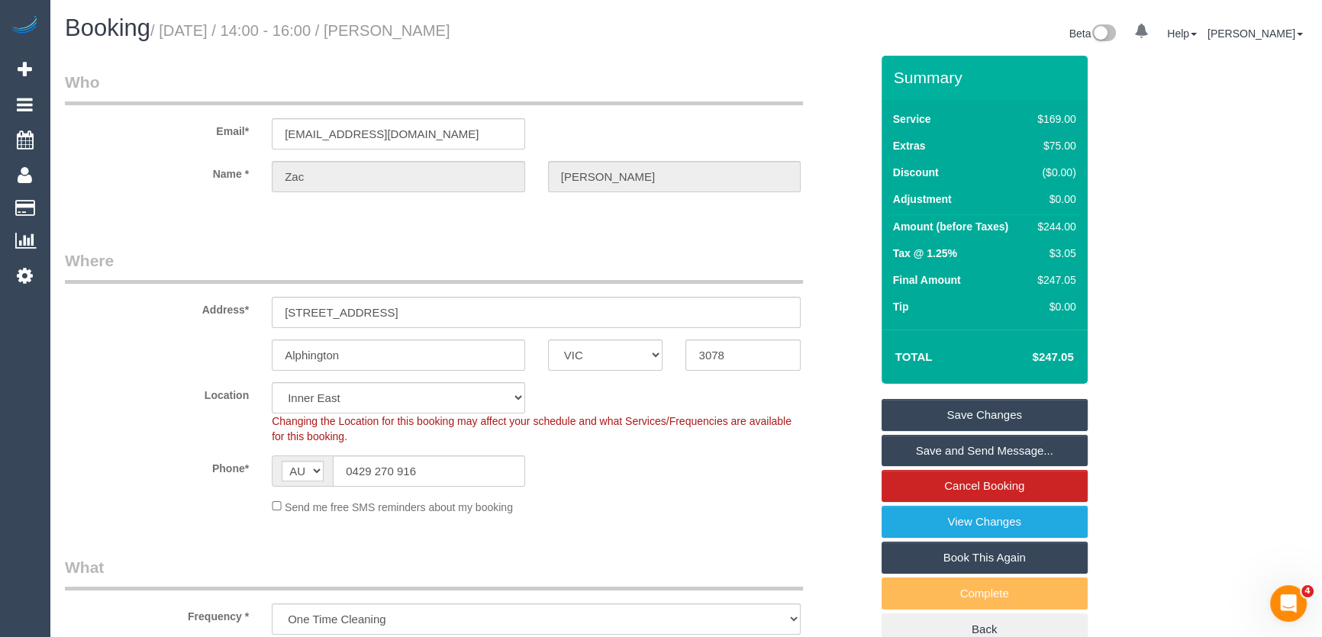
type textarea "Estimated time: 4-5 hours"
click at [432, 35] on small "/ September 02, 2025 / 14:00 - 16:00 / Zac Thorne" at bounding box center [300, 30] width 300 height 17
copy small "Zac Thorne"
click at [985, 453] on link "Save and Send Message..." at bounding box center [985, 451] width 206 height 32
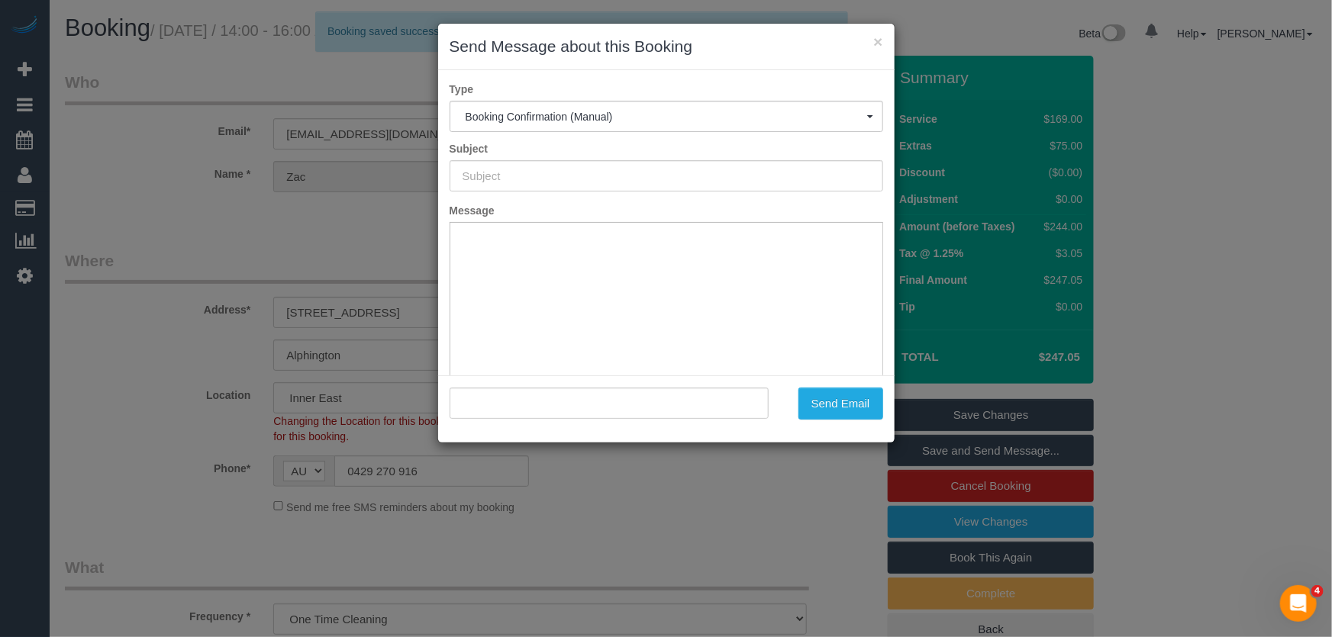
type input "Booking Confirmed"
type input ""Zac Thorne" <zthorne86@gmail.com>"
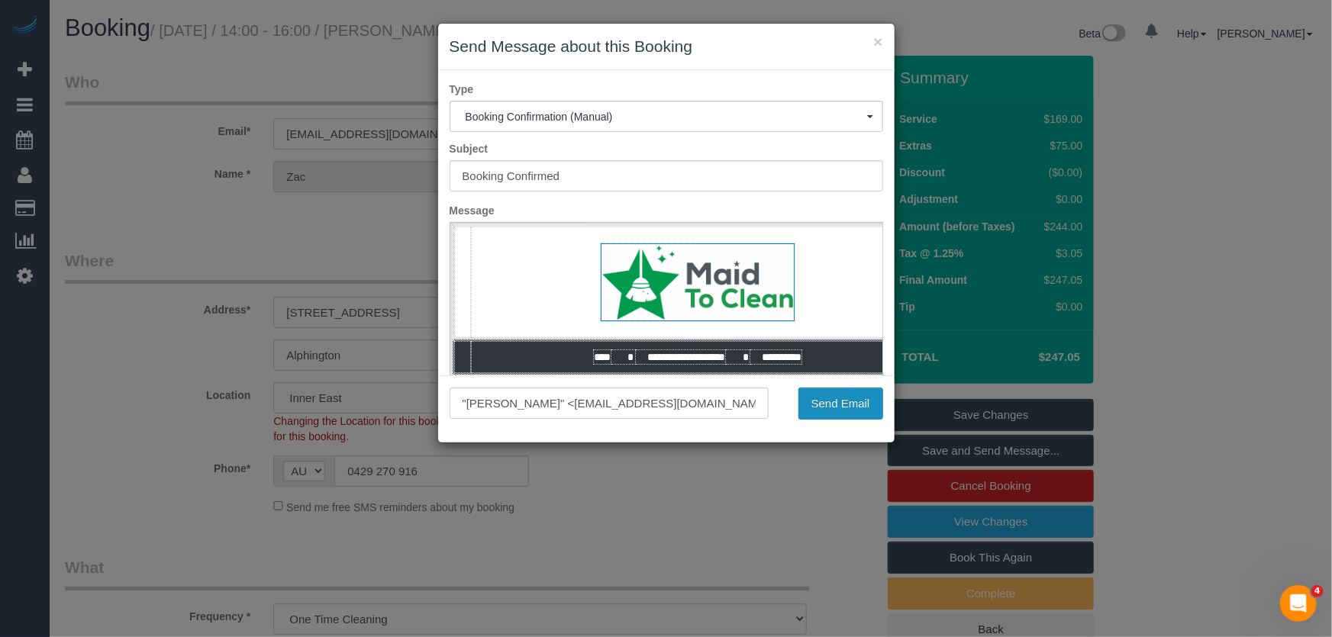
click at [853, 415] on button "Send Email" at bounding box center [840, 404] width 85 height 32
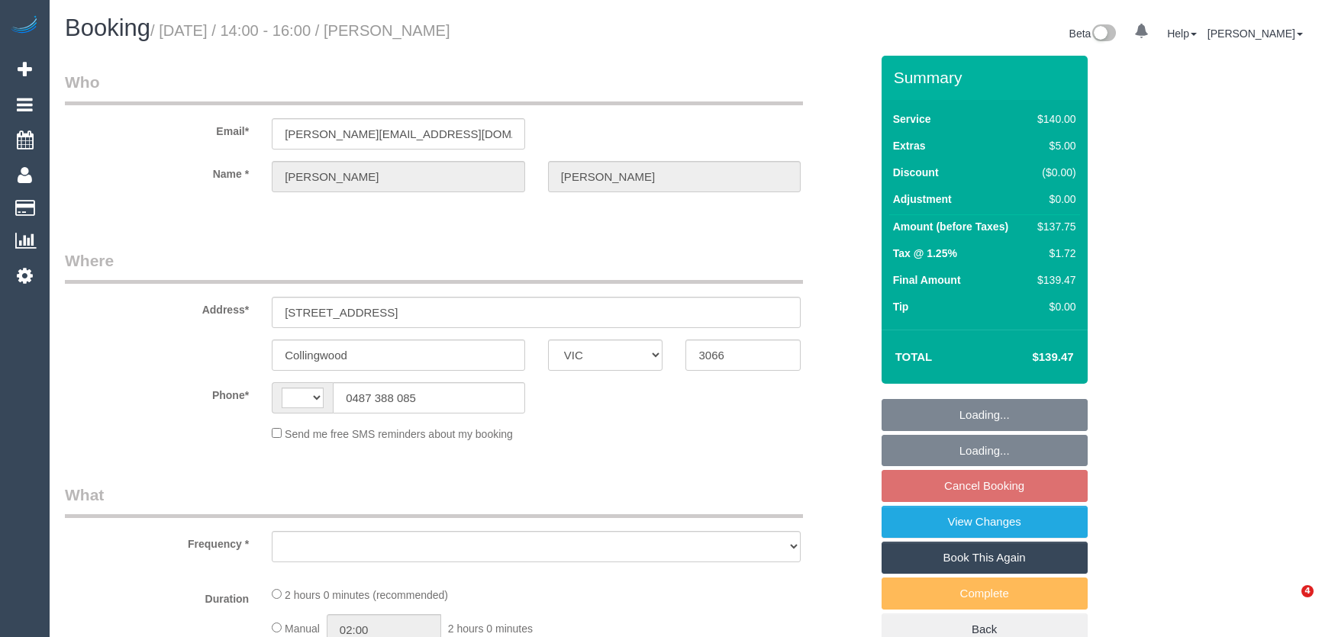
select select "VIC"
select select "string:AU"
select select "object:522"
select select "string:stripe-pm_1RUMDB2GScqysDRVI4TwRVIl"
select select "number:27"
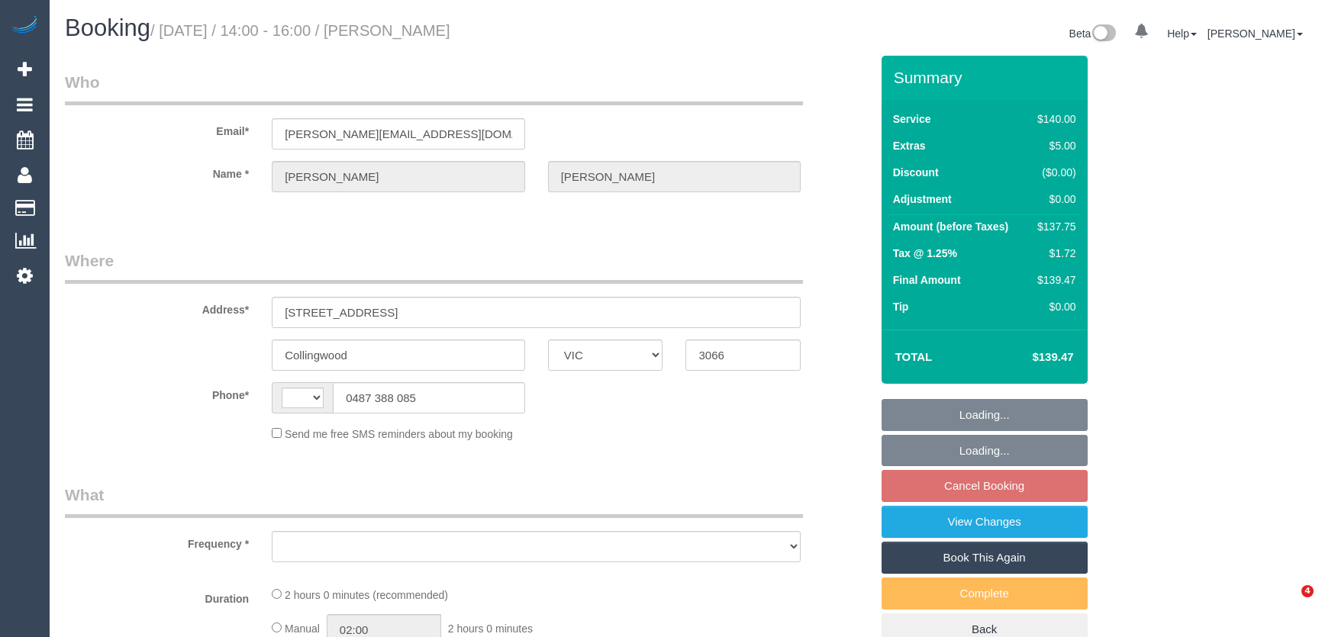
select select "number:16"
select select "number:19"
select select "number:22"
select select "number:34"
select select "number:12"
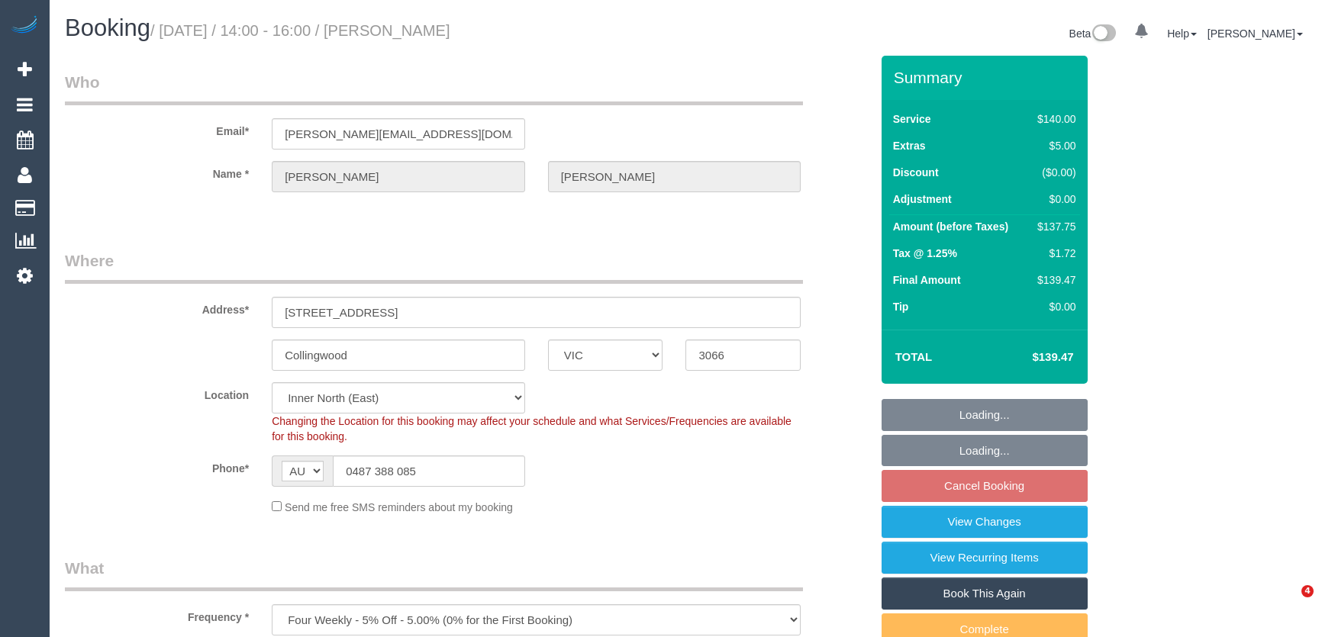
select select "object:1642"
select select "spot5"
